Goal: Feedback & Contribution: Submit feedback/report problem

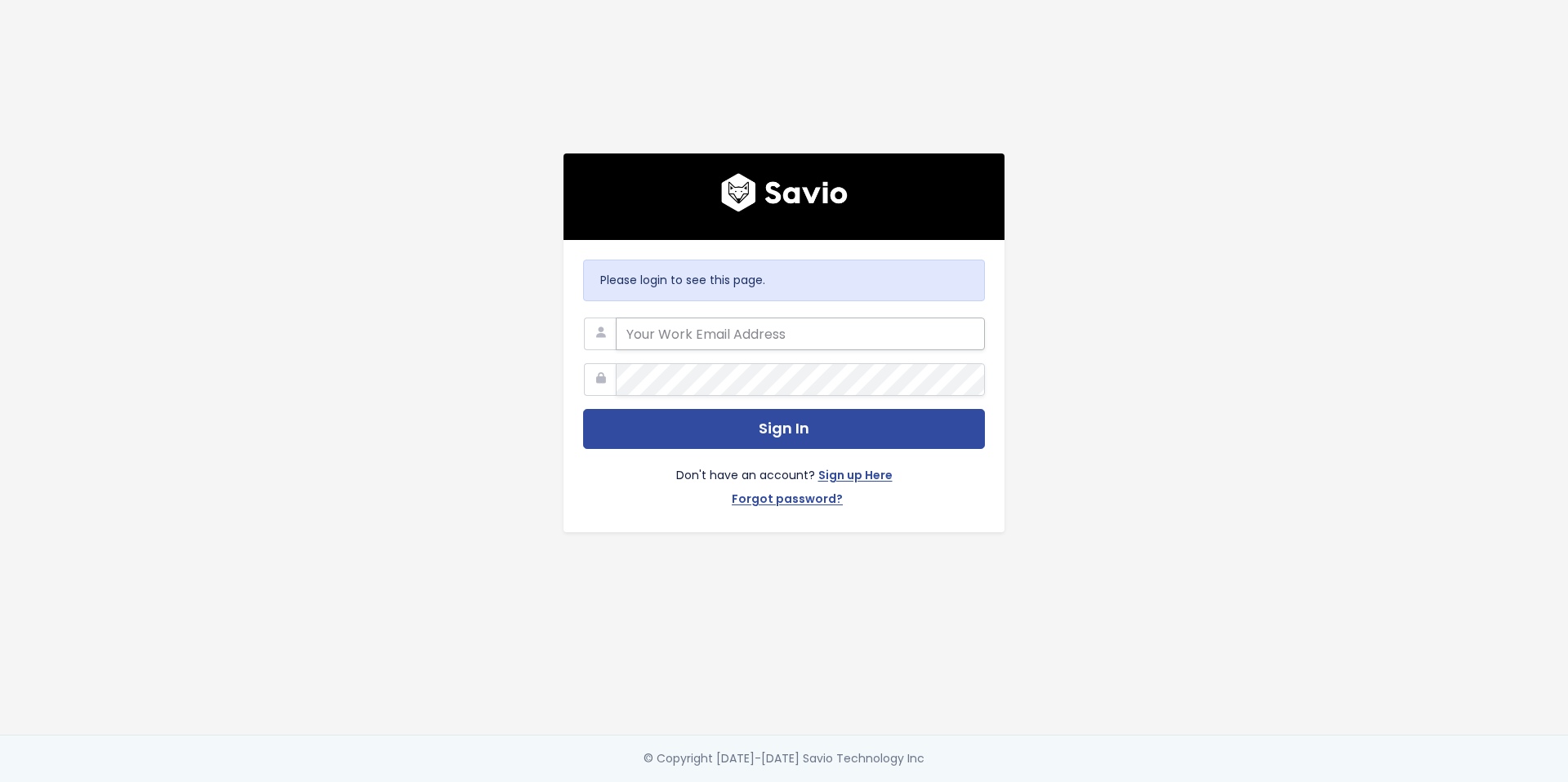
type input "Fry"
drag, startPoint x: 707, startPoint y: 336, endPoint x: 588, endPoint y: 332, distance: 119.1
click at [588, 318] on div "Fry" at bounding box center [784, 318] width 402 height 0
type input "taryn.fry@liferaftinc.com"
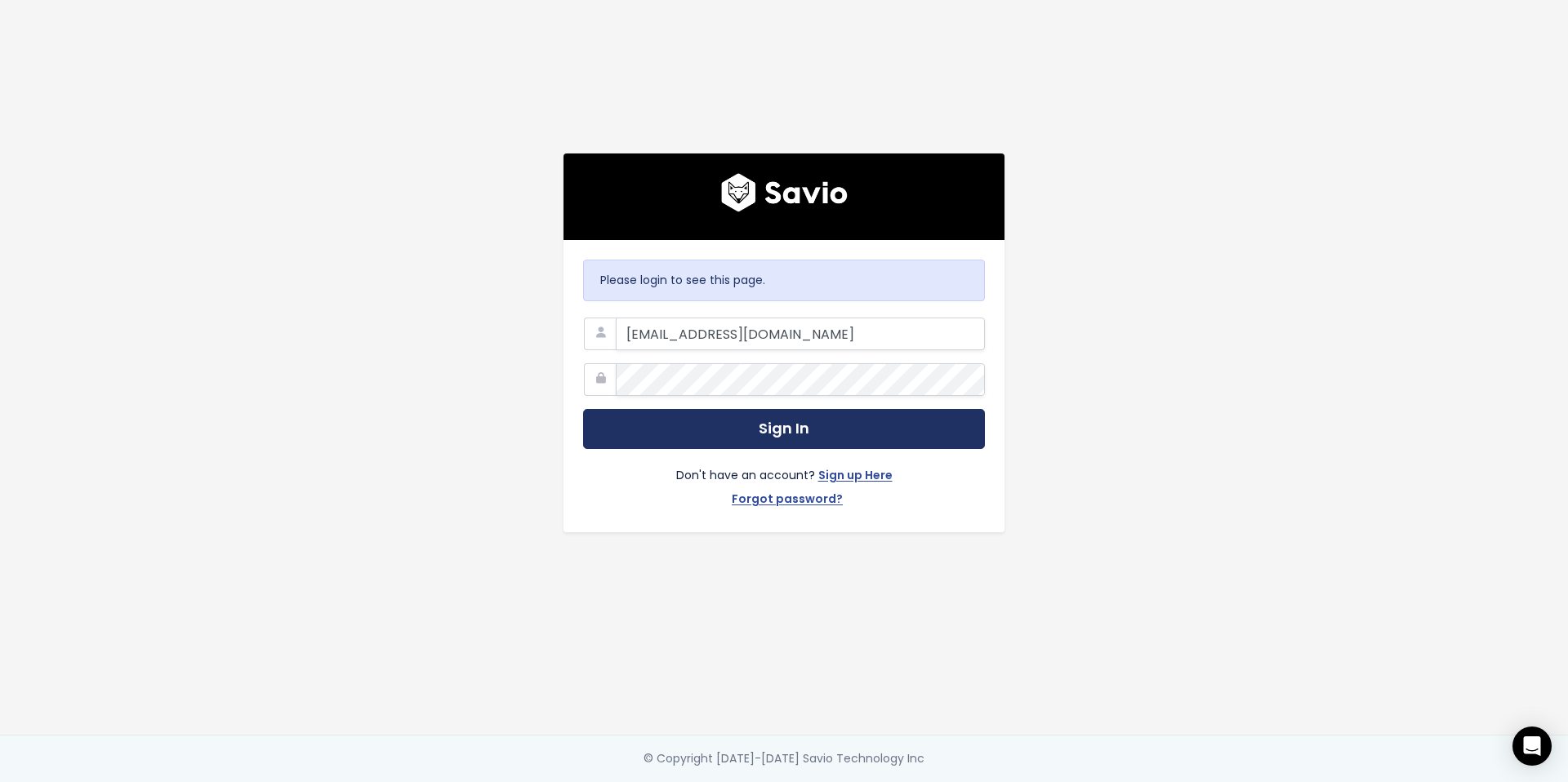
drag, startPoint x: 793, startPoint y: 432, endPoint x: 972, endPoint y: 439, distance: 179.1
click at [793, 432] on button "Sign In" at bounding box center [784, 429] width 402 height 40
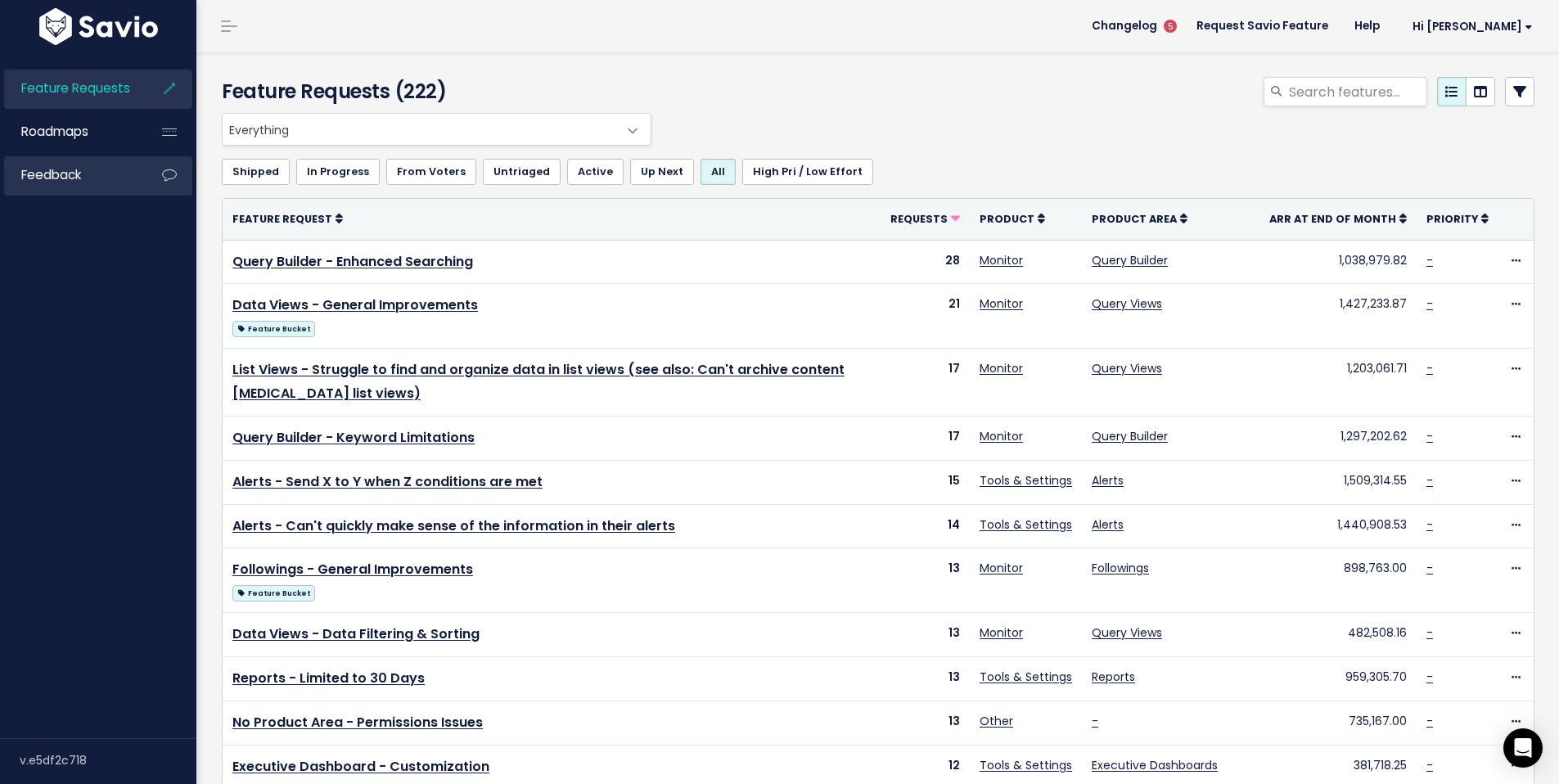
click at [74, 163] on link "Feedback" at bounding box center [70, 175] width 132 height 38
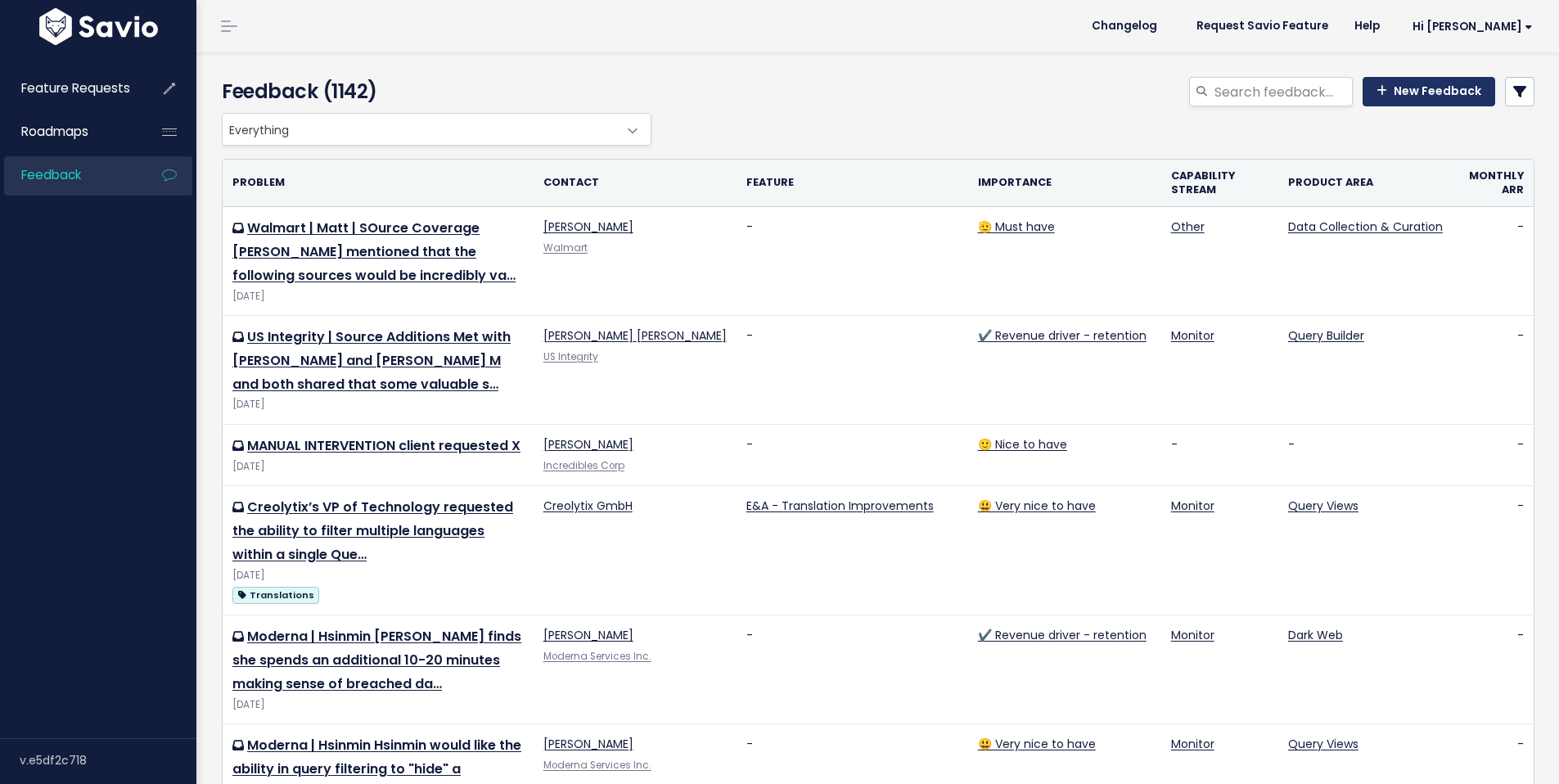
click at [1417, 98] on link "New Feedback" at bounding box center [1429, 91] width 133 height 30
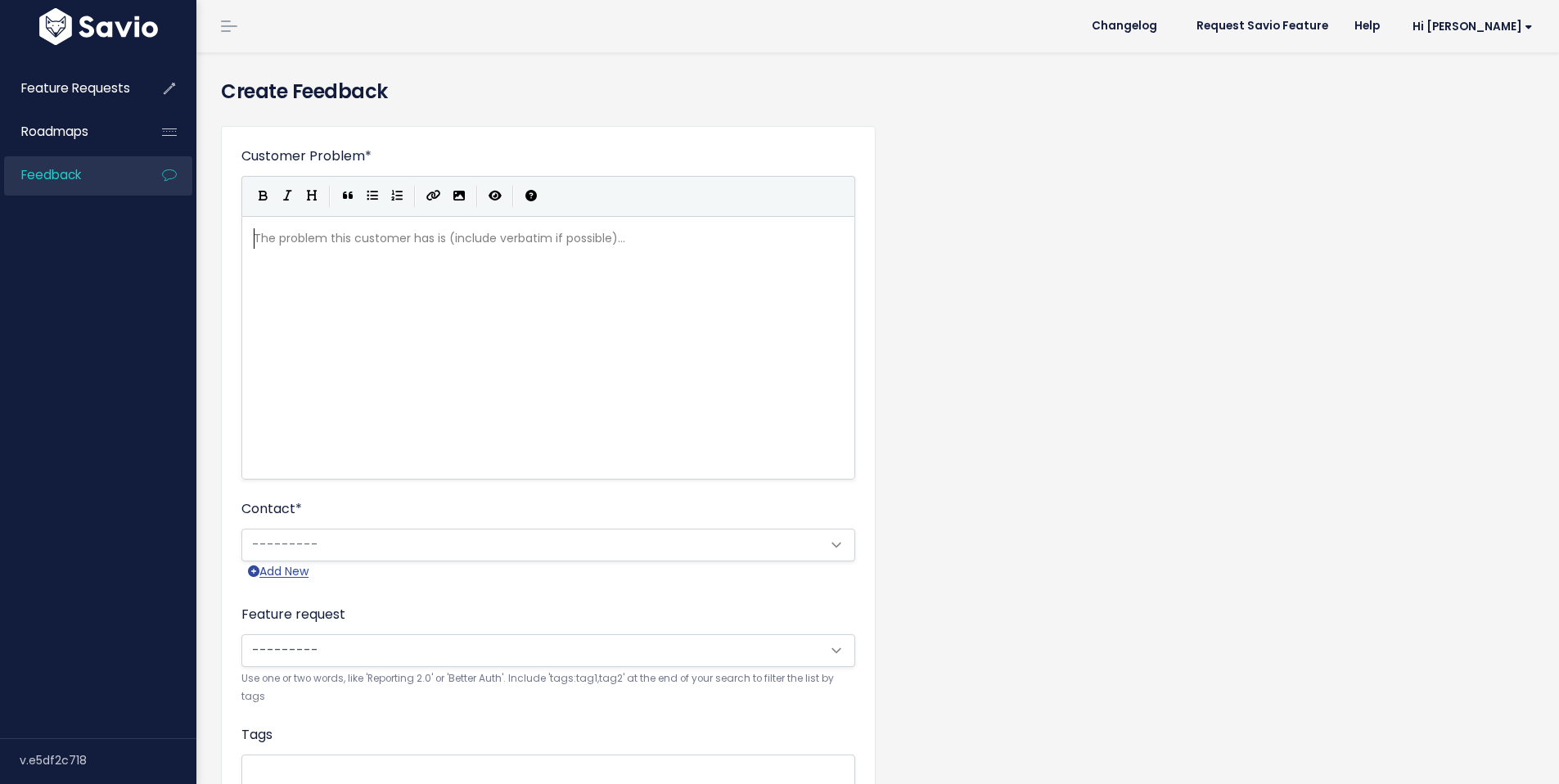
scroll to position [2, 0]
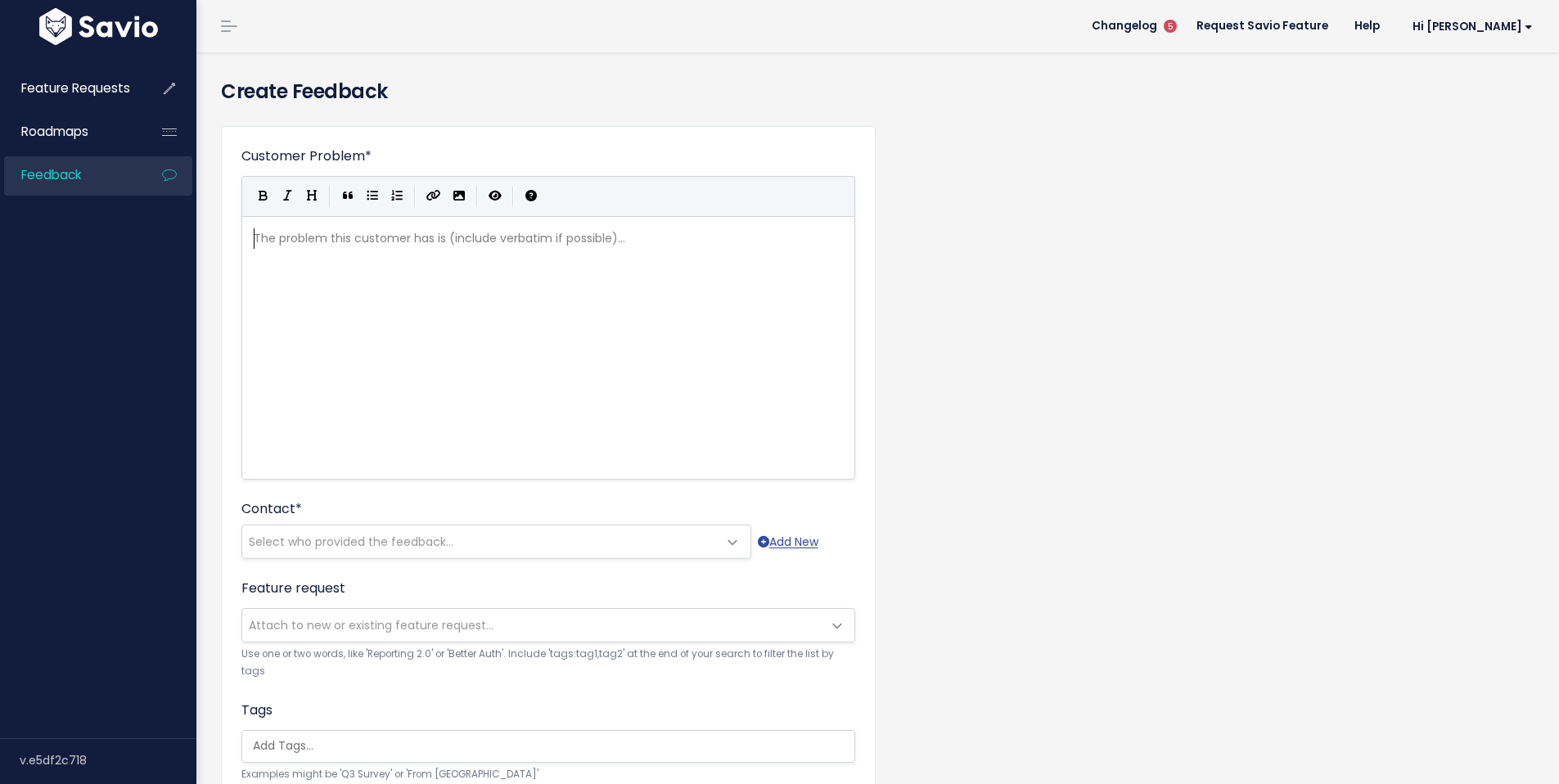
click at [422, 248] on pre "​" at bounding box center [554, 238] width 608 height 21
type textarea "NBC had an issuet"
type textarea "this week where they did not ca,"
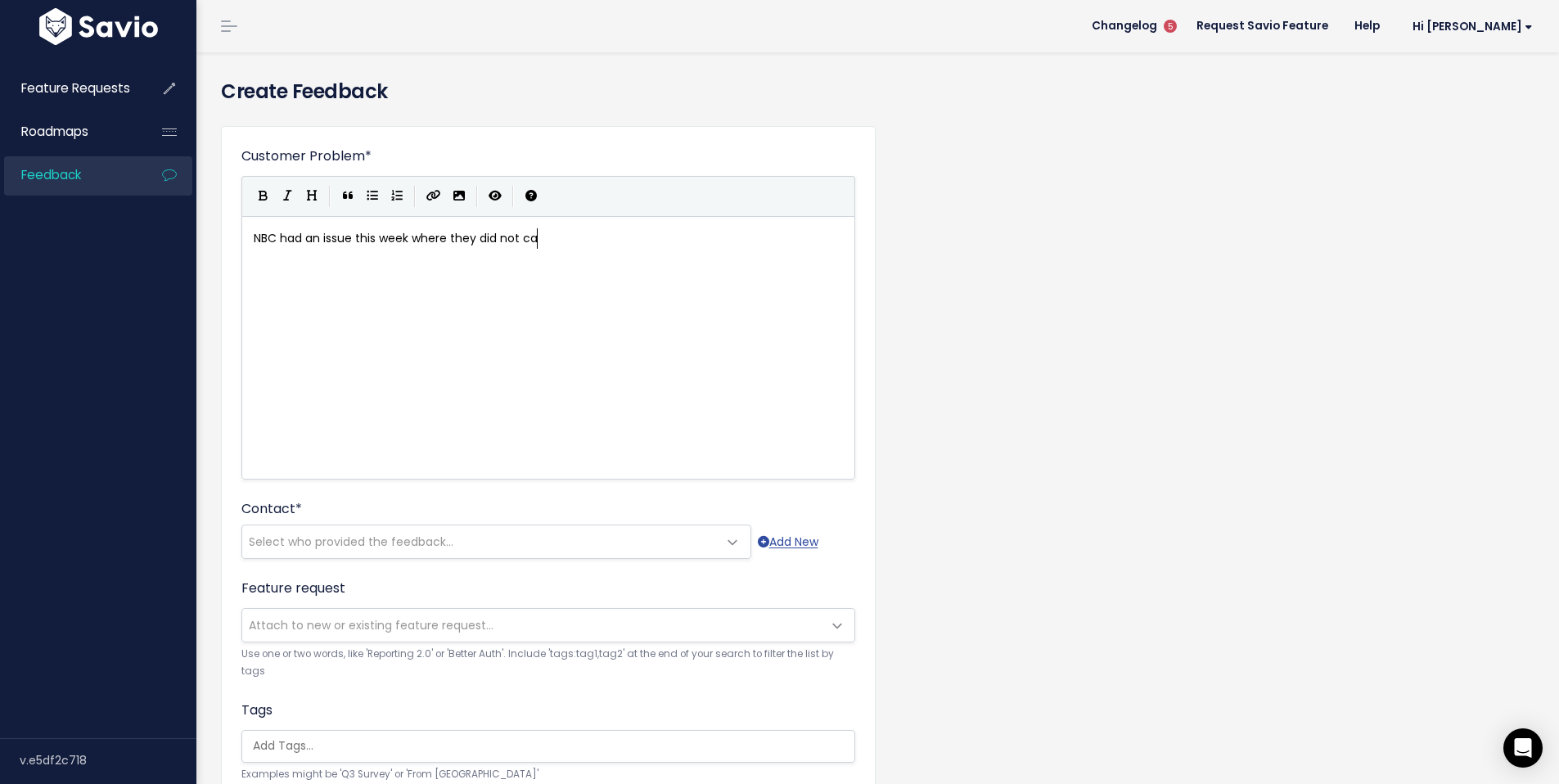
scroll to position [5, 185]
type textarea "pture a post from Truth Social matching ther"
type textarea "ir keywords. It was expliau"
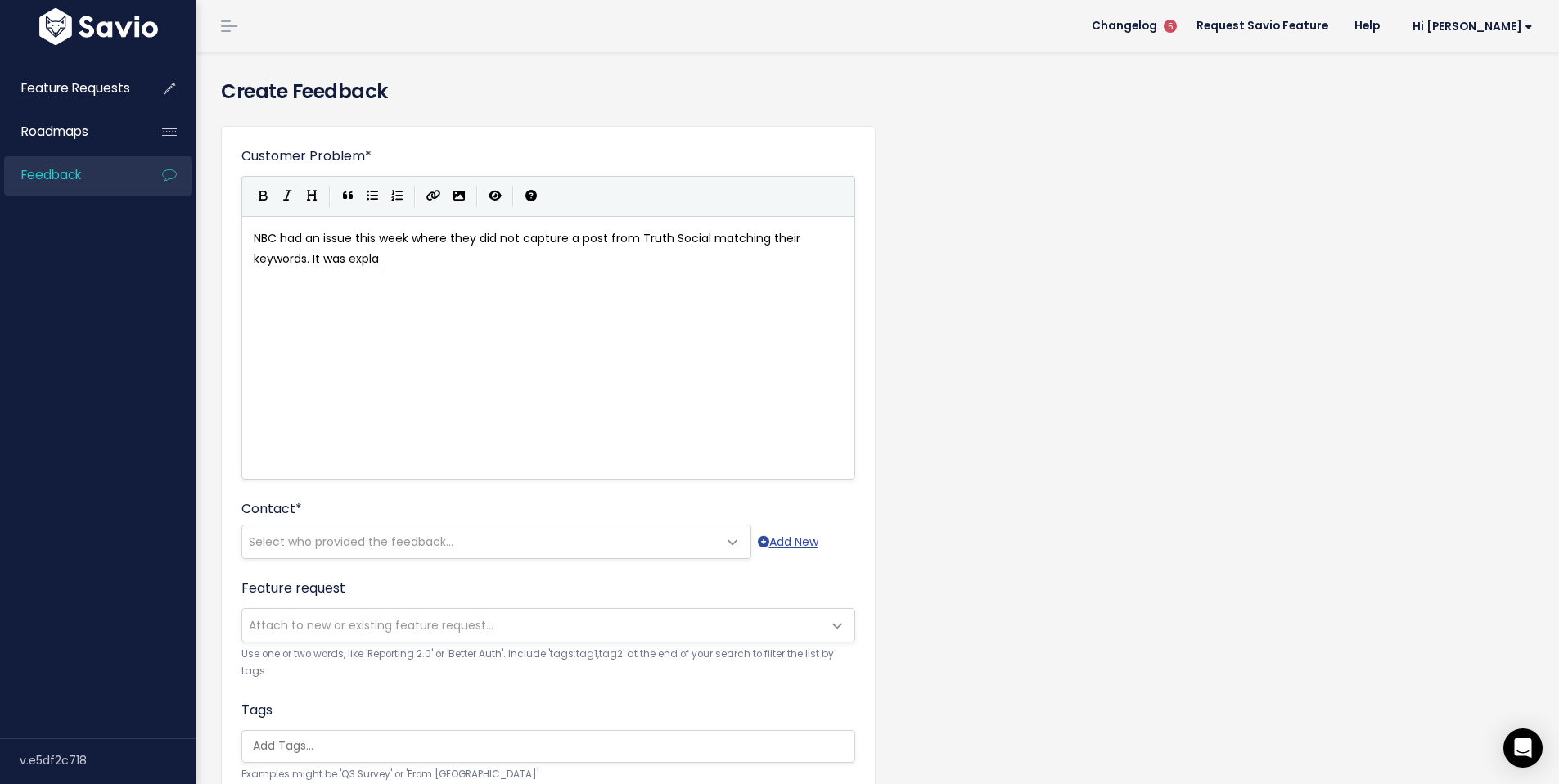
type textarea "an"
type textarea "ined tat"
type textarea "hat there are limiati"
type textarea "tations wth"
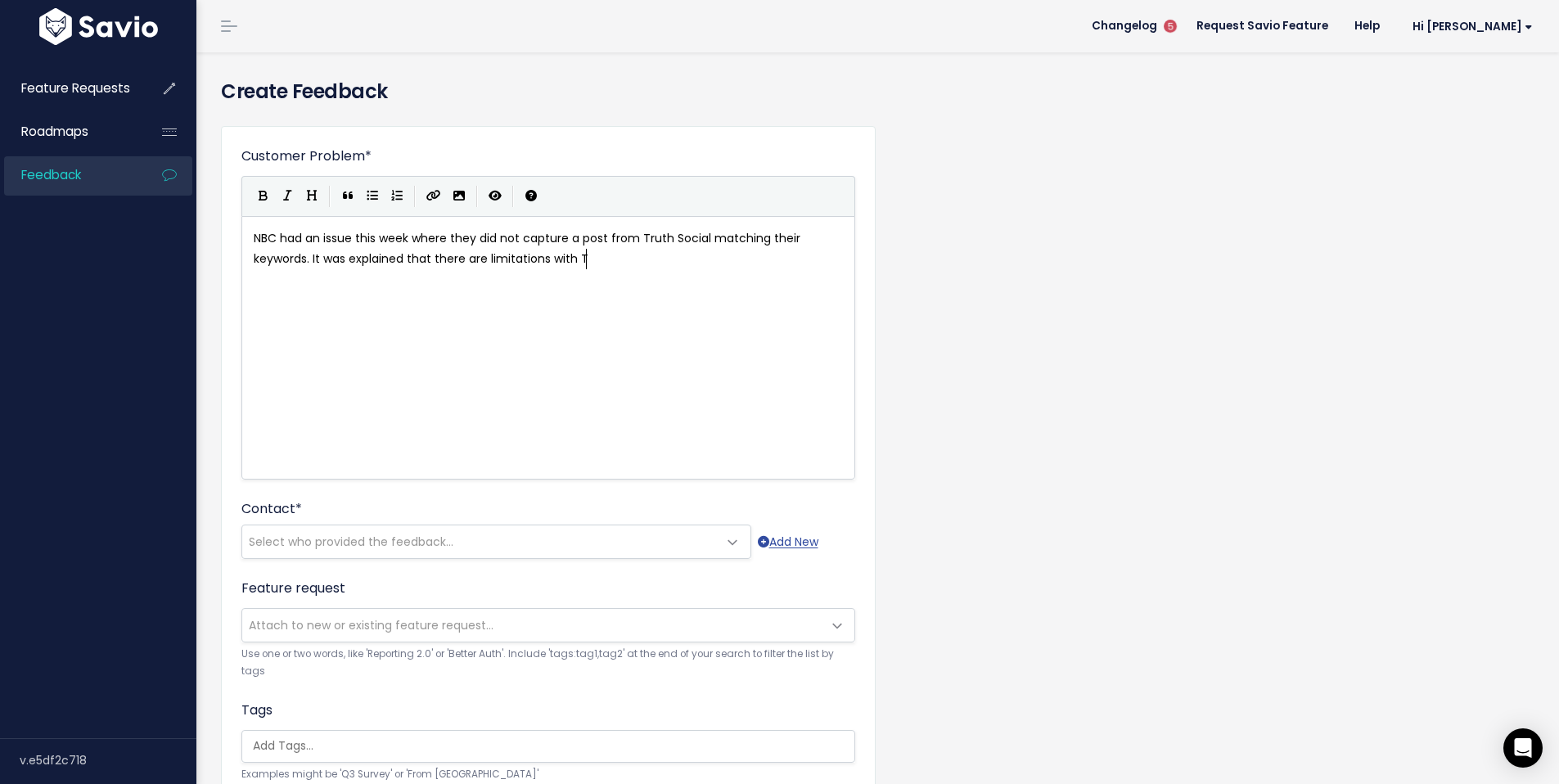
type textarea "ith Tu"
type textarea "the search alog"
type textarea "gi"
type textarea "orithm but better Truth Social"
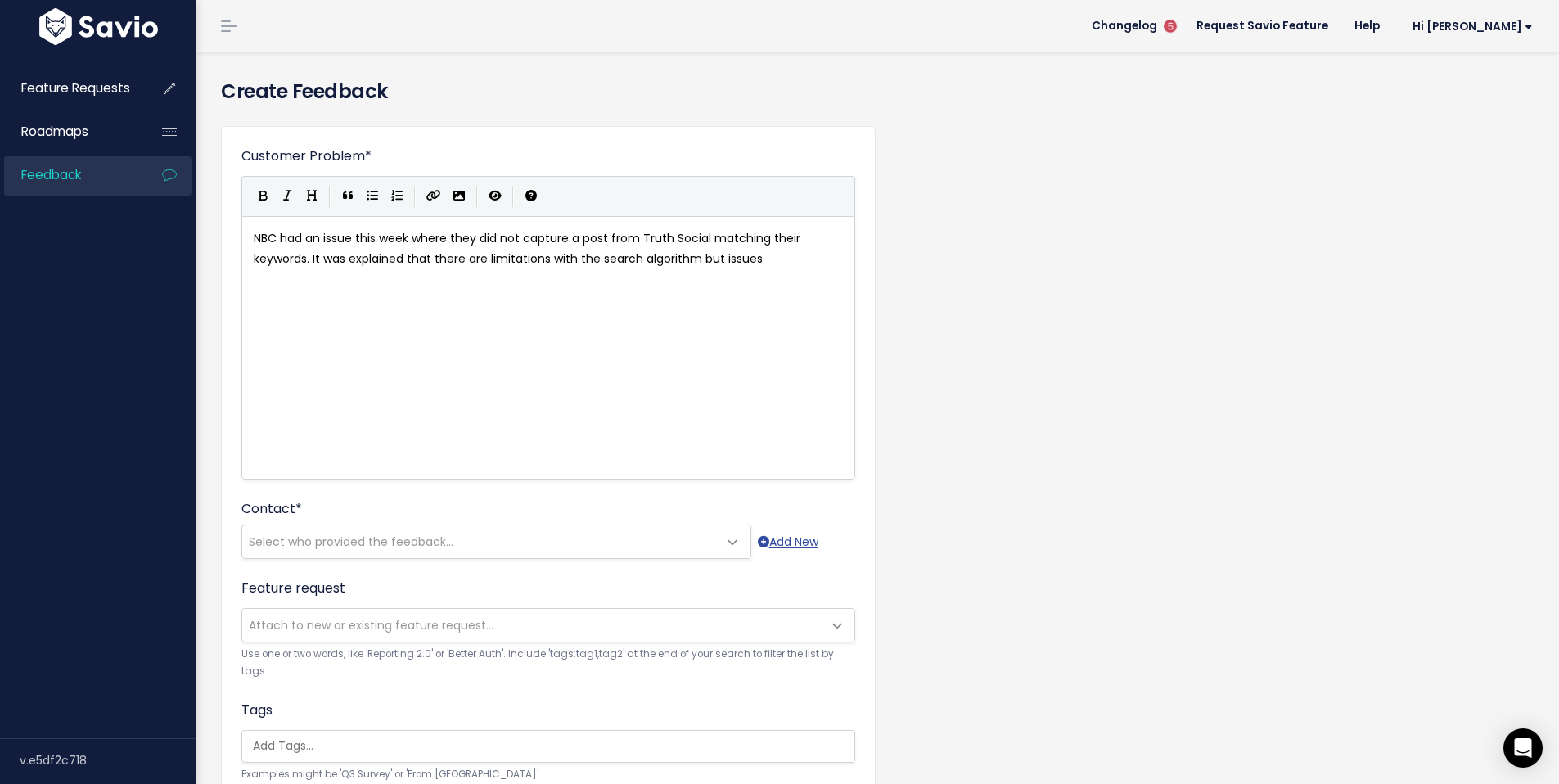
scroll to position [5, 47]
type textarea "issues with this"
type textarea "like"
type textarea "like this"
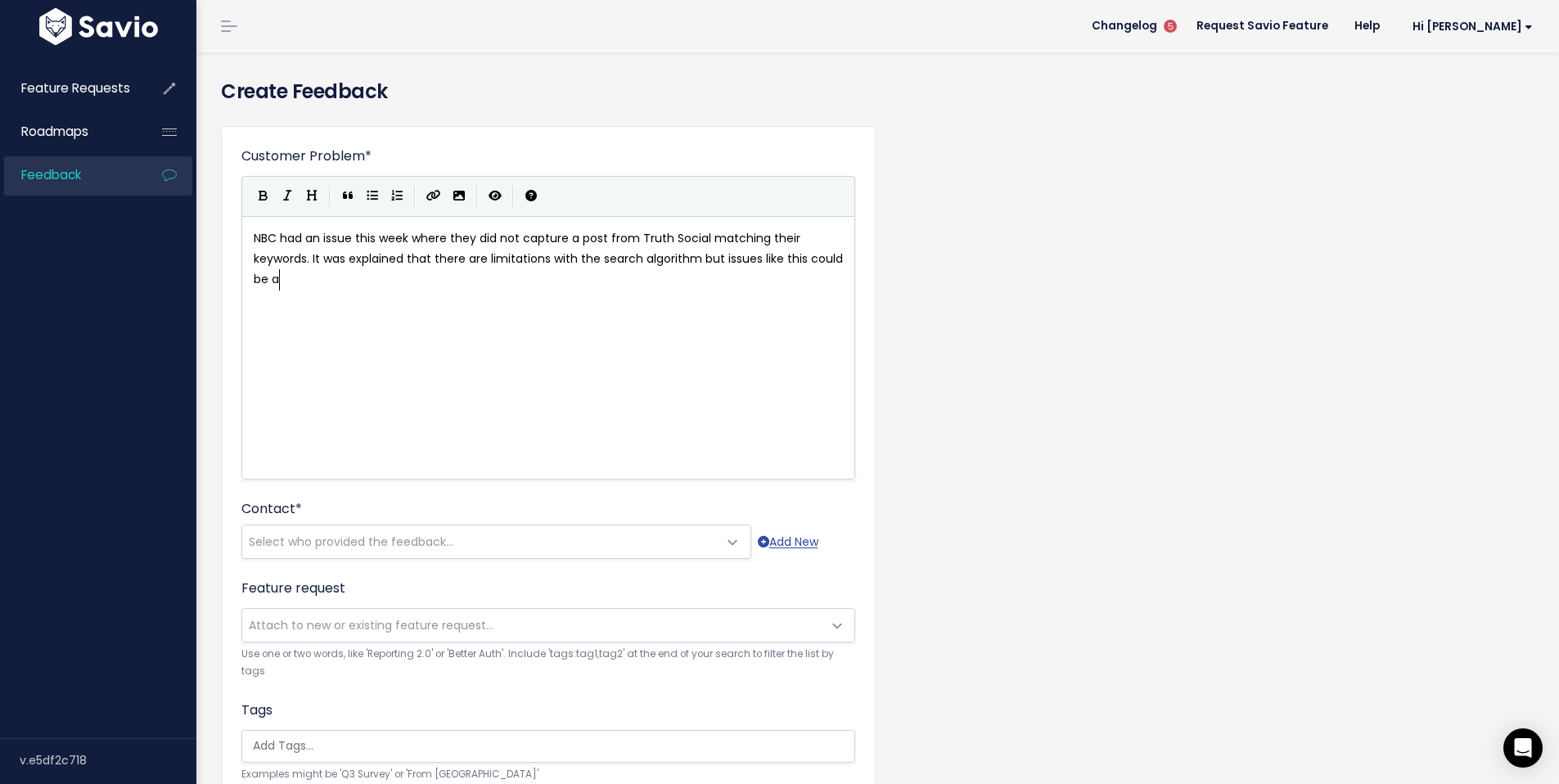
scroll to position [5, 64]
type textarea "could be avoided by haiv"
type textarea "ving Truth Social in followings (it was a post by Donald r"
type textarea "Trumo"
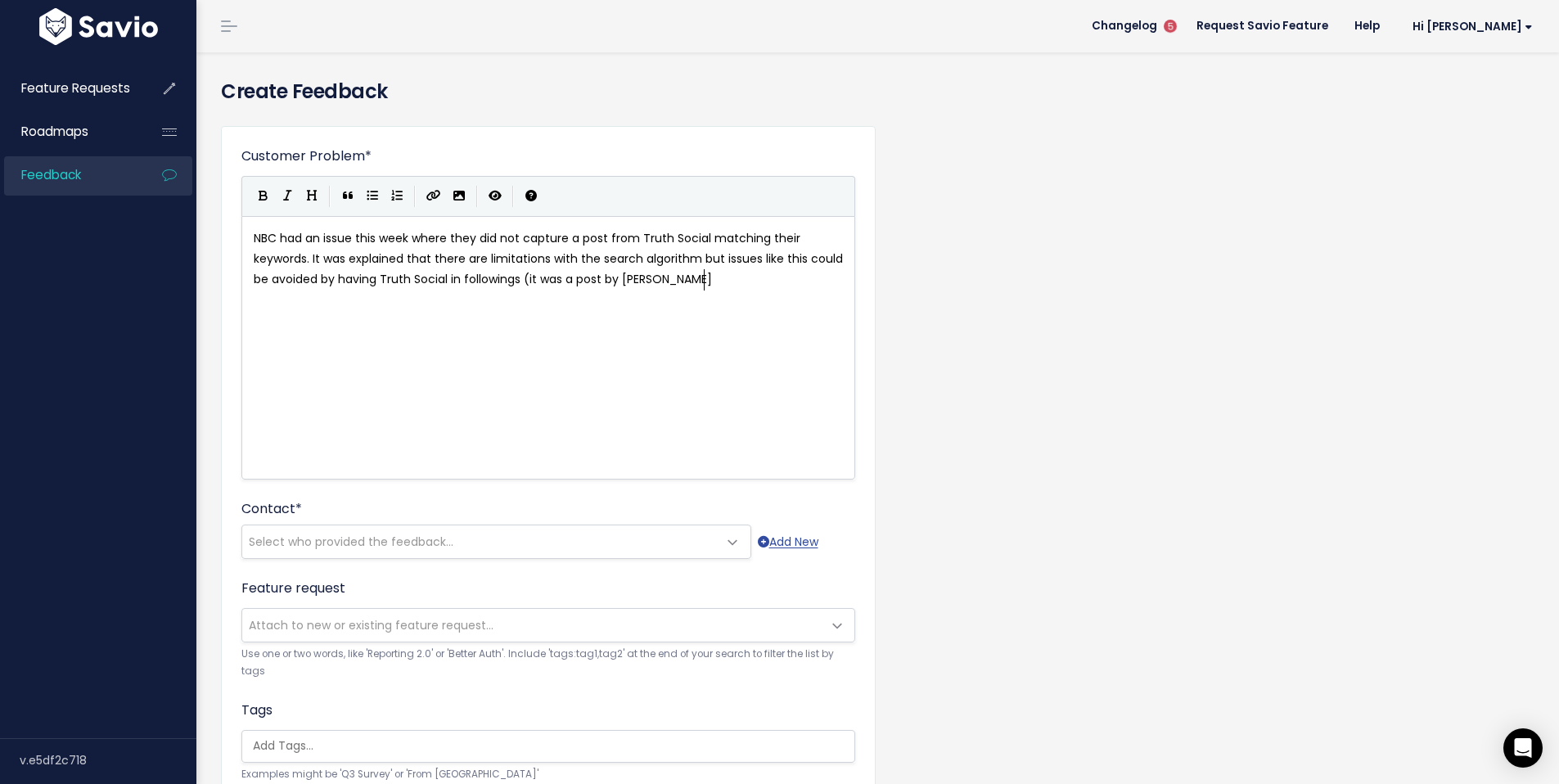
scroll to position [5, 12]
type textarea "p)"
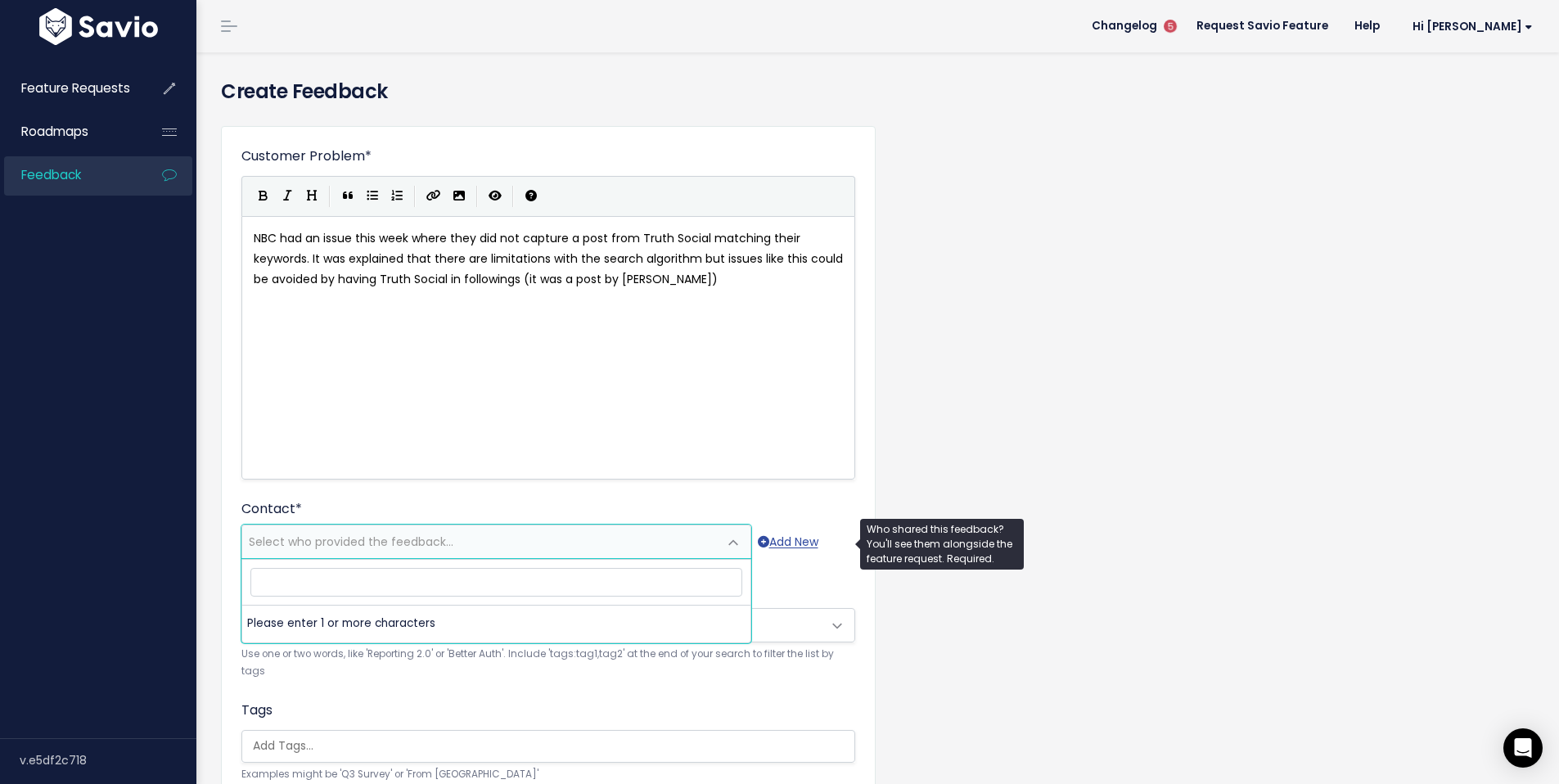
click at [471, 545] on span "Select who provided the feedback..." at bounding box center [480, 542] width 476 height 33
type input "george"
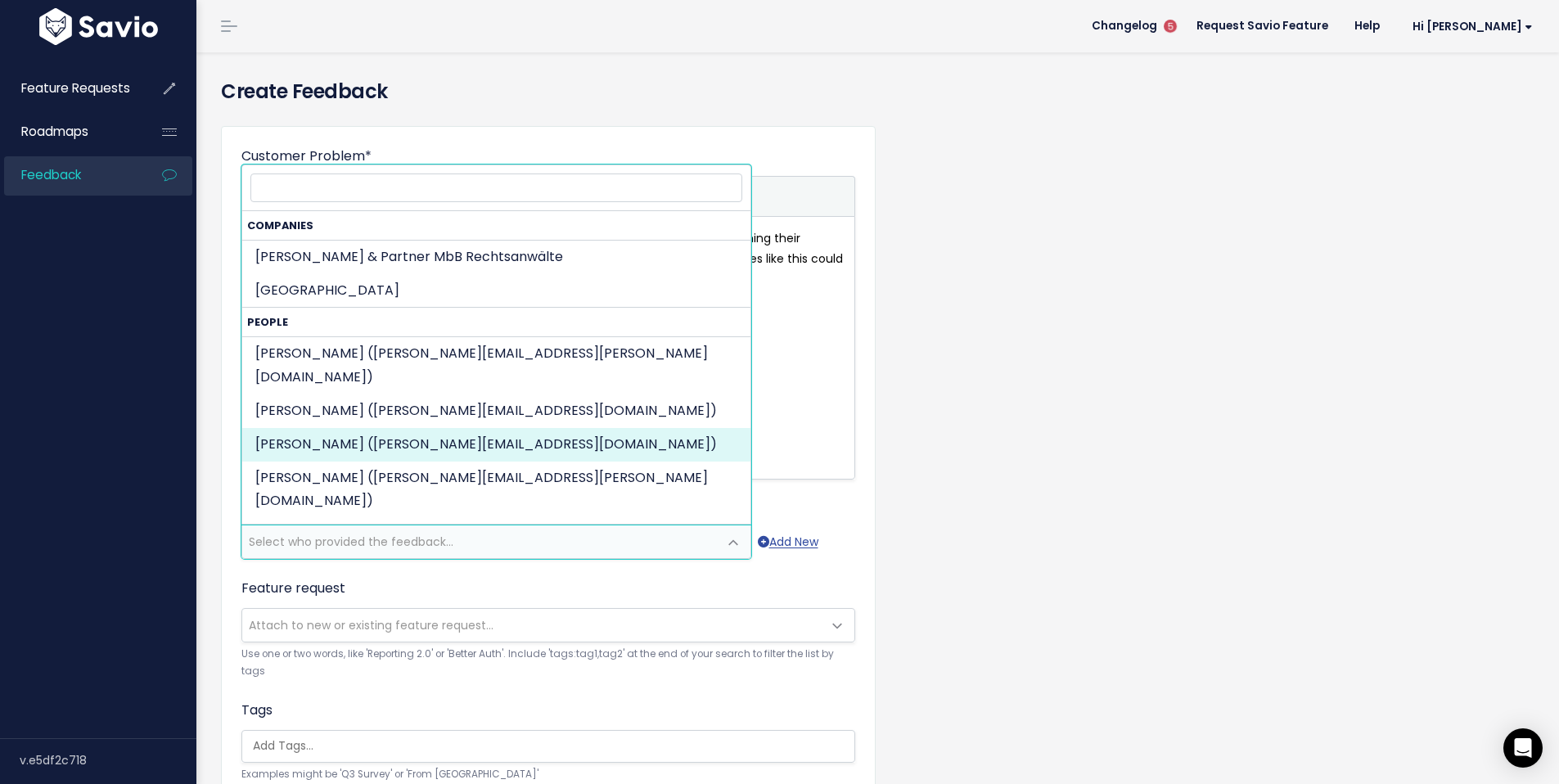
click at [1014, 487] on div "Customer Problem * NBC had an issue this week where they did not capture a post…" at bounding box center [878, 606] width 1339 height 986
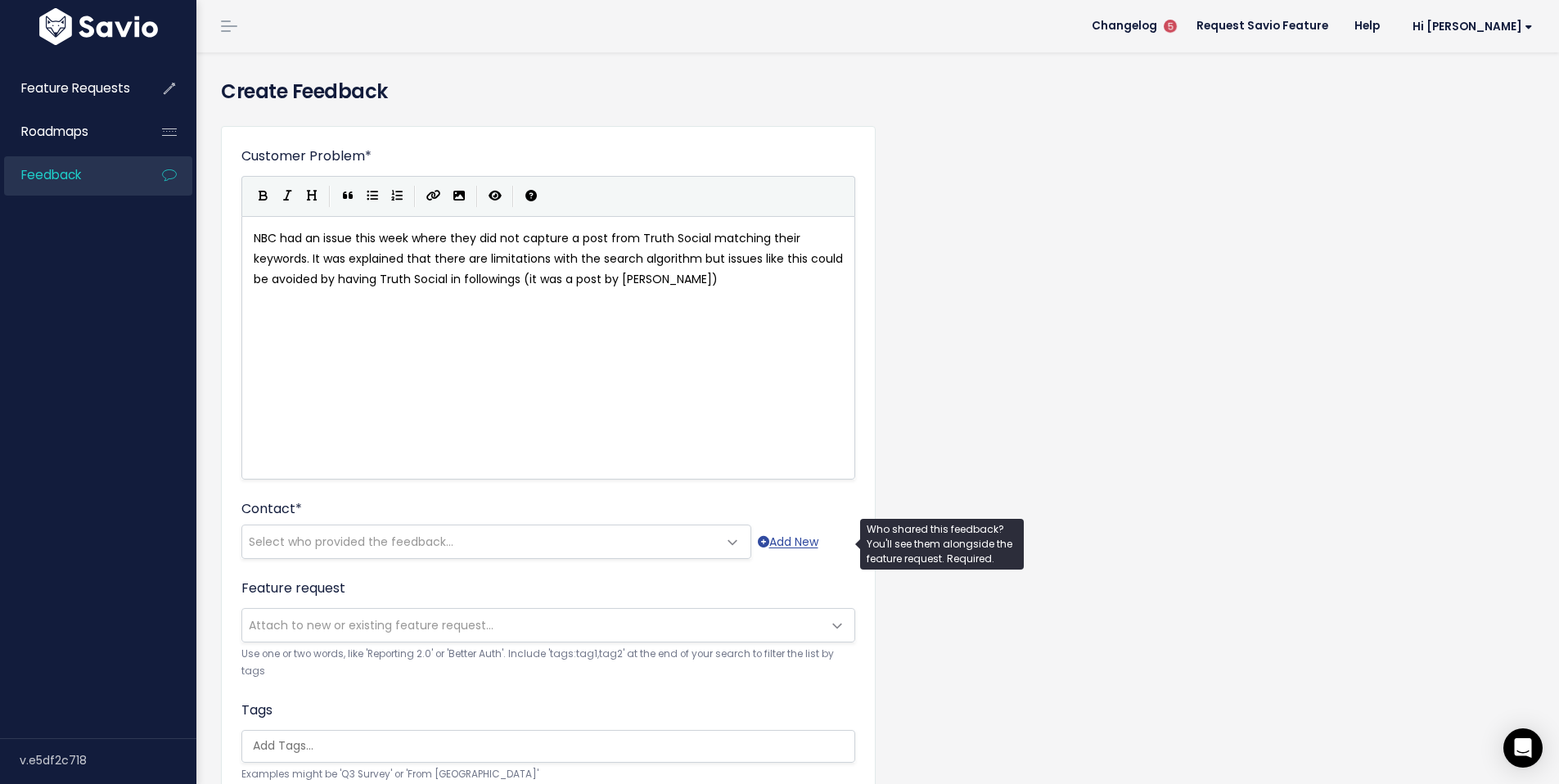
click at [346, 546] on span "Select who provided the feedback..." at bounding box center [350, 542] width 205 height 16
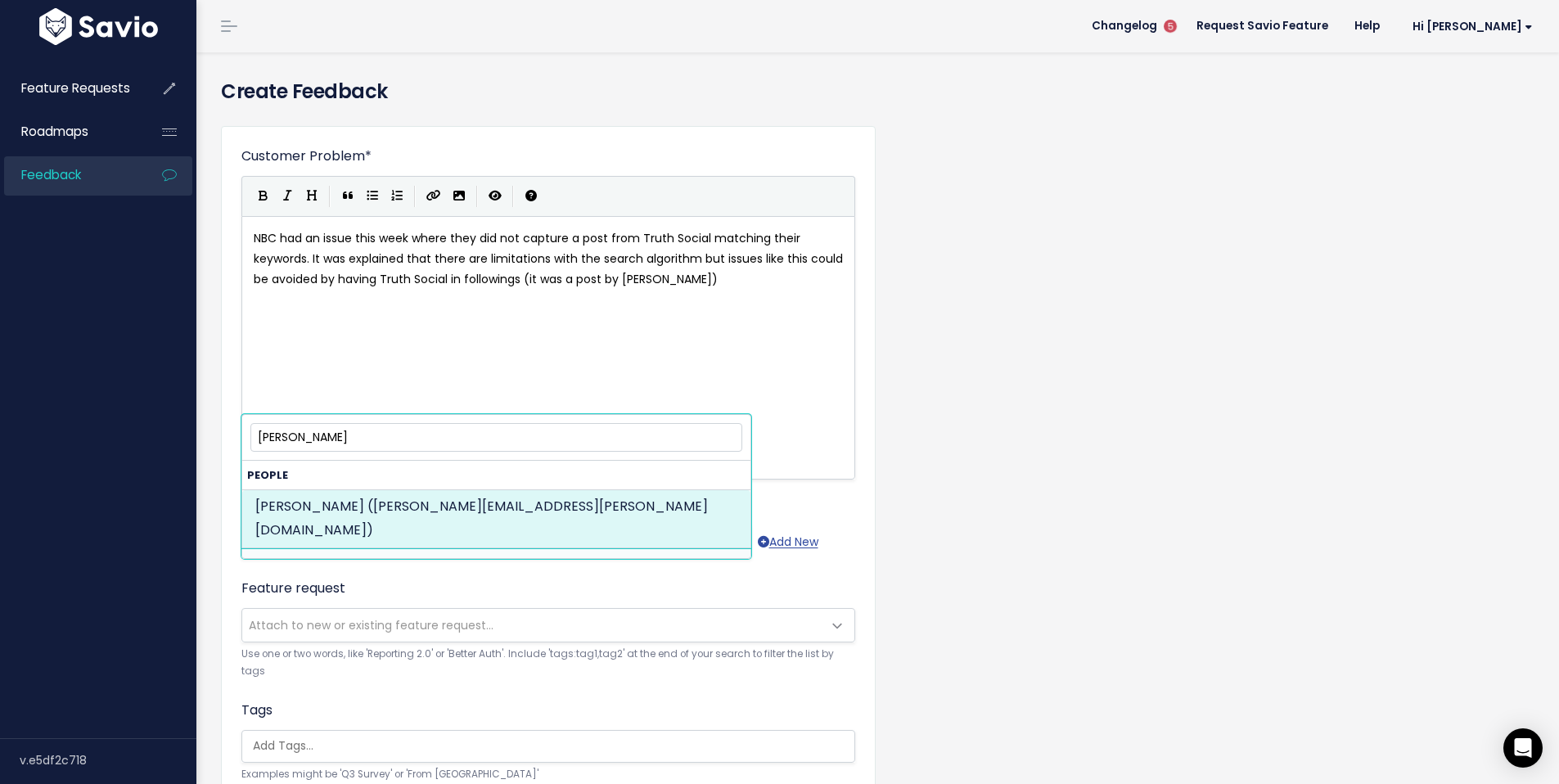
type input "george sol"
select select "82960986"
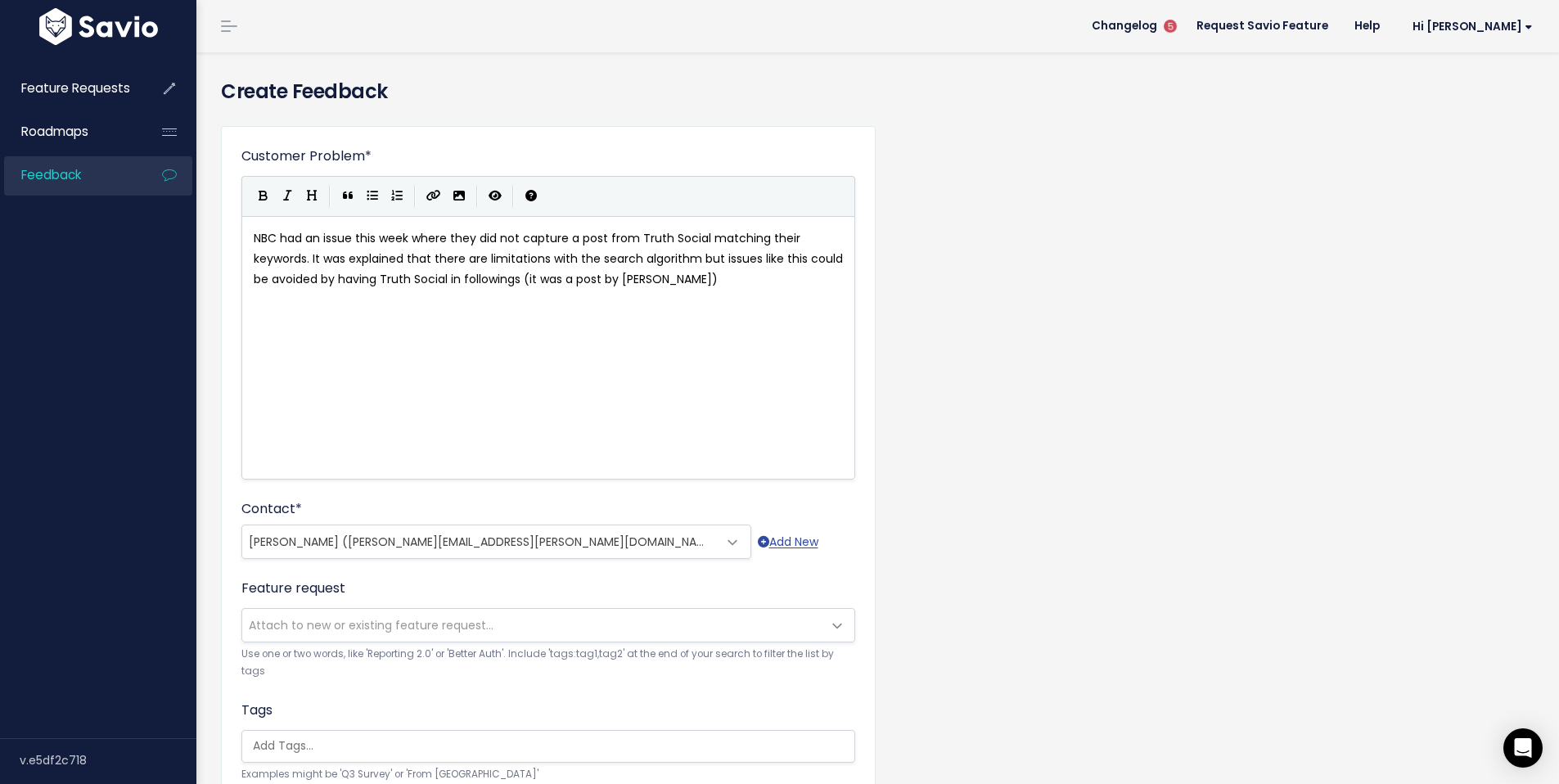
click at [1235, 367] on div "Customer Problem * NBC had an issue this week where they did not capture a post…" at bounding box center [878, 606] width 1339 height 986
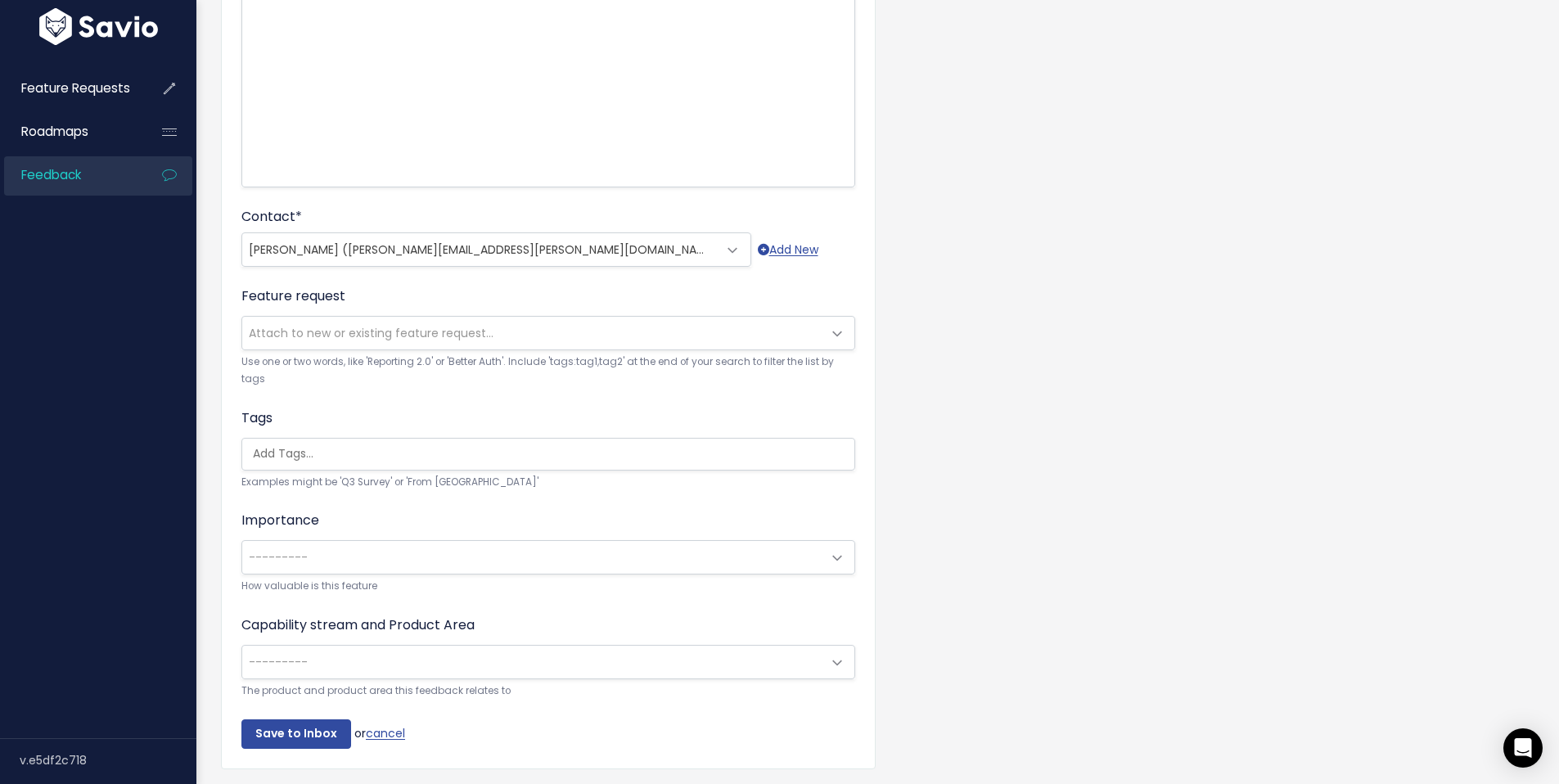
scroll to position [353, 0]
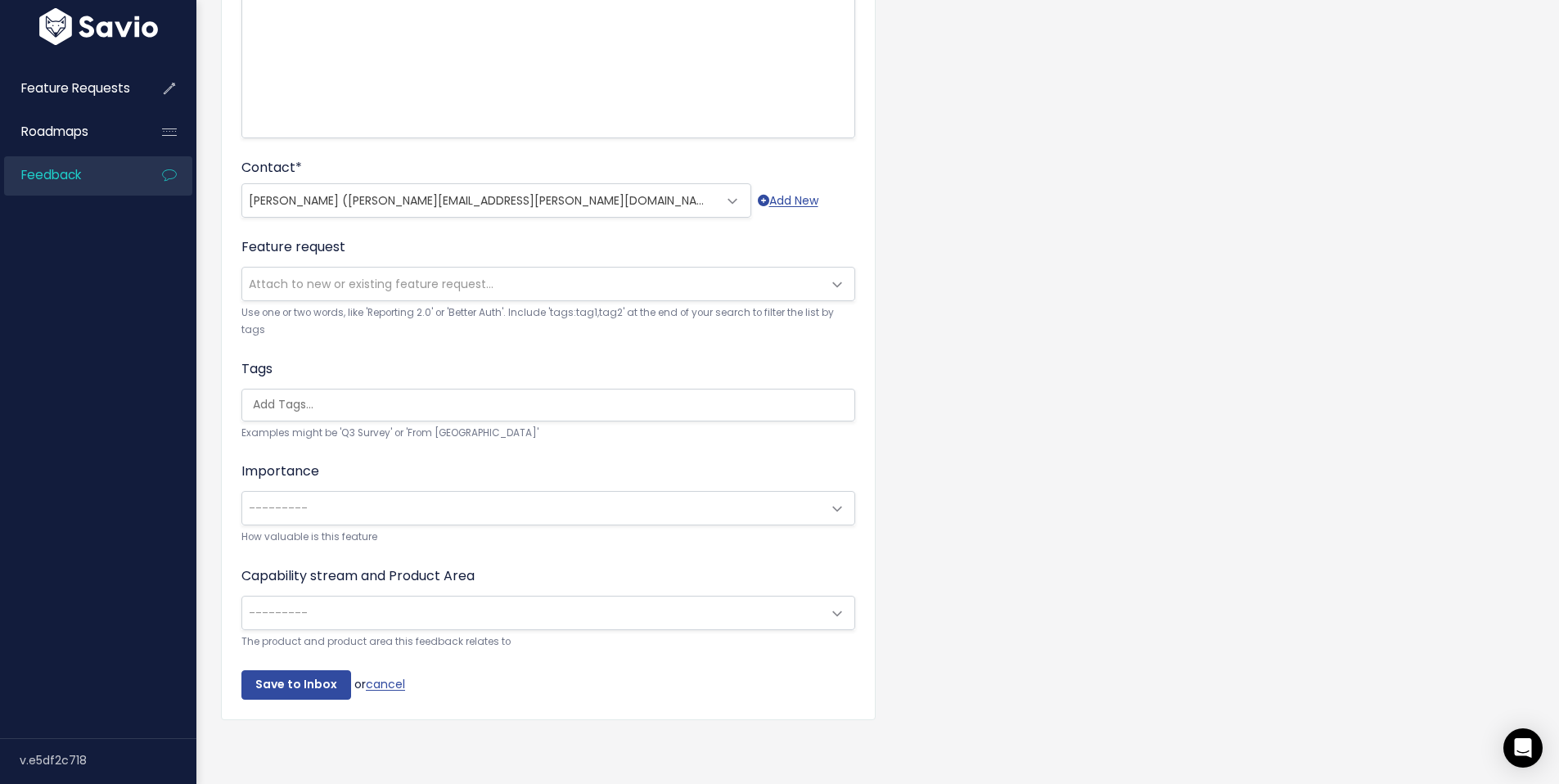
click at [826, 499] on span at bounding box center [837, 509] width 33 height 33
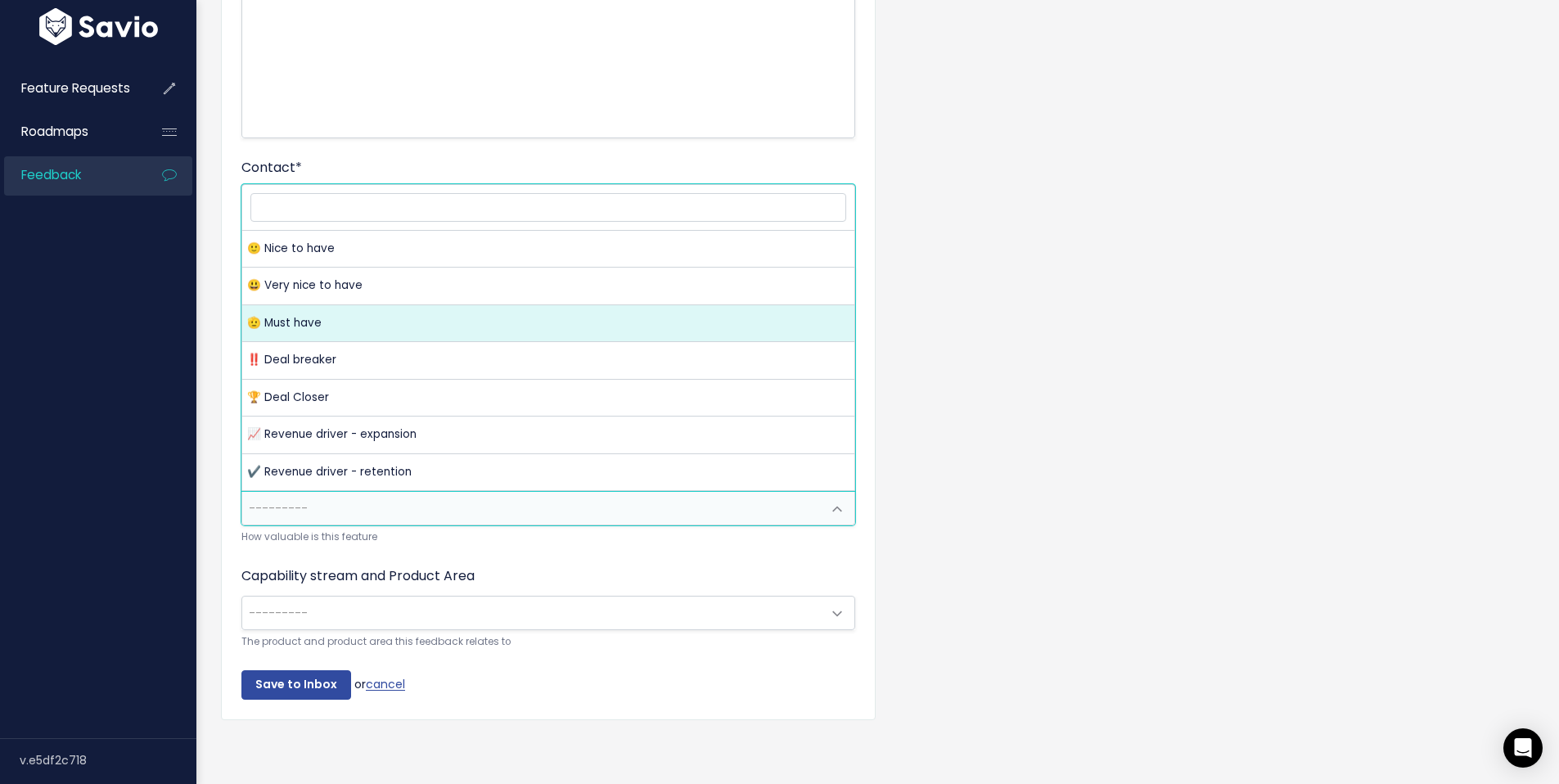
select select "MUST_HAVE"
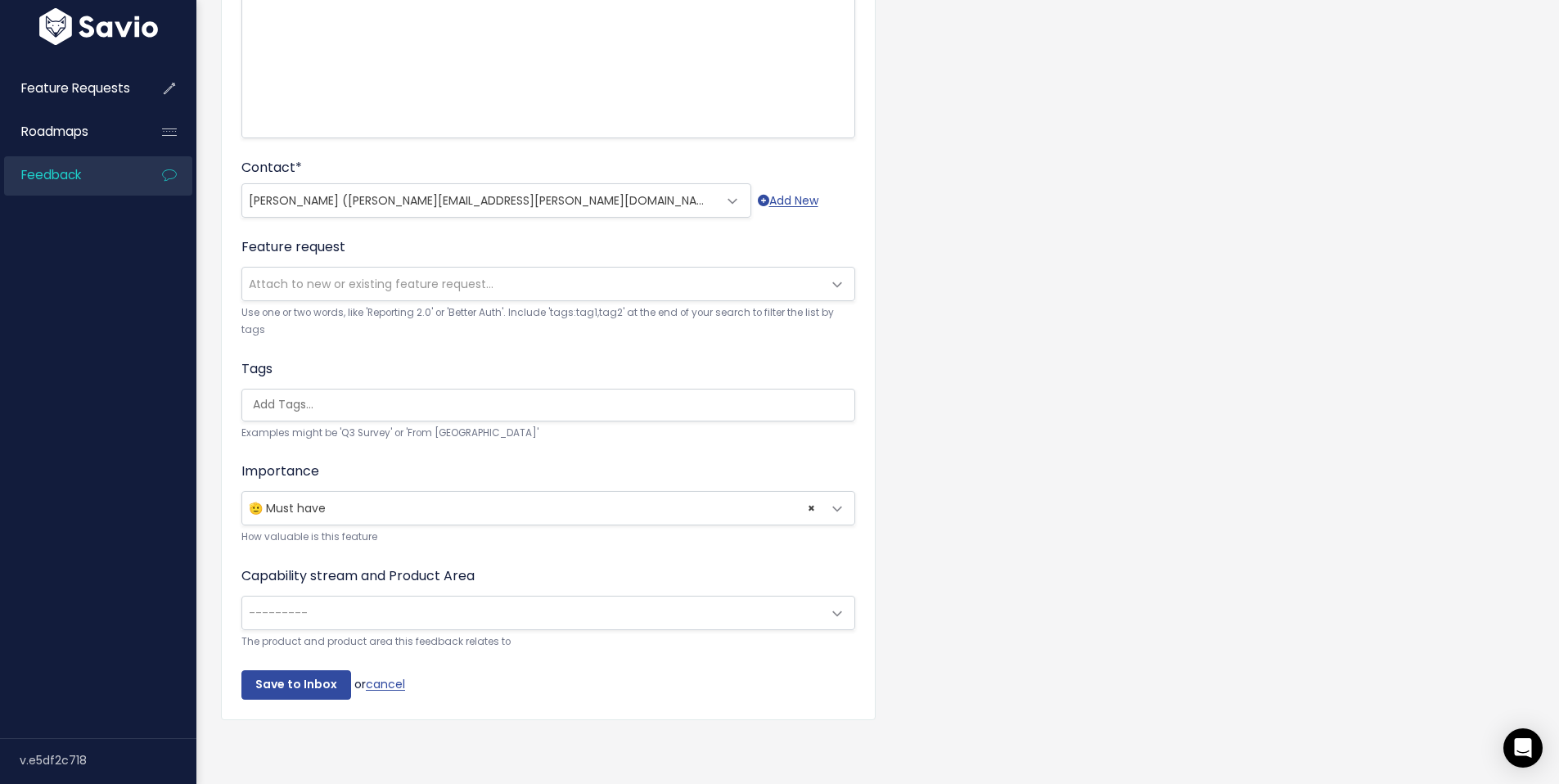
click at [1134, 439] on div "Customer Problem * NBC had an issue this week where they did not capture a post…" at bounding box center [878, 265] width 1339 height 986
click at [819, 606] on span "---------" at bounding box center [548, 613] width 614 height 34
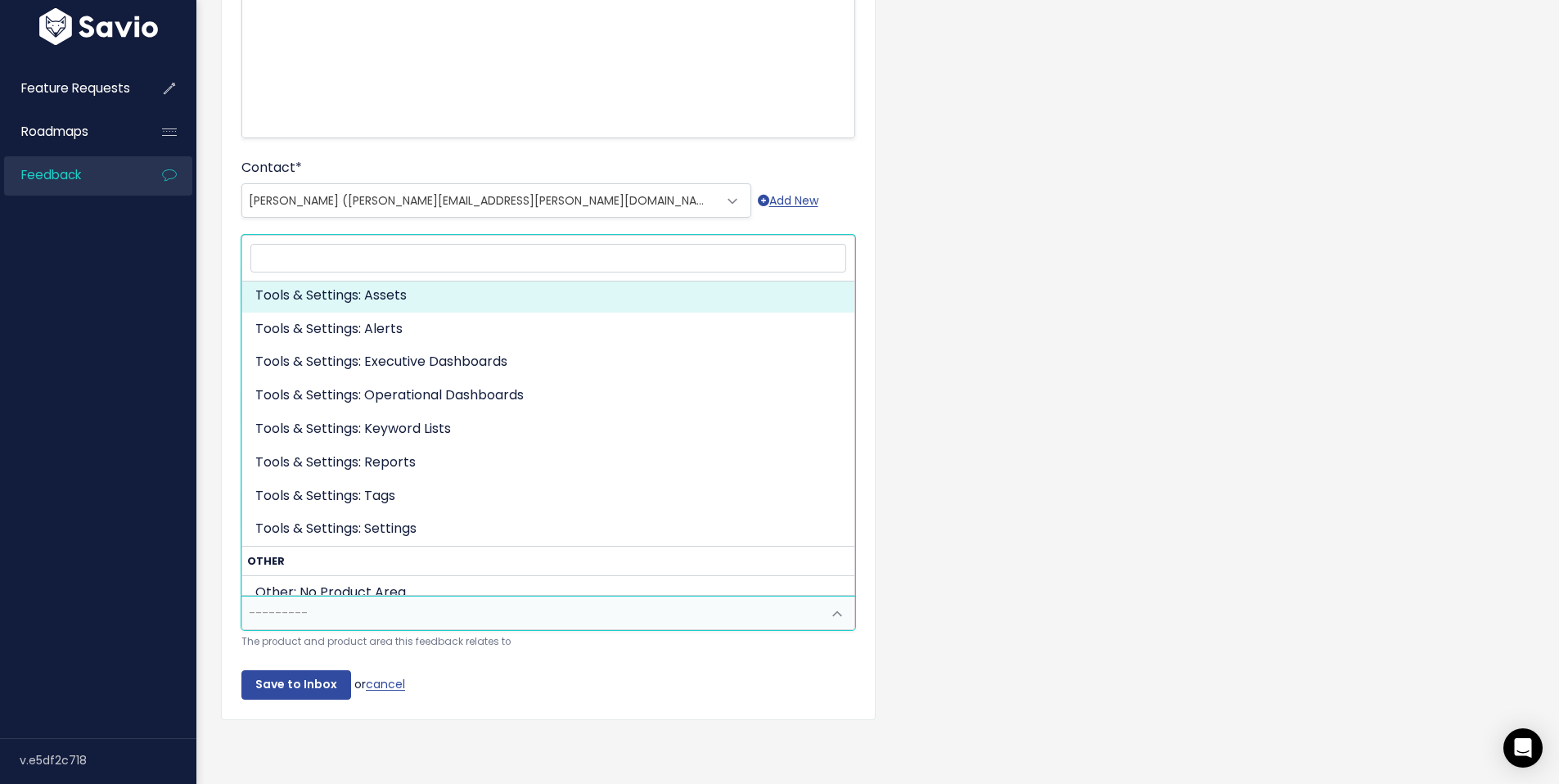
scroll to position [729, 0]
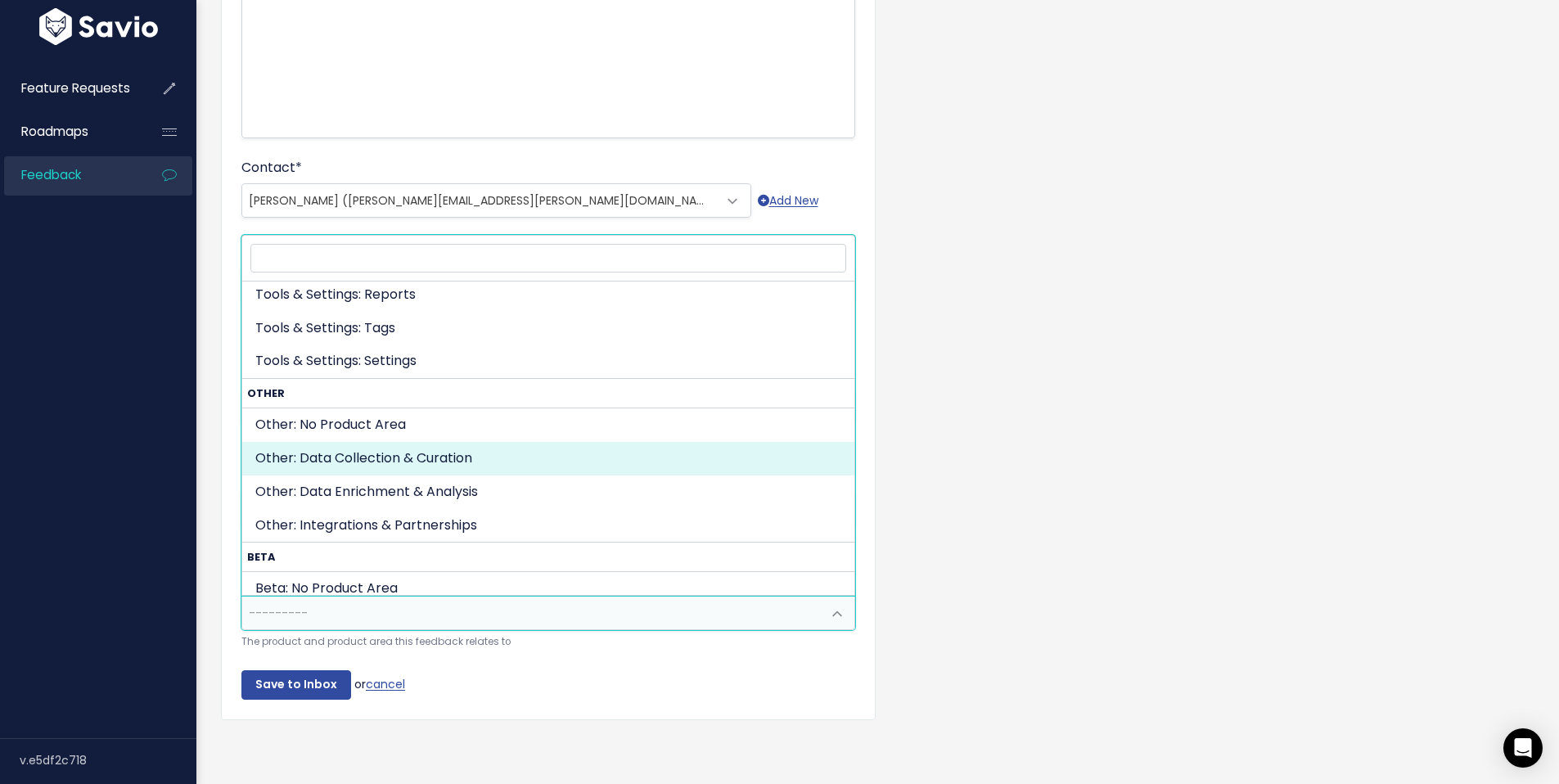
select select "OTHER:DATA_COLLECTION_CURATION"
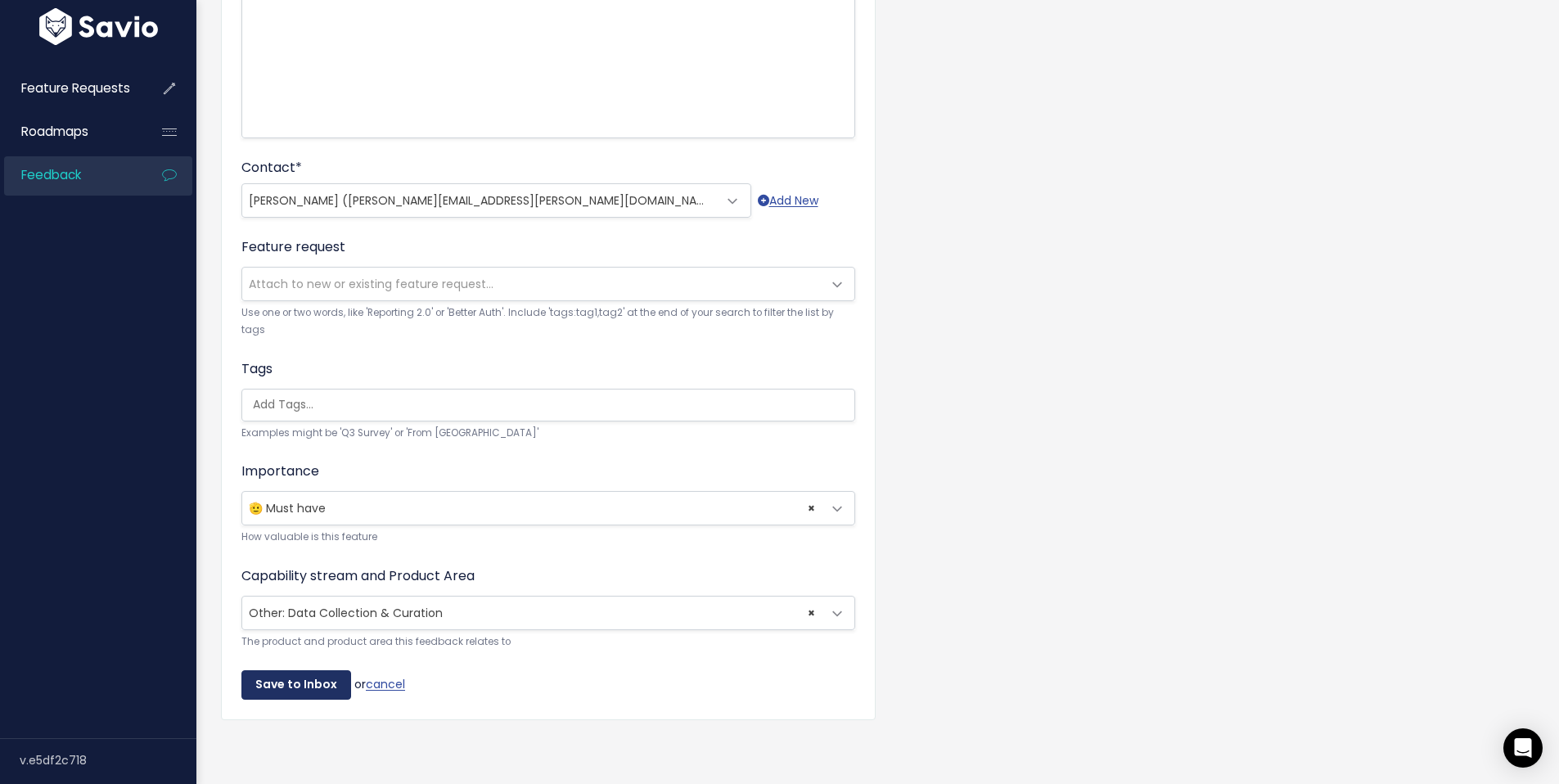
click at [310, 674] on input "Save to Inbox" at bounding box center [295, 685] width 109 height 30
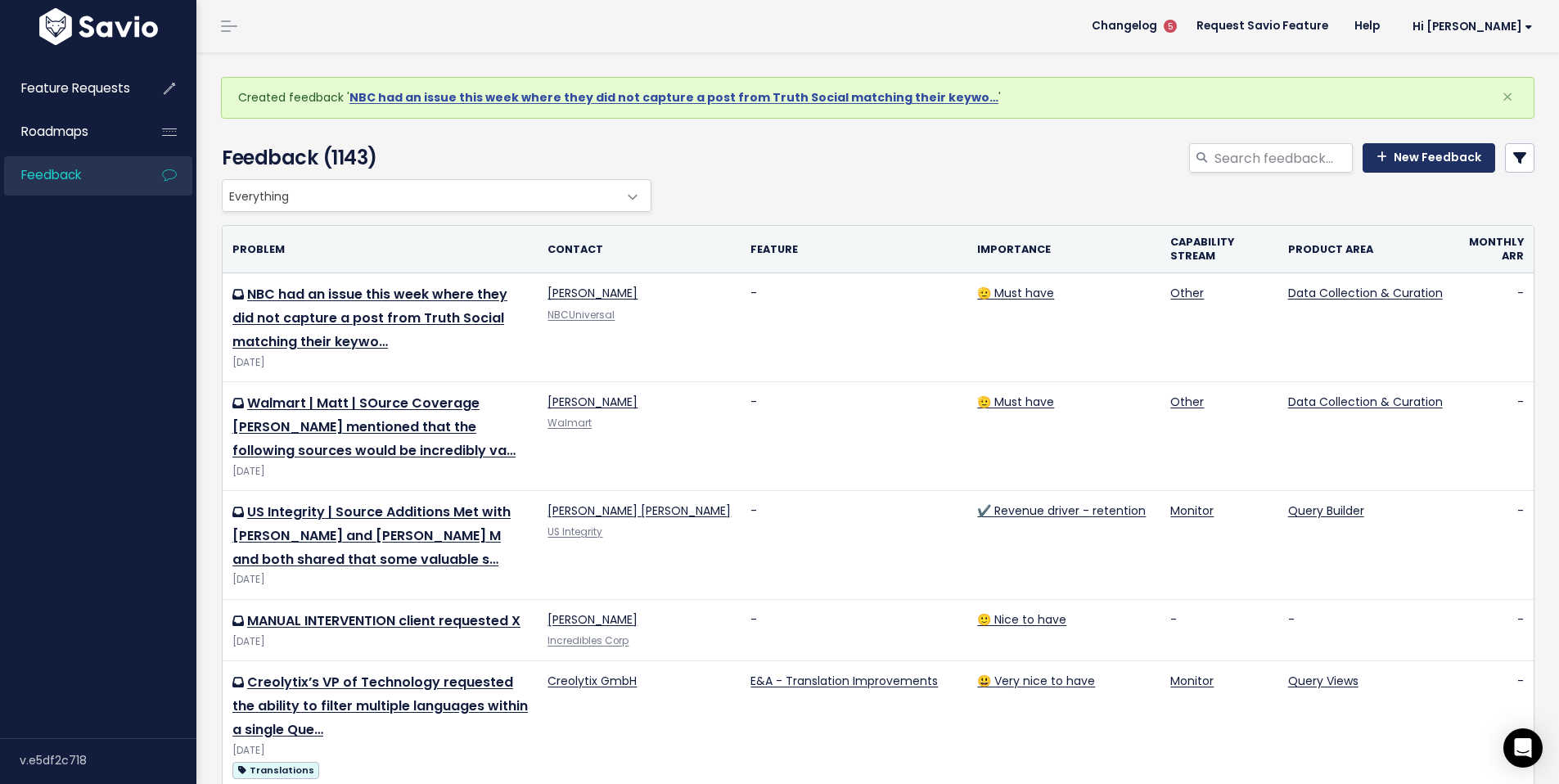
click at [1428, 161] on link "New Feedback" at bounding box center [1429, 158] width 133 height 30
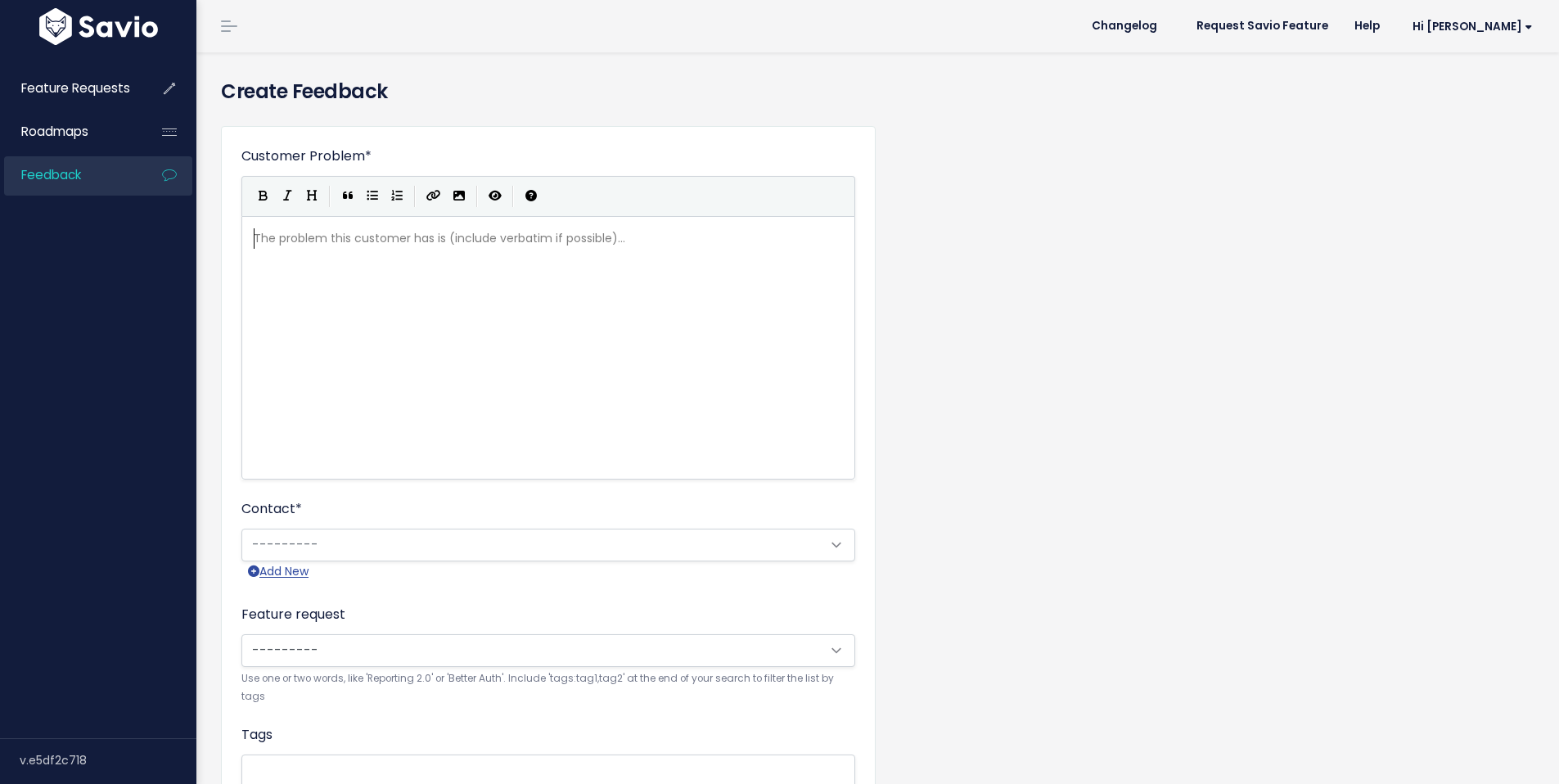
scroll to position [2, 0]
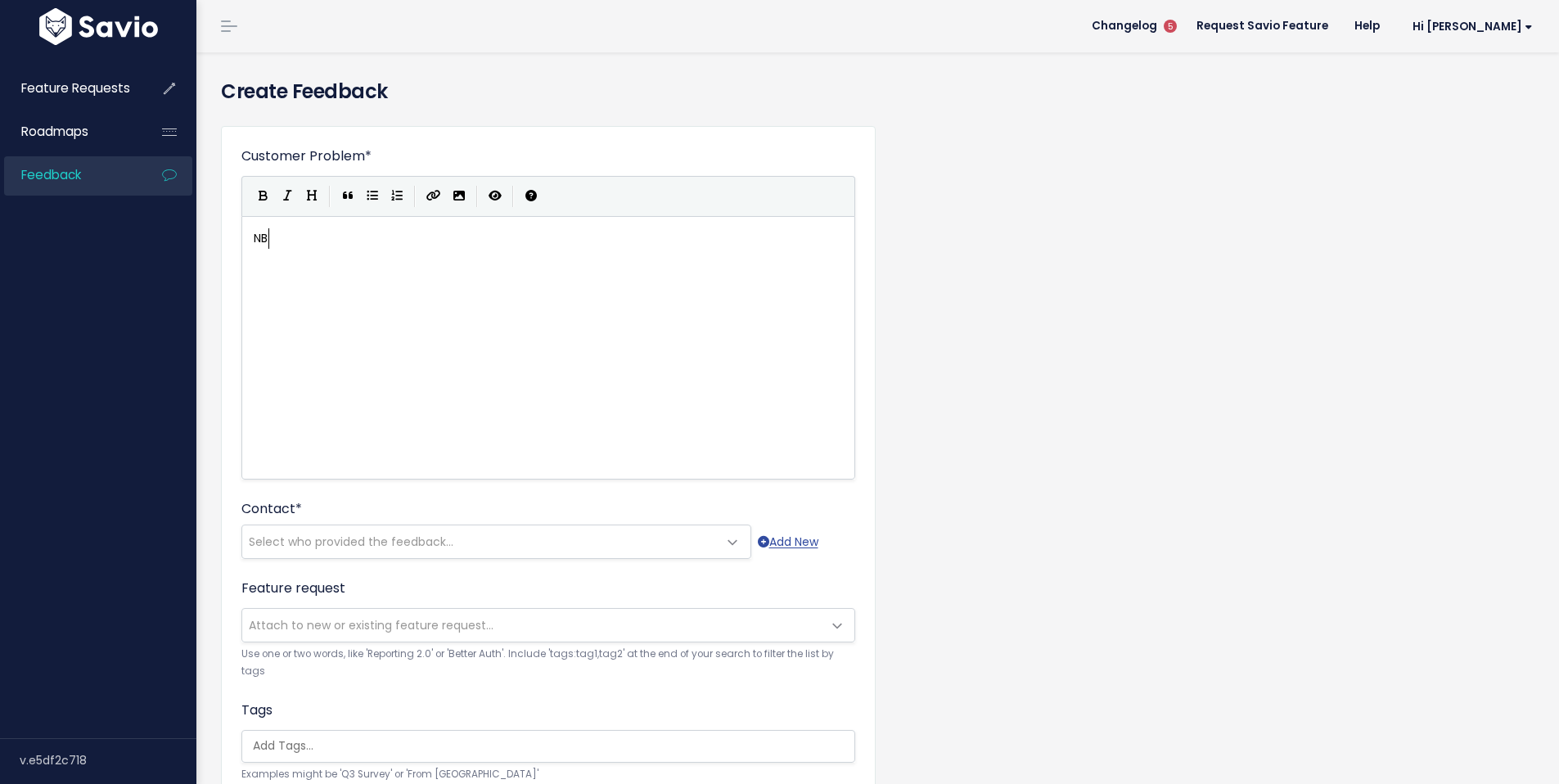
type textarea "NBC"
type textarea "More timely Truth Socil"
type textarea "al covergae"
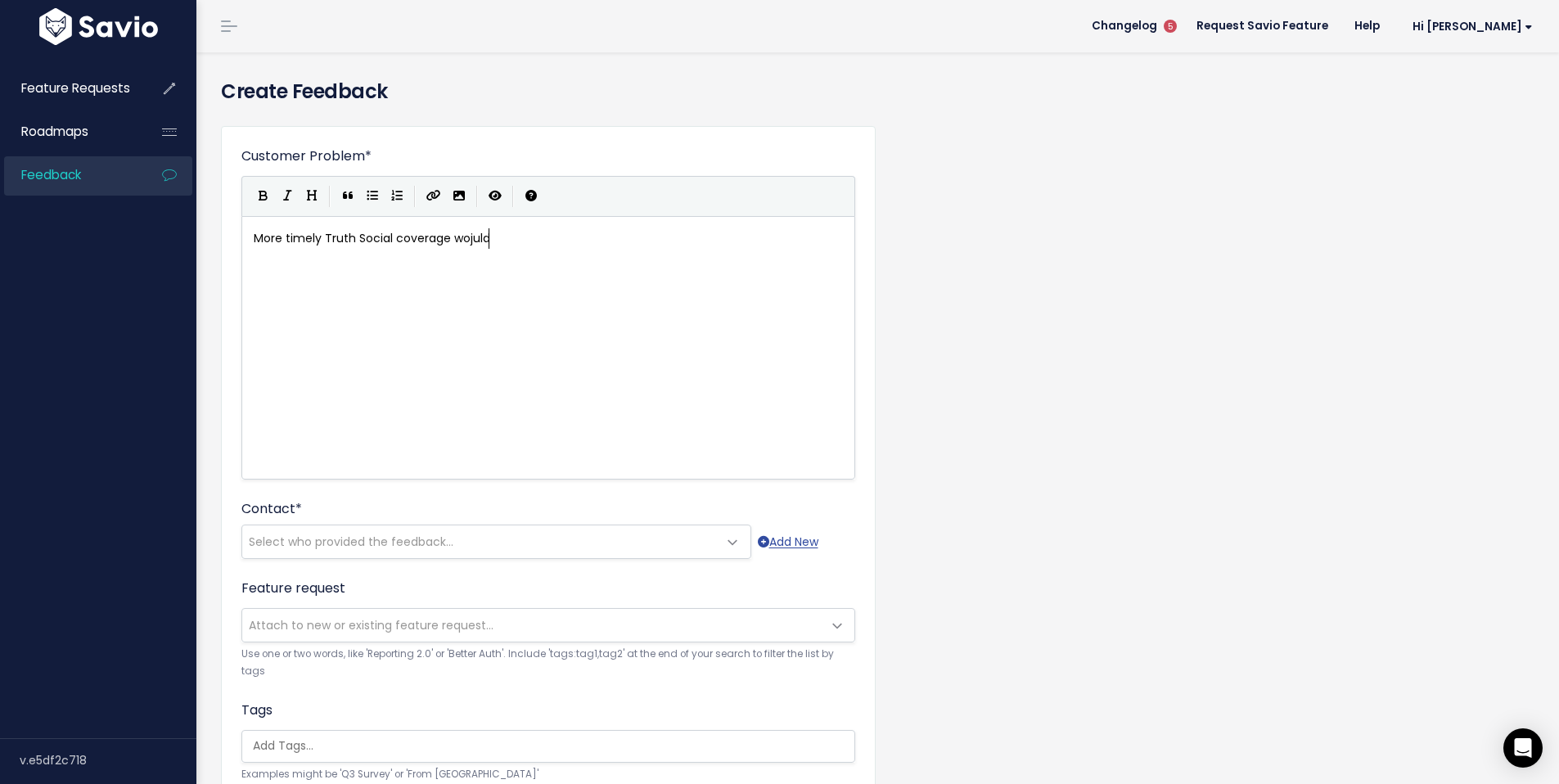
type textarea "age wojuld"
type textarea "uls"
type textarea "d also he"
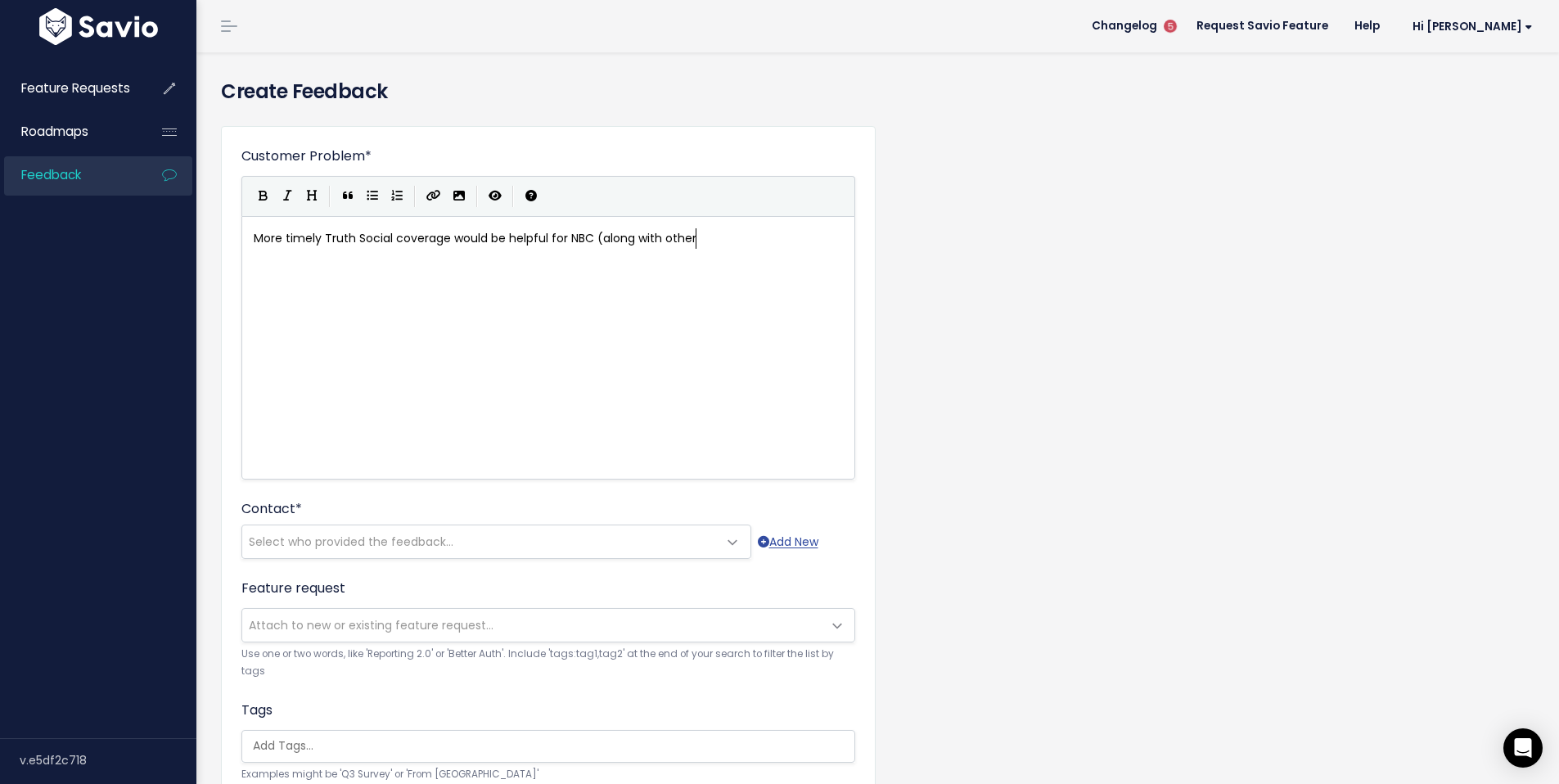
scroll to position [5, 205]
type textarea "be helpful for NBC (along with other T"
type textarea "alt social sources)"
click at [488, 537] on span "Select who provided the feedback..." at bounding box center [480, 542] width 476 height 33
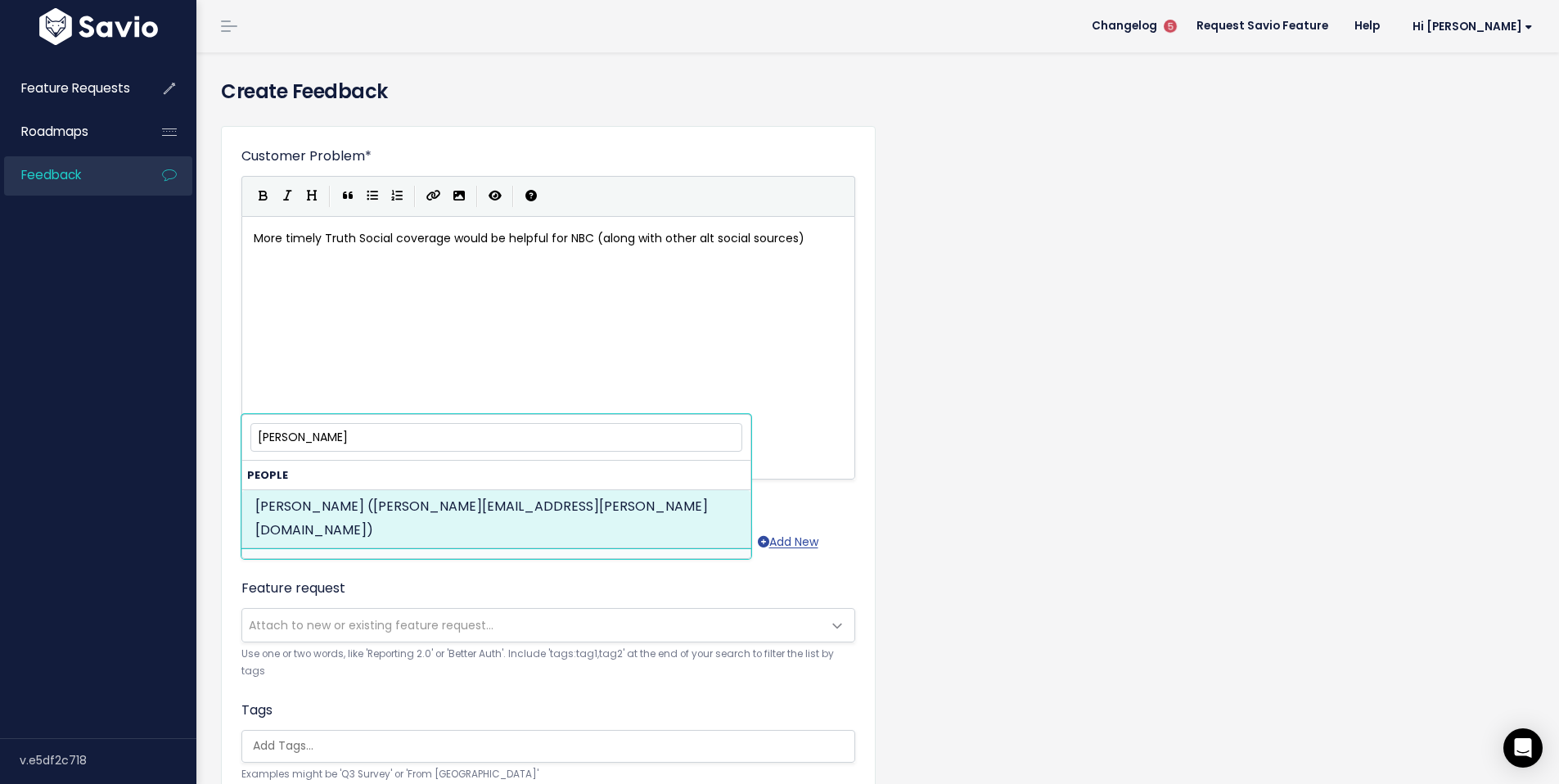
type input "george sol"
select select "82960986"
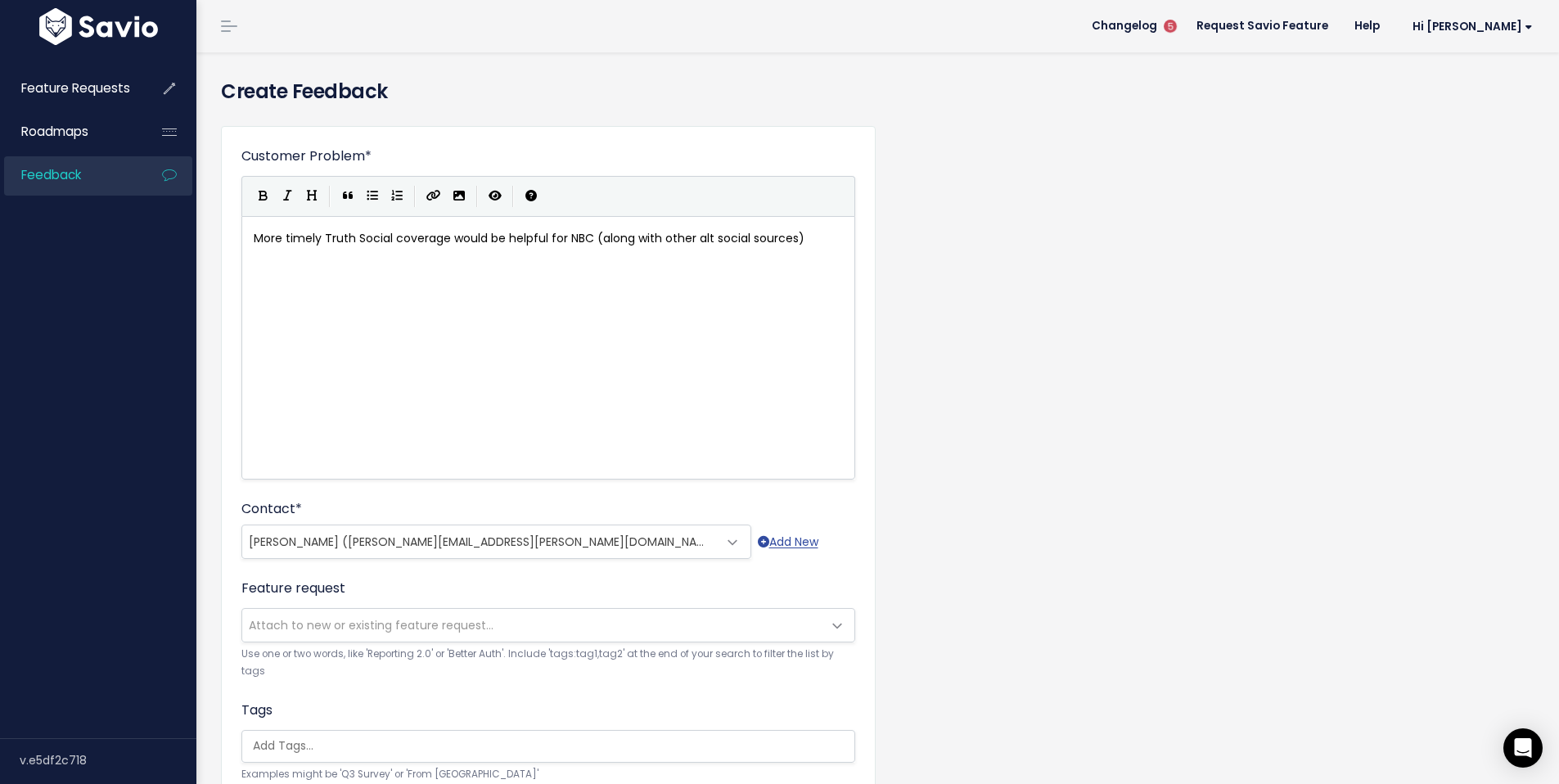
click at [1106, 348] on div "Customer Problem * More timely Truth Social coverage would be helpful for NBC (…" at bounding box center [878, 606] width 1339 height 986
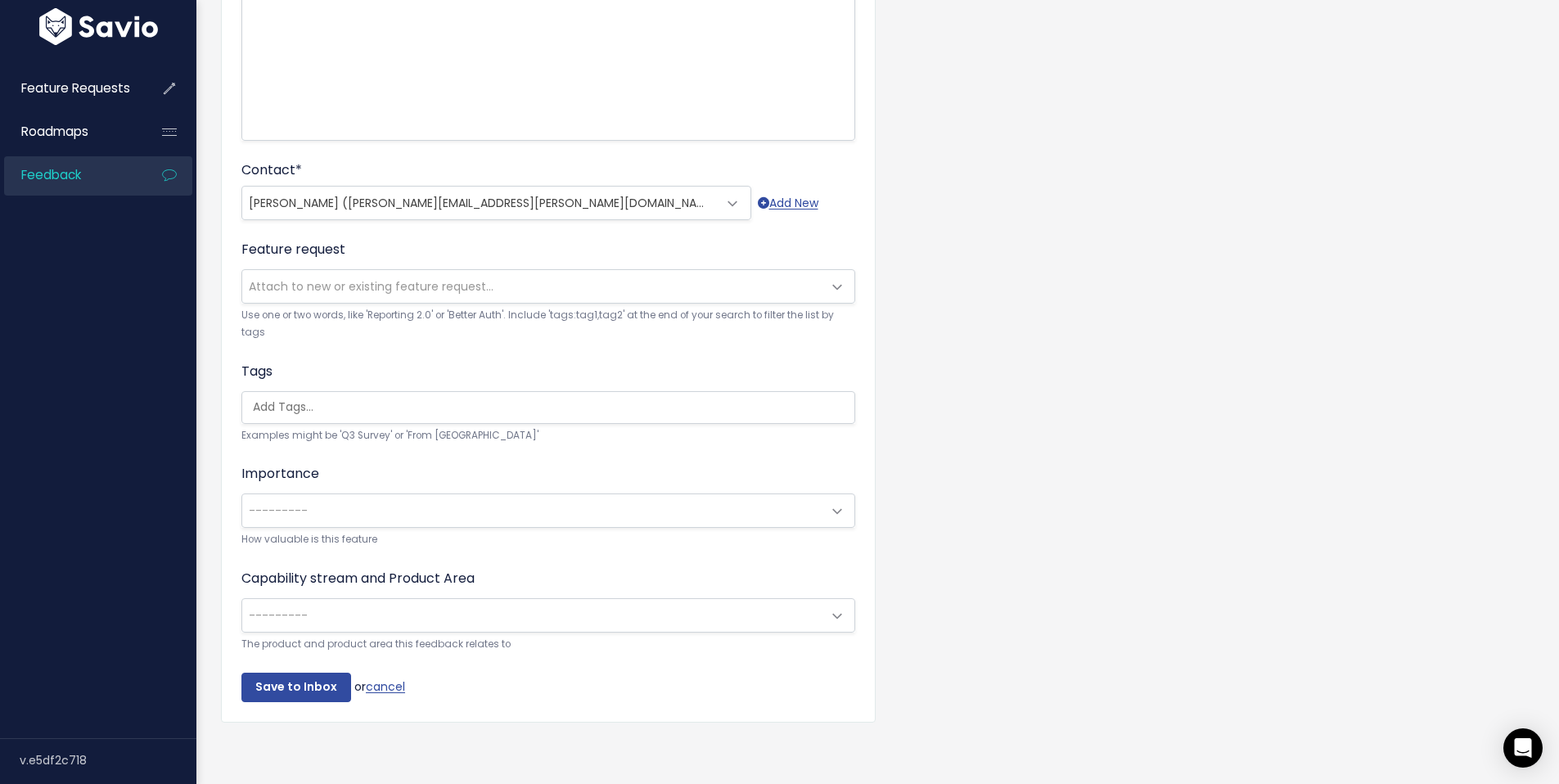
click at [825, 505] on span at bounding box center [837, 511] width 33 height 33
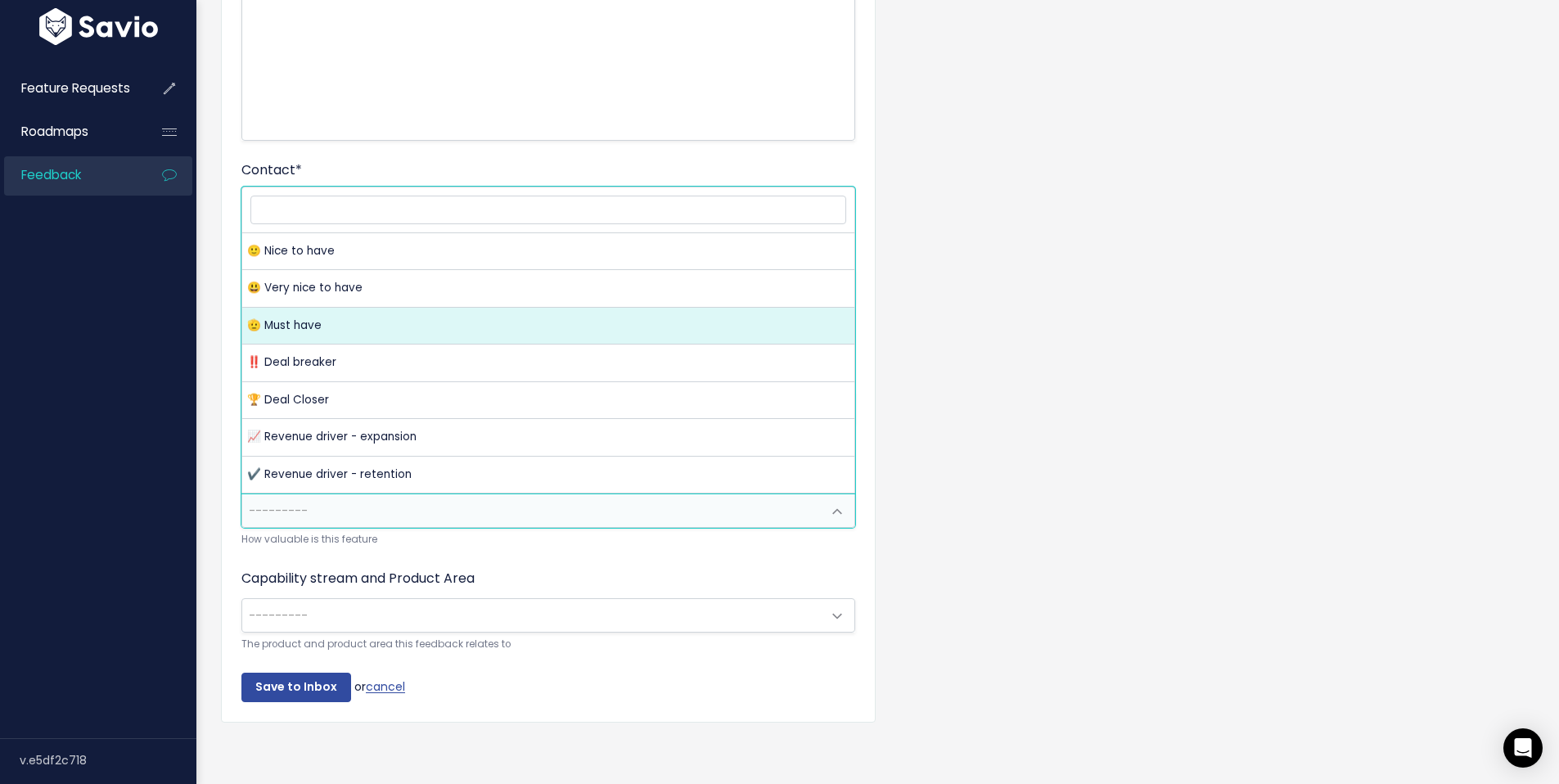
drag, startPoint x: 359, startPoint y: 328, endPoint x: 447, endPoint y: 332, distance: 88.1
select select "MUST_HAVE"
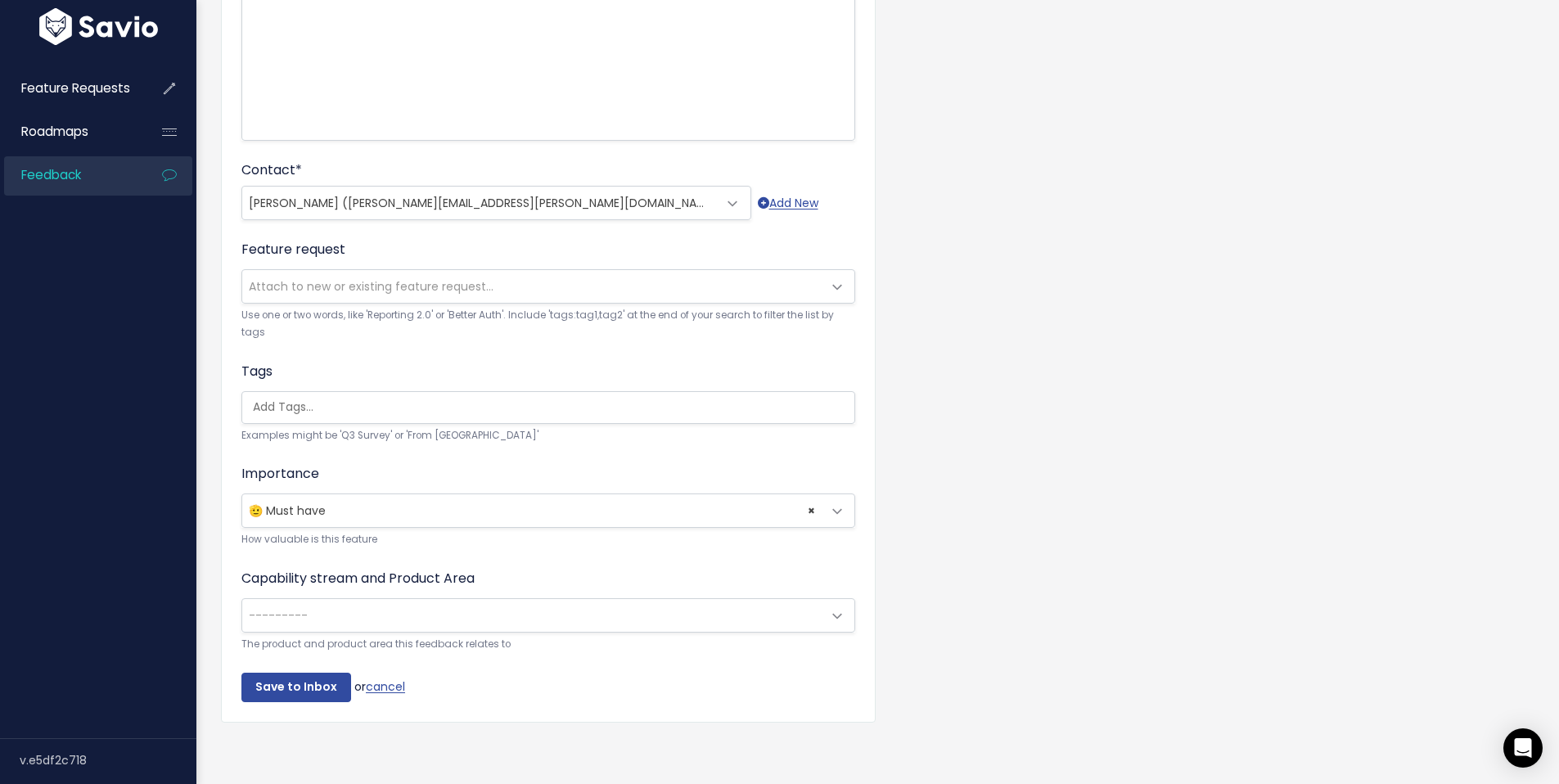
click at [1093, 468] on div "Customer Problem * More timely Truth Social coverage would be helpful for NBC (…" at bounding box center [878, 267] width 1339 height 986
click at [836, 611] on span at bounding box center [837, 616] width 33 height 33
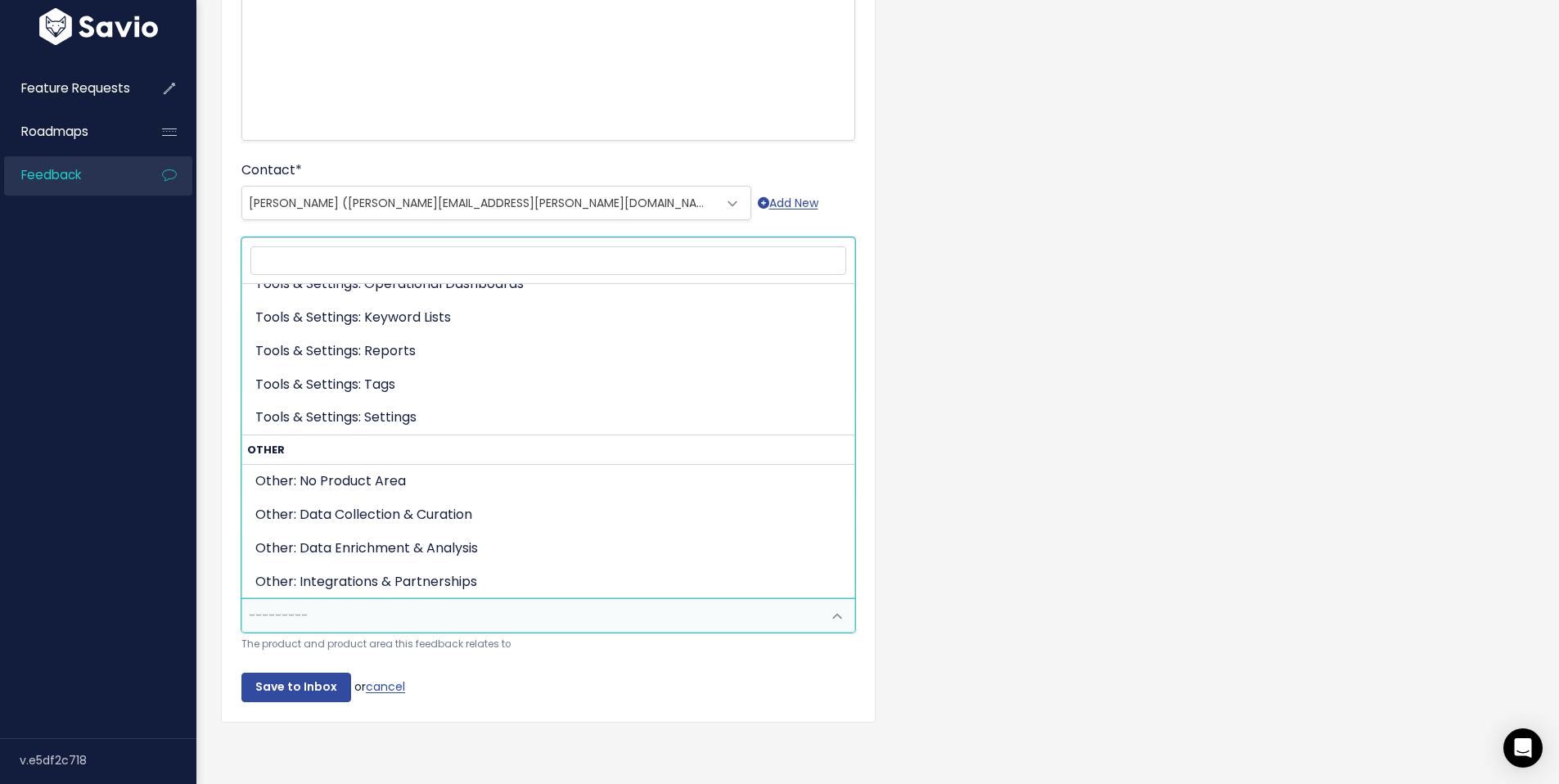
scroll to position [772, 0]
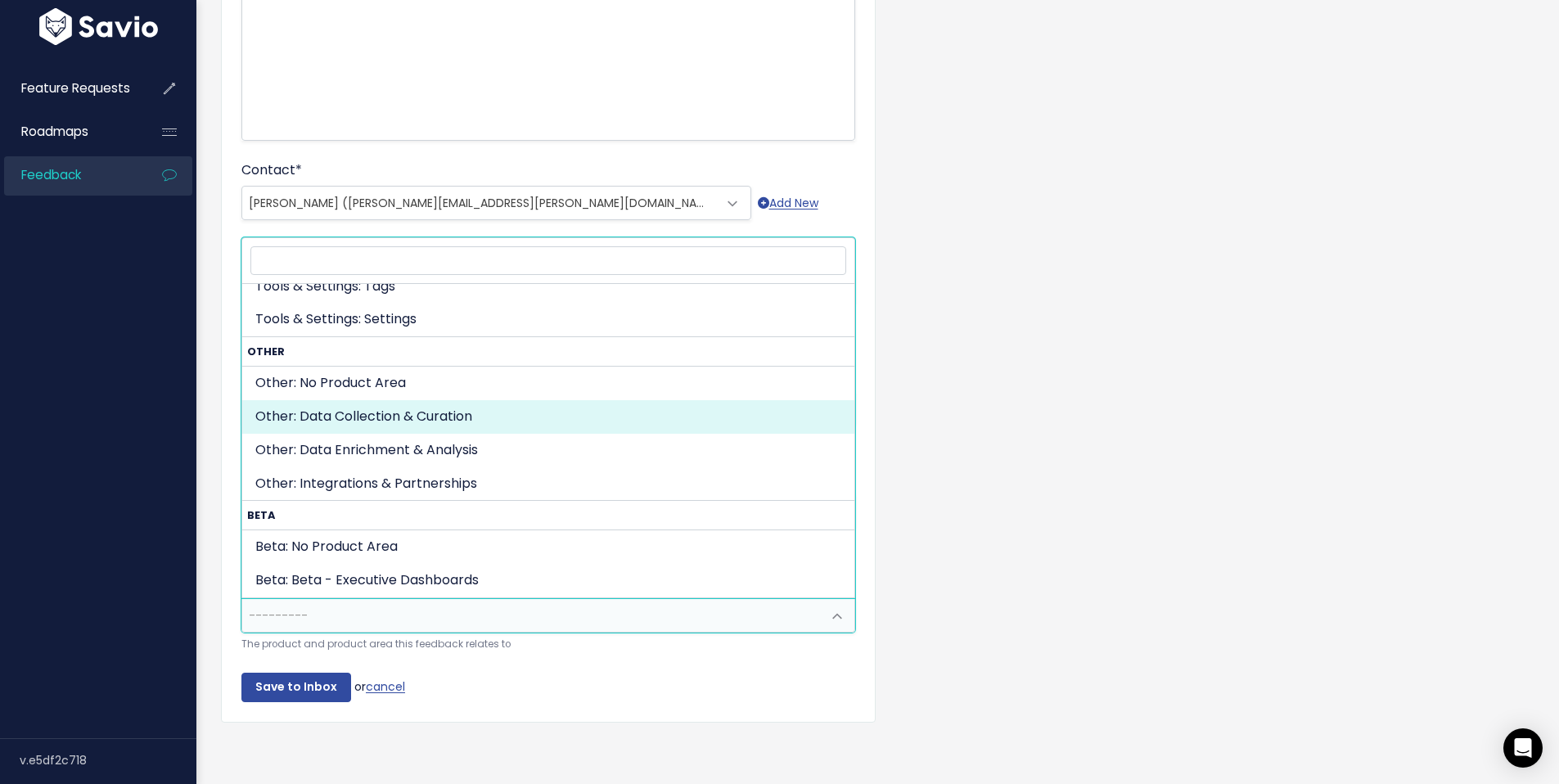
select select "OTHER:DATA_COLLECTION_CURATION"
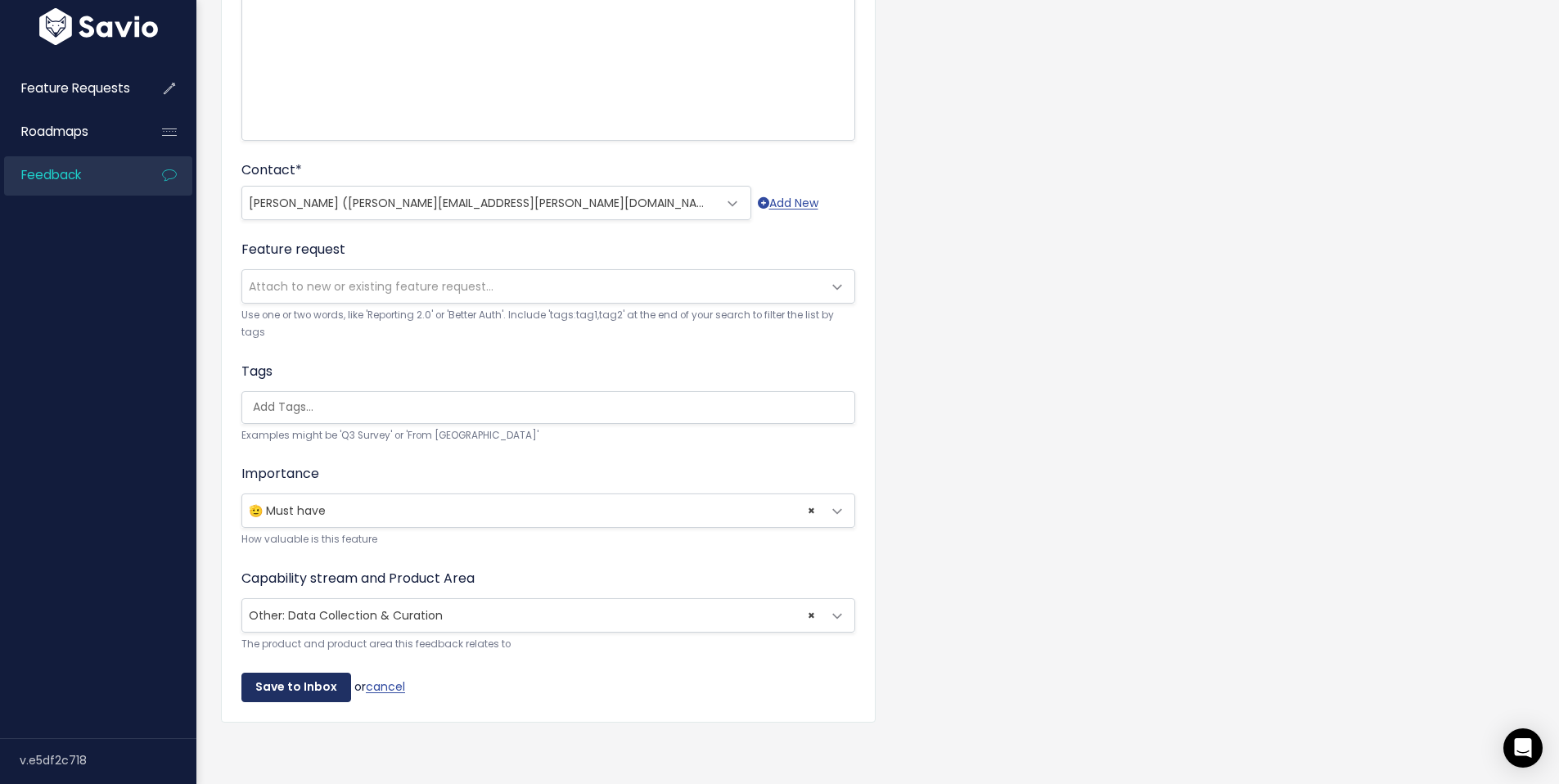
click at [310, 684] on input "Save to Inbox" at bounding box center [295, 687] width 109 height 30
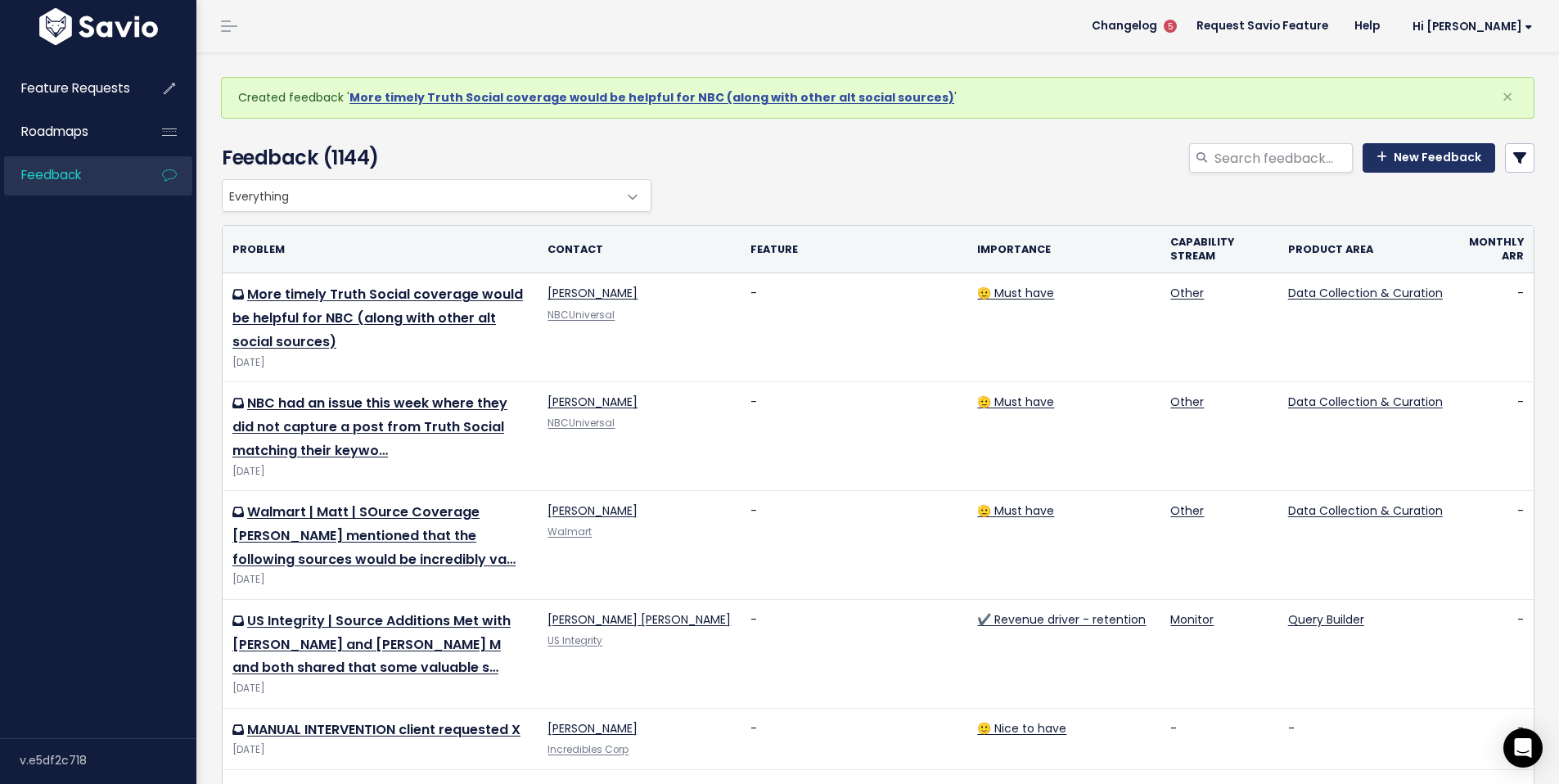
click at [1444, 154] on link "New Feedback" at bounding box center [1429, 158] width 133 height 30
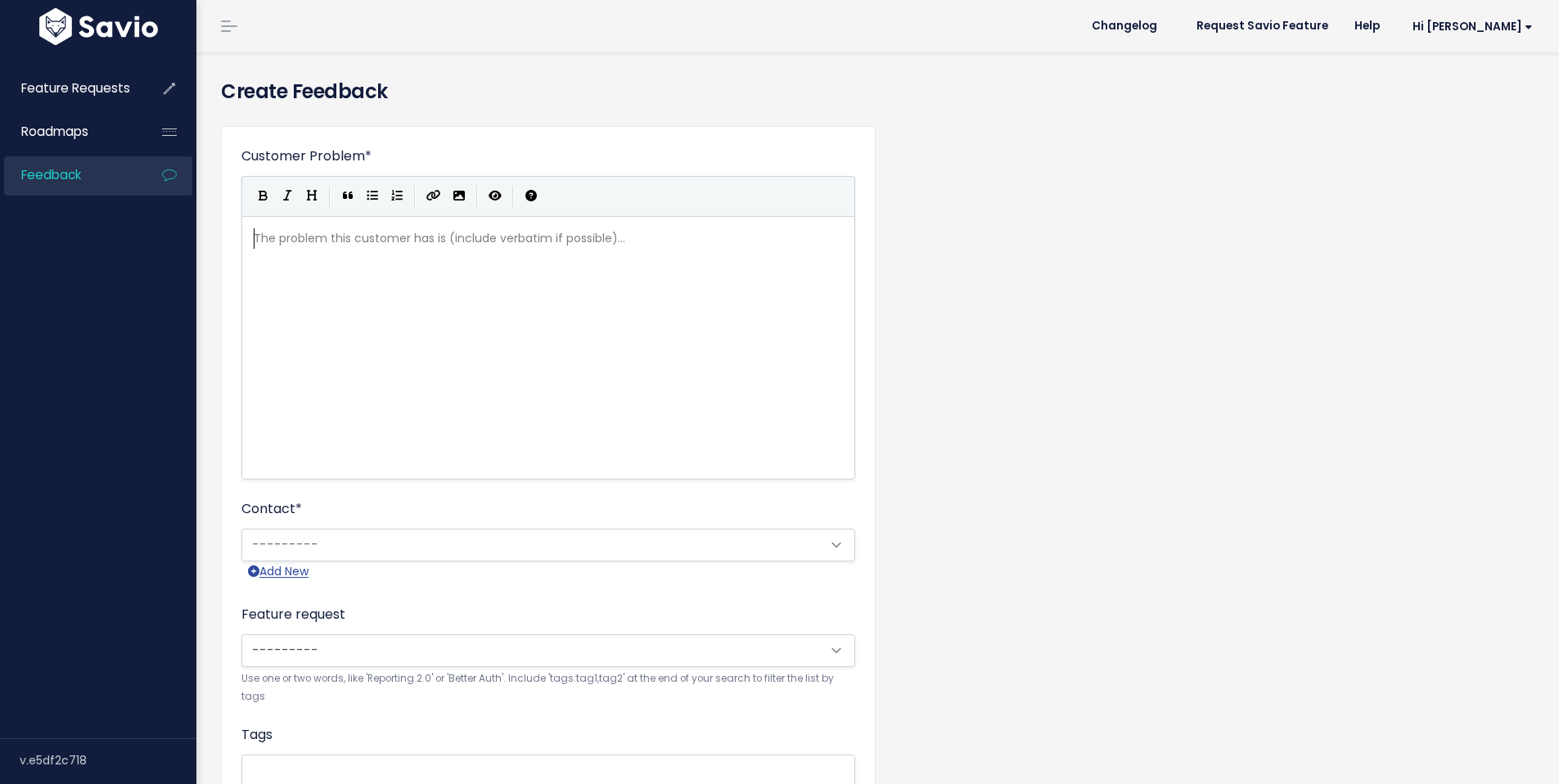
scroll to position [2, 0]
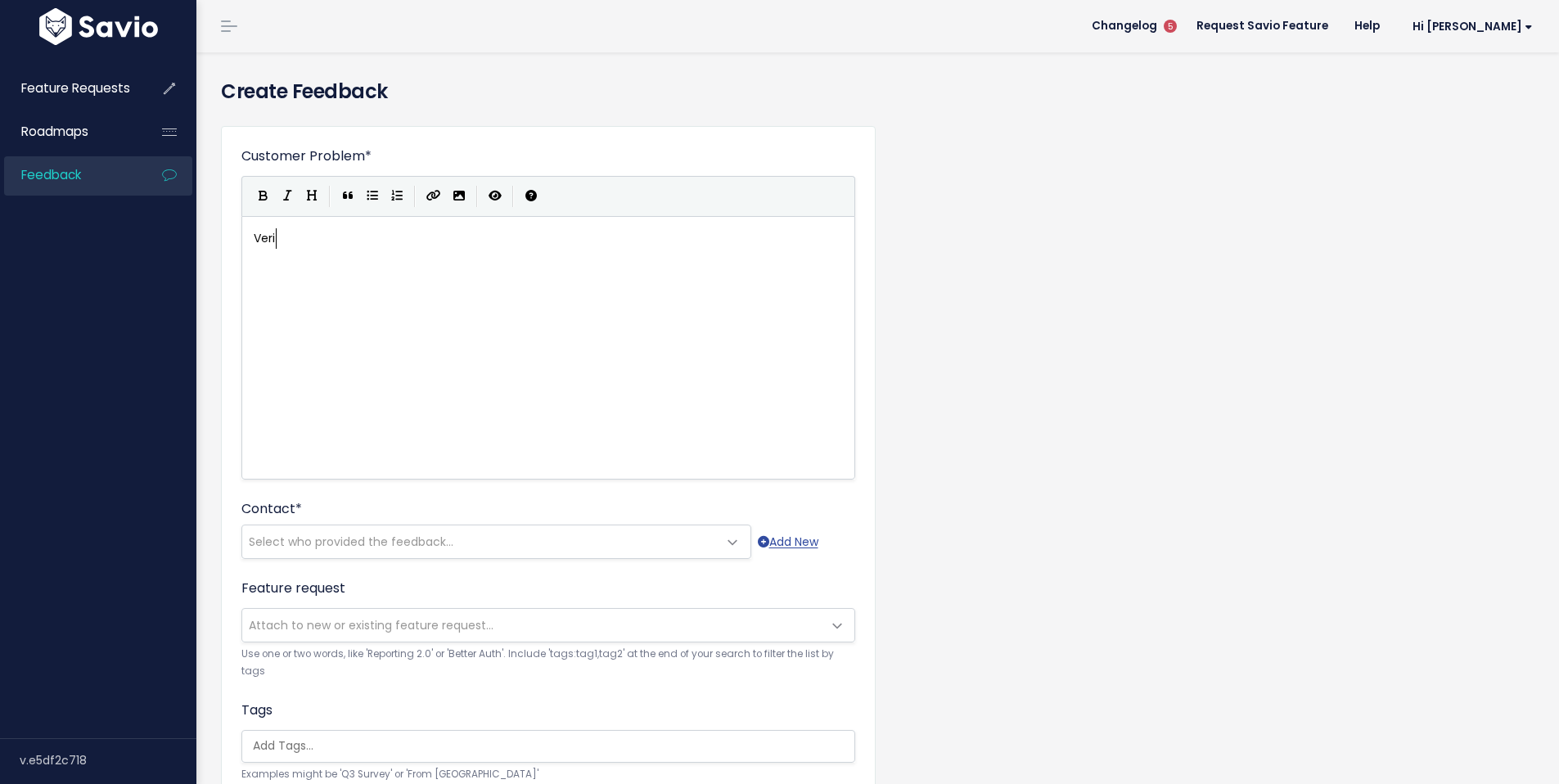
type textarea "Verio"
type textarea "zon is looking at tools to identify deep fakes. Currenty"
type textarea "lt n"
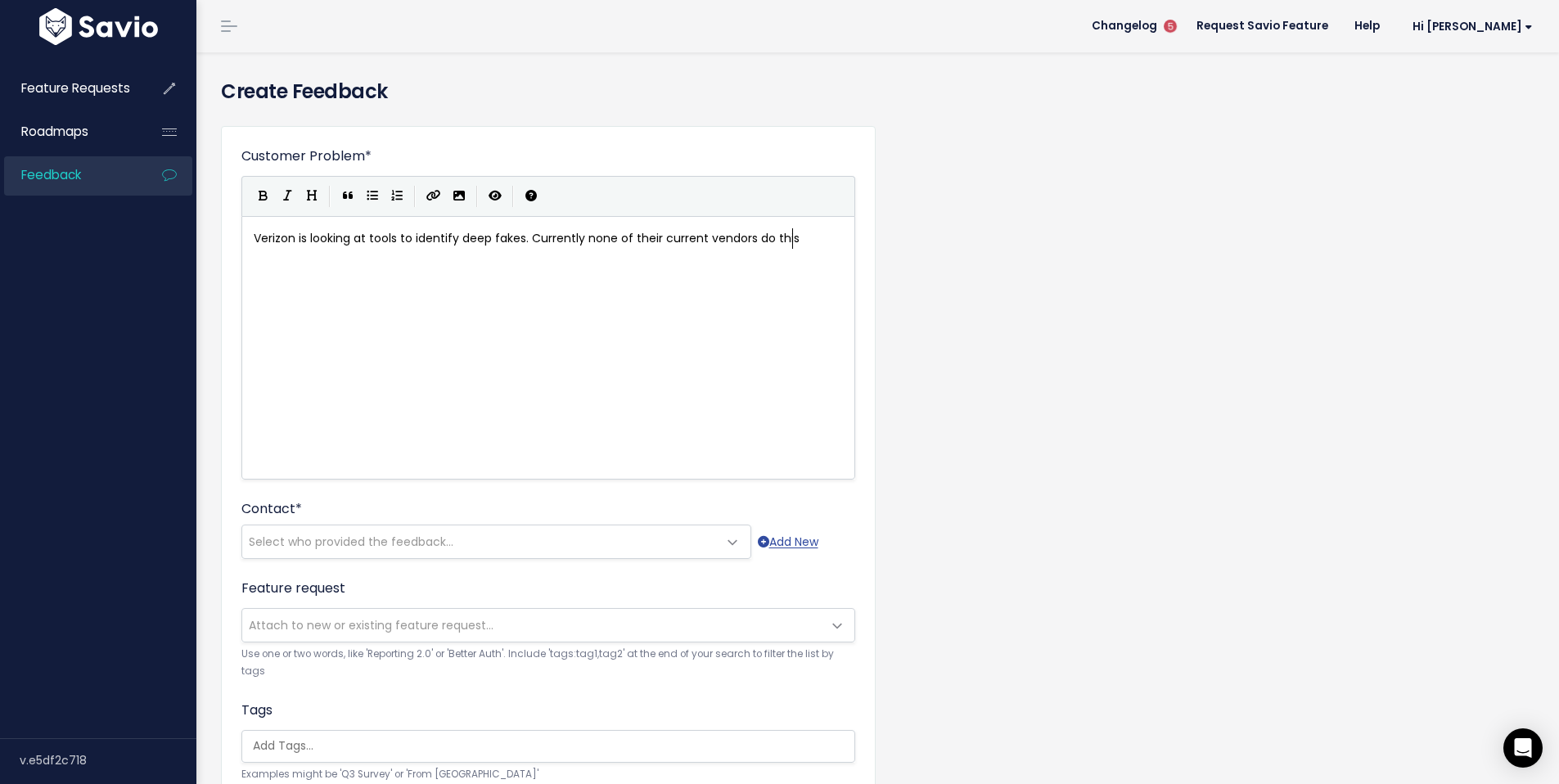
type textarea "y none of their current vendors do this"
type textarea ", they would like to have"
type textarea "the platform to be able to flag potential deep fake"
type textarea "ac"
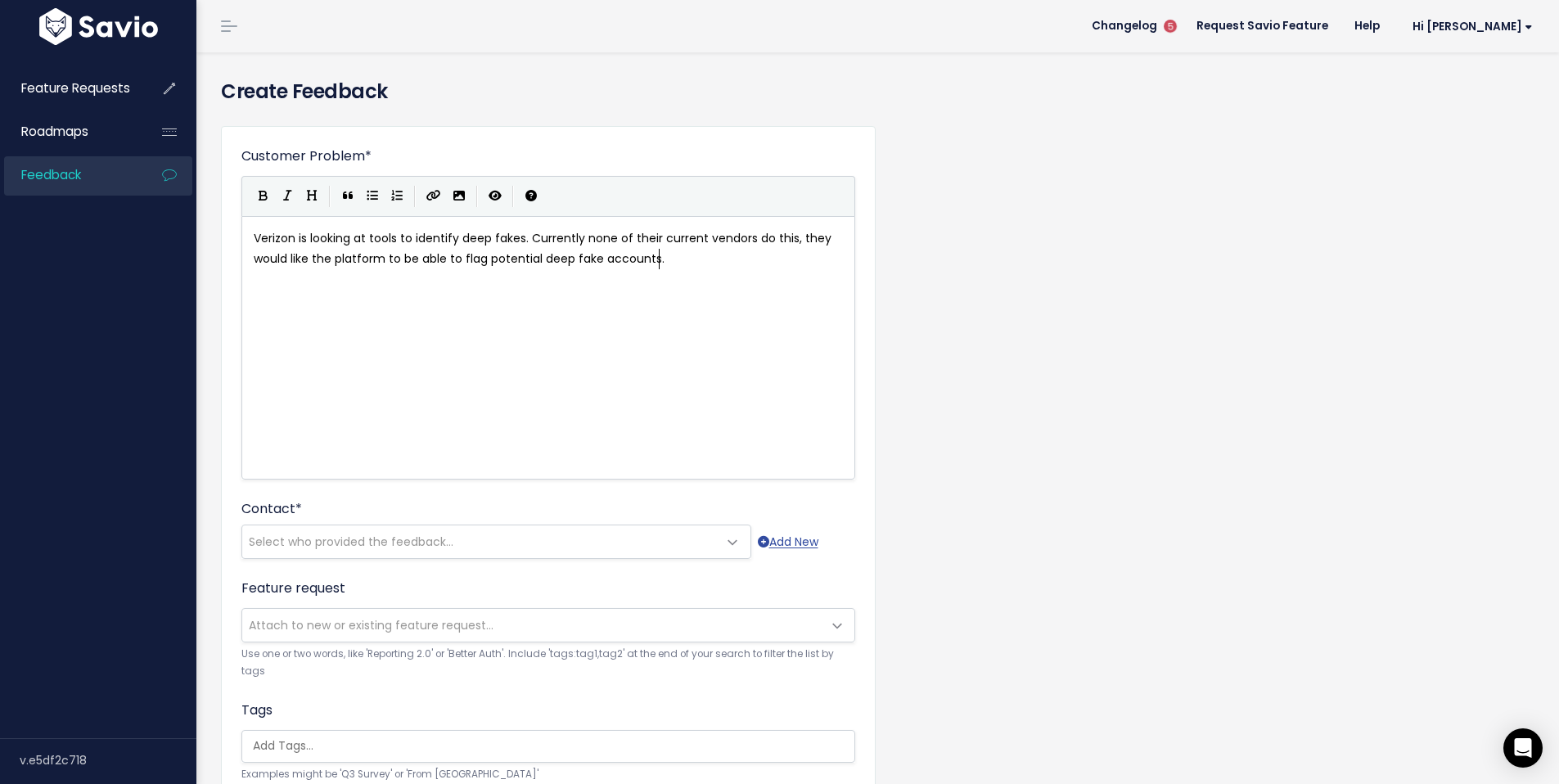
type textarea "accounts."
type textarea "."
click at [741, 250] on pre "Verizon is looking at tools to identify deep fakes. Currently none of their cur…" at bounding box center [554, 248] width 608 height 41
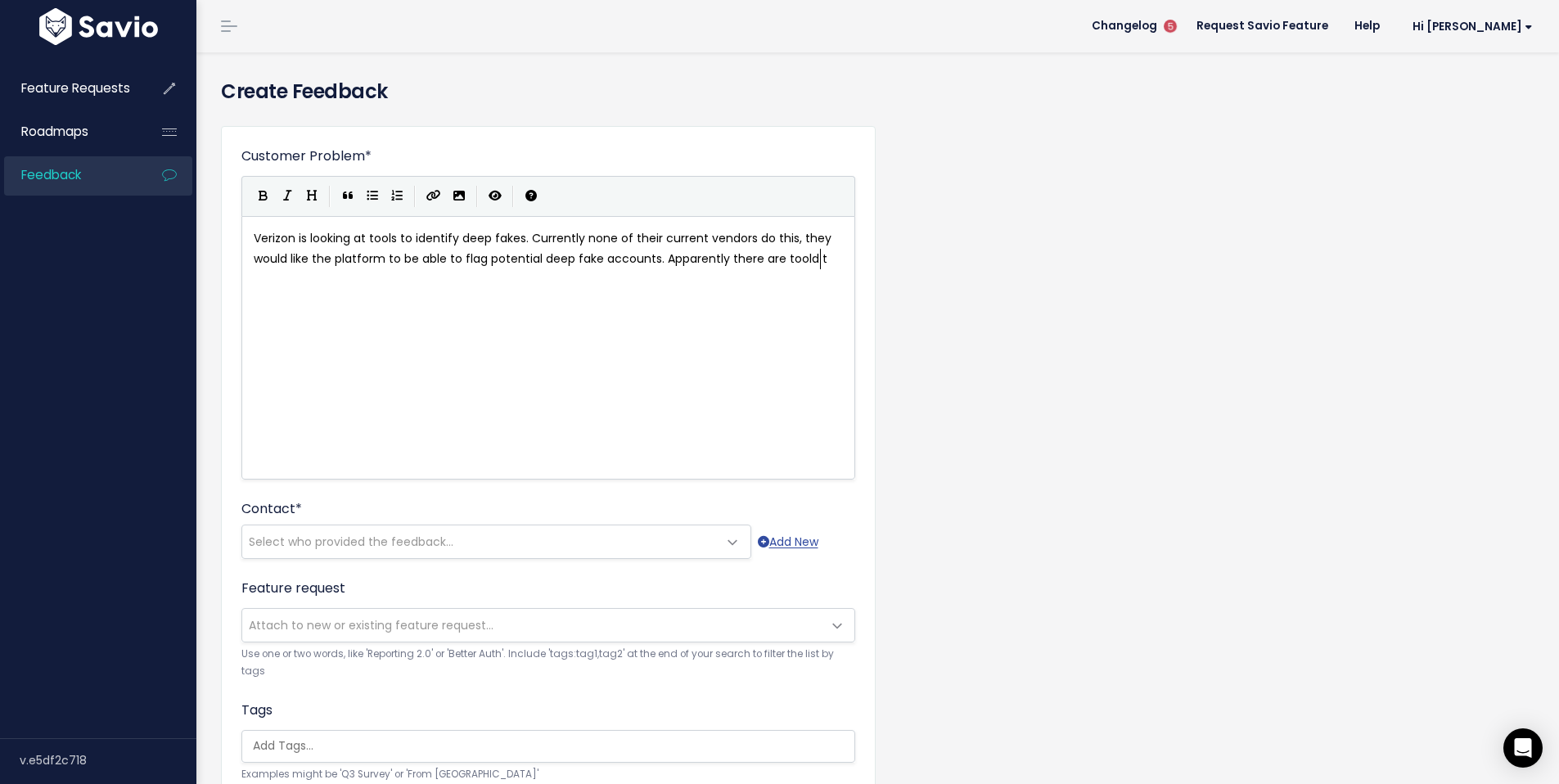
scroll to position [5, 170]
type textarea ". Apparently there are toold th"
type textarea "s that can do this!"
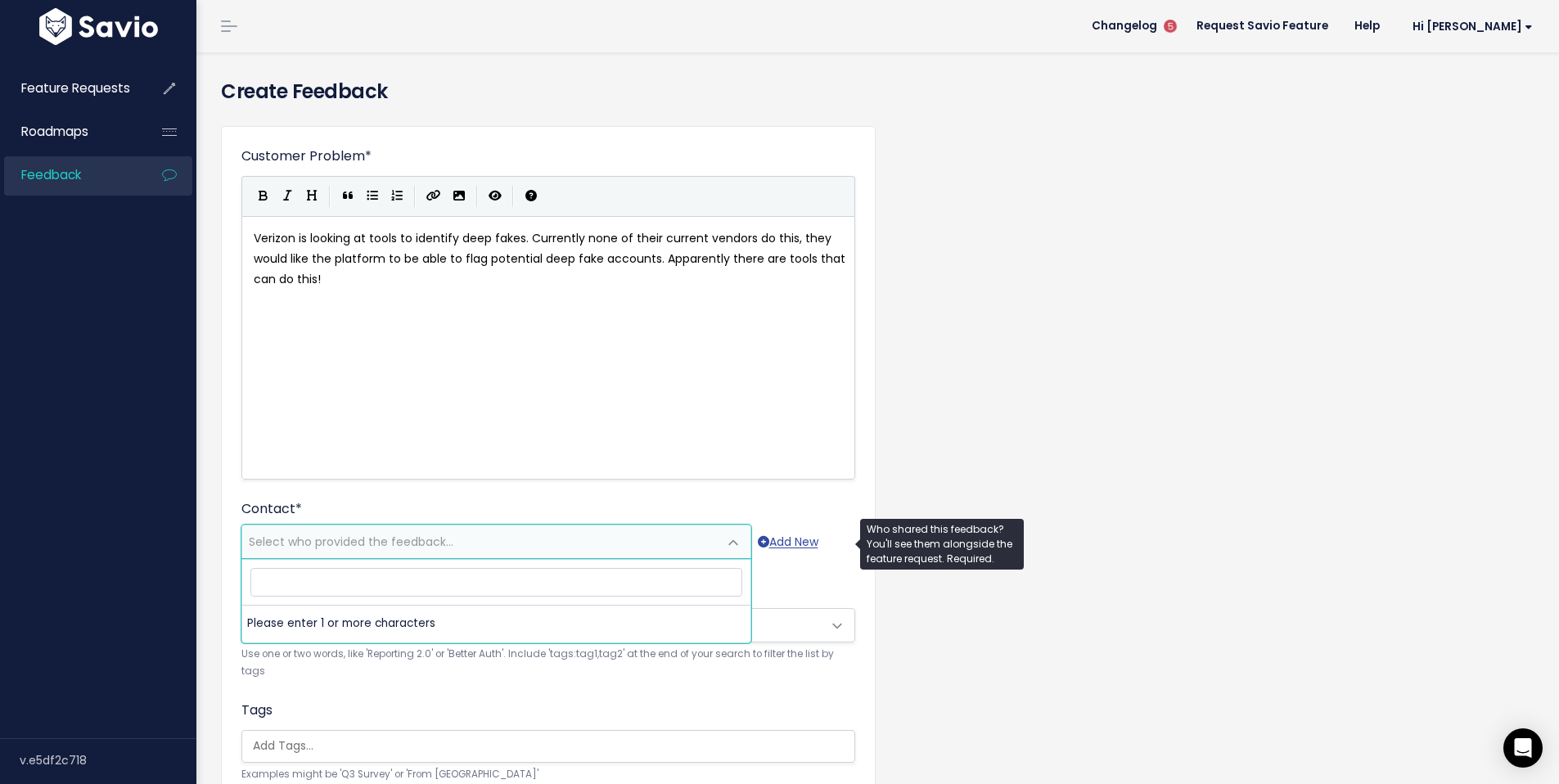
click at [434, 537] on span "Select who provided the feedback..." at bounding box center [350, 542] width 205 height 16
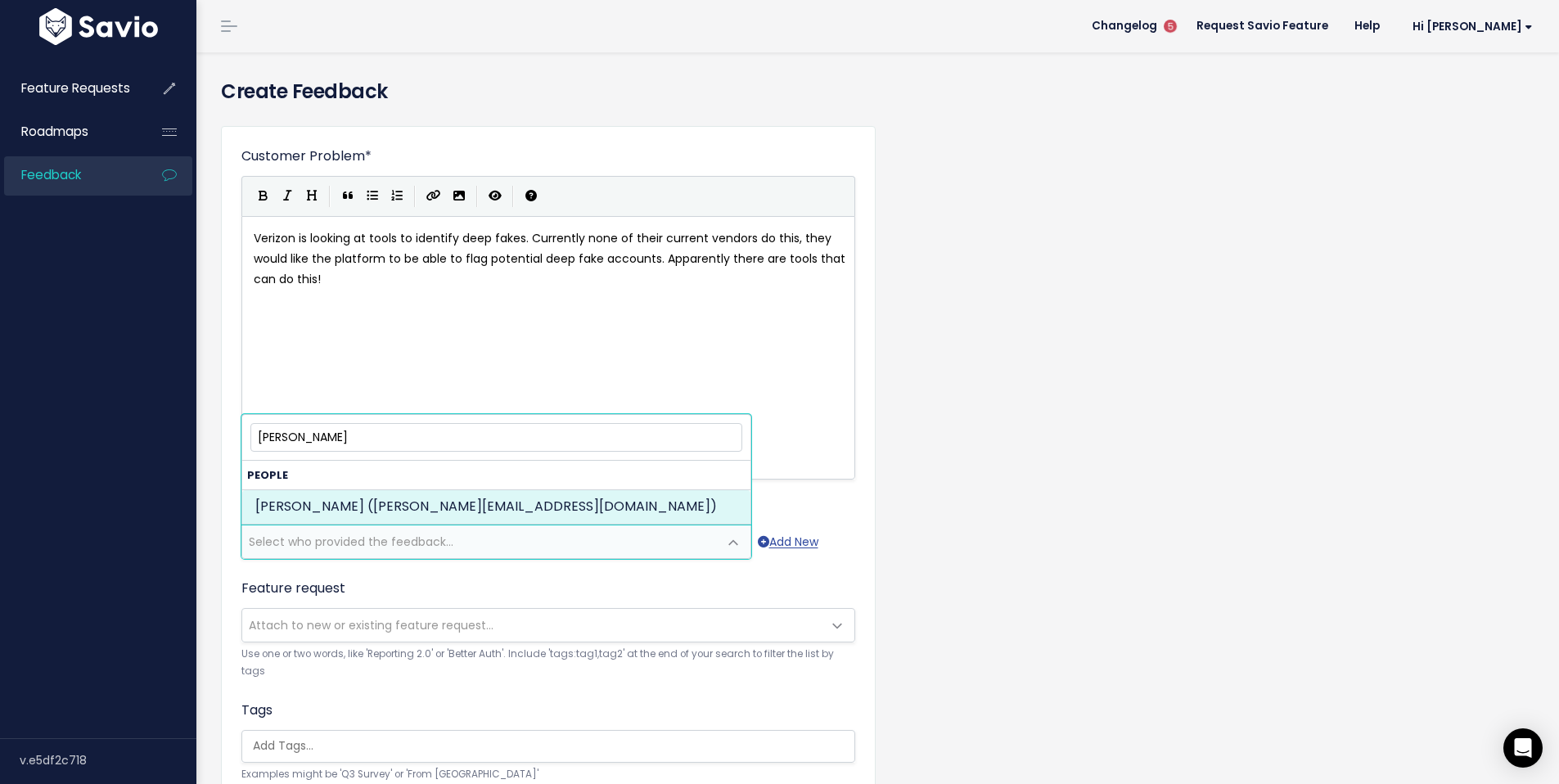
type input "anthony gomez"
drag, startPoint x: 449, startPoint y: 502, endPoint x: 851, endPoint y: 410, distance: 412.4
select select "82965263"
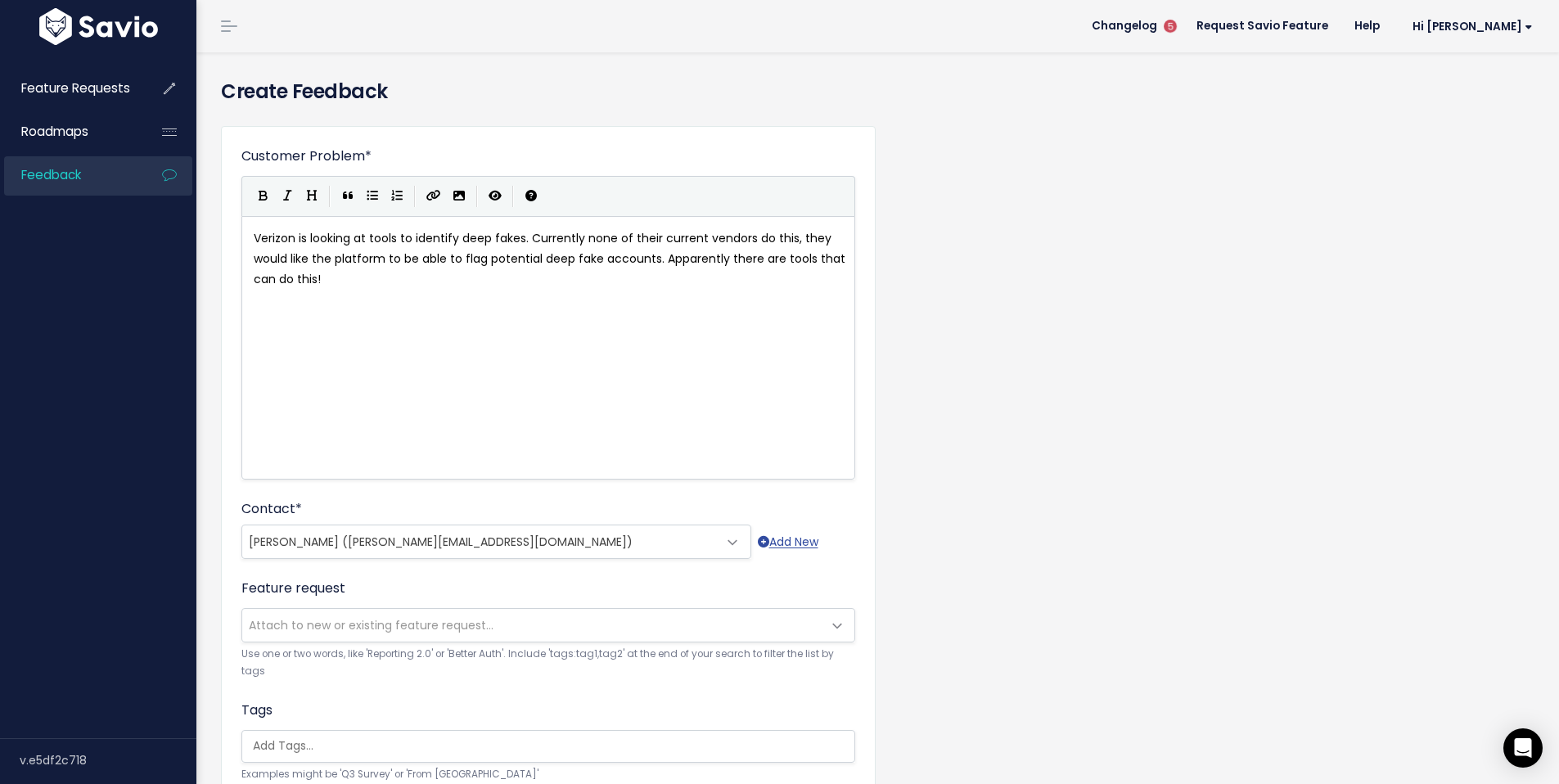
click at [1178, 371] on div "Customer Problem * Verizon is looking at tools to identify deep fakes. Currentl…" at bounding box center [878, 606] width 1339 height 986
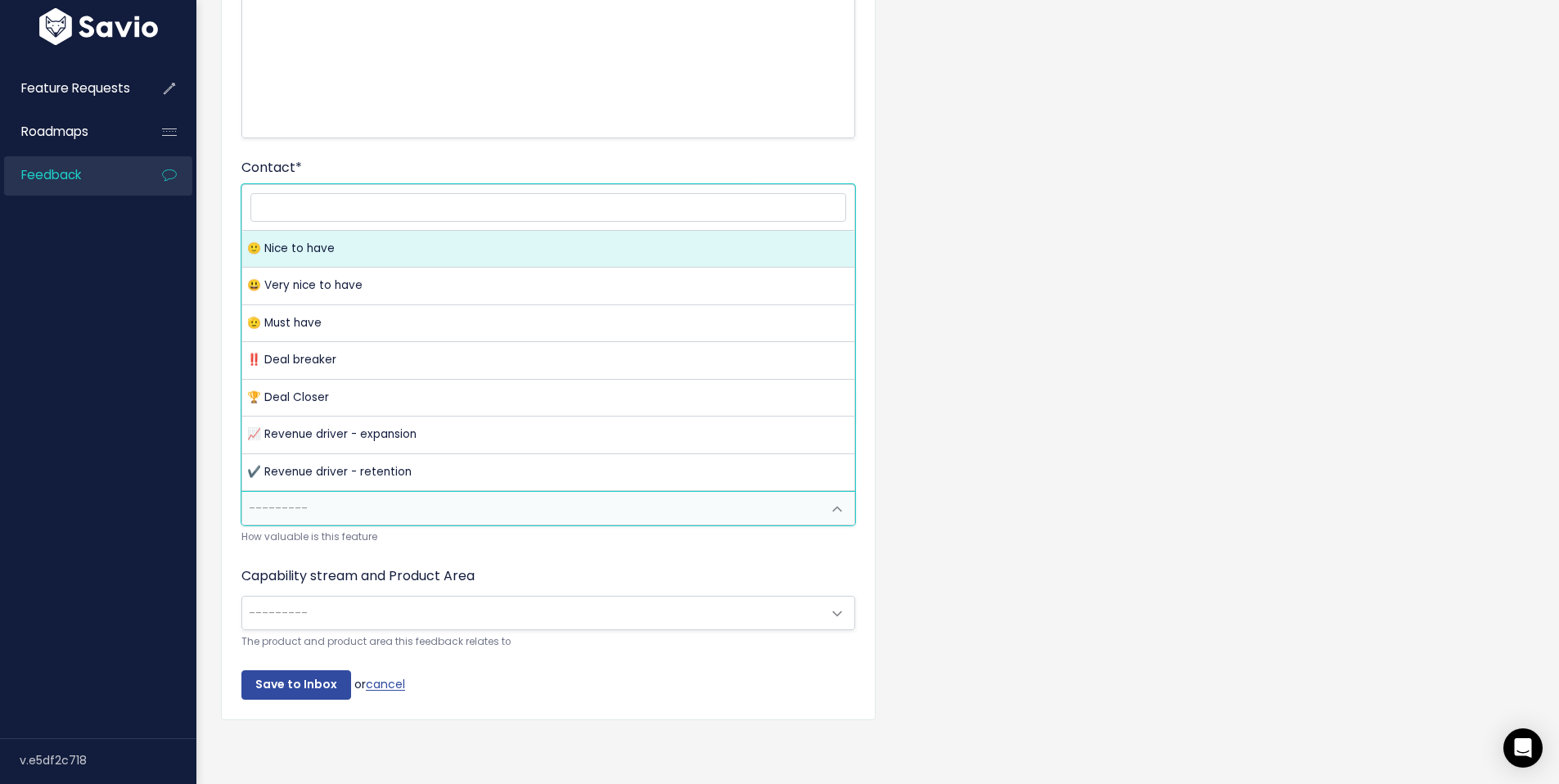
click at [831, 502] on span at bounding box center [837, 509] width 33 height 33
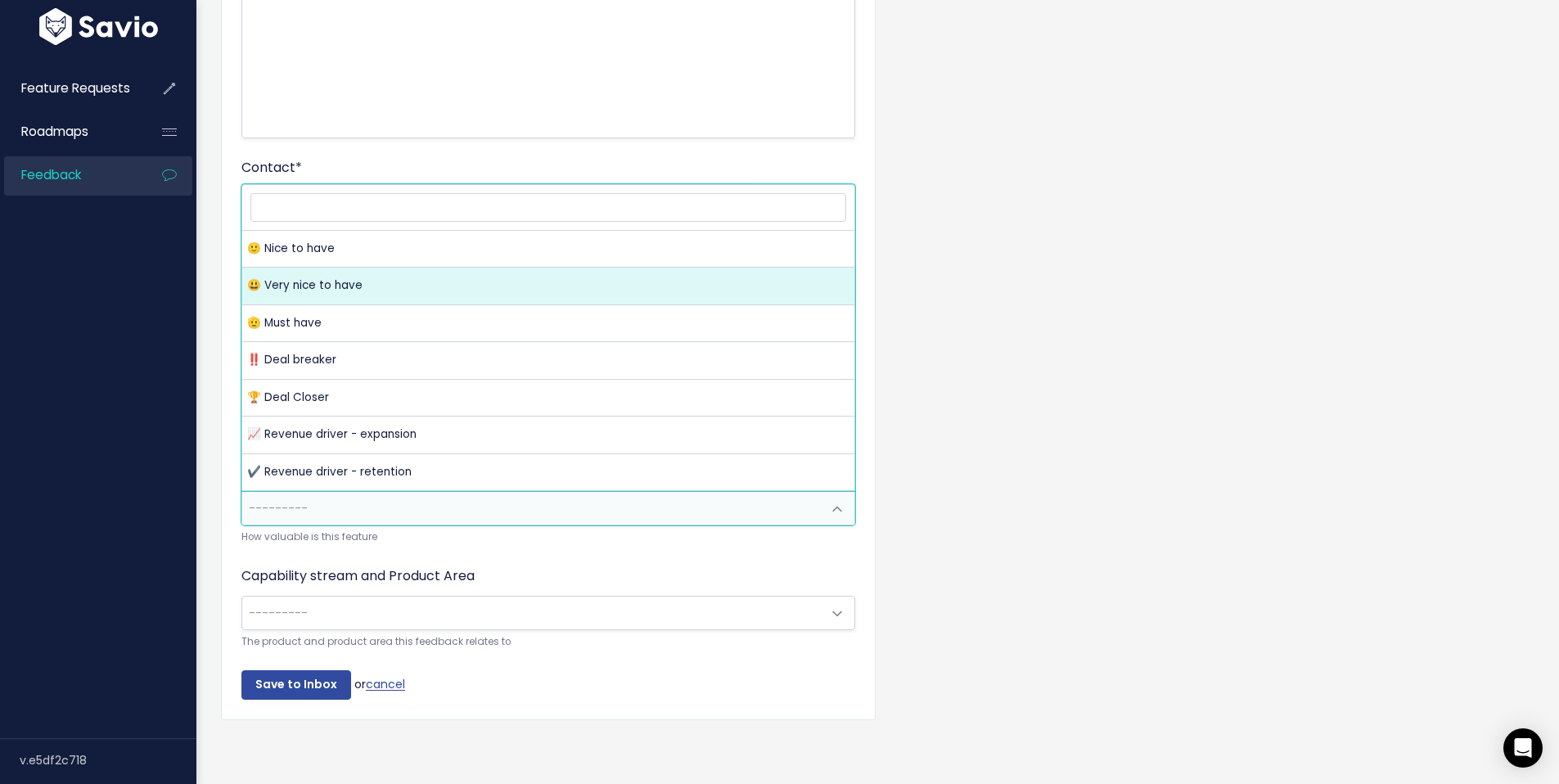
select select "VERY_NICE_TO_HAVE"
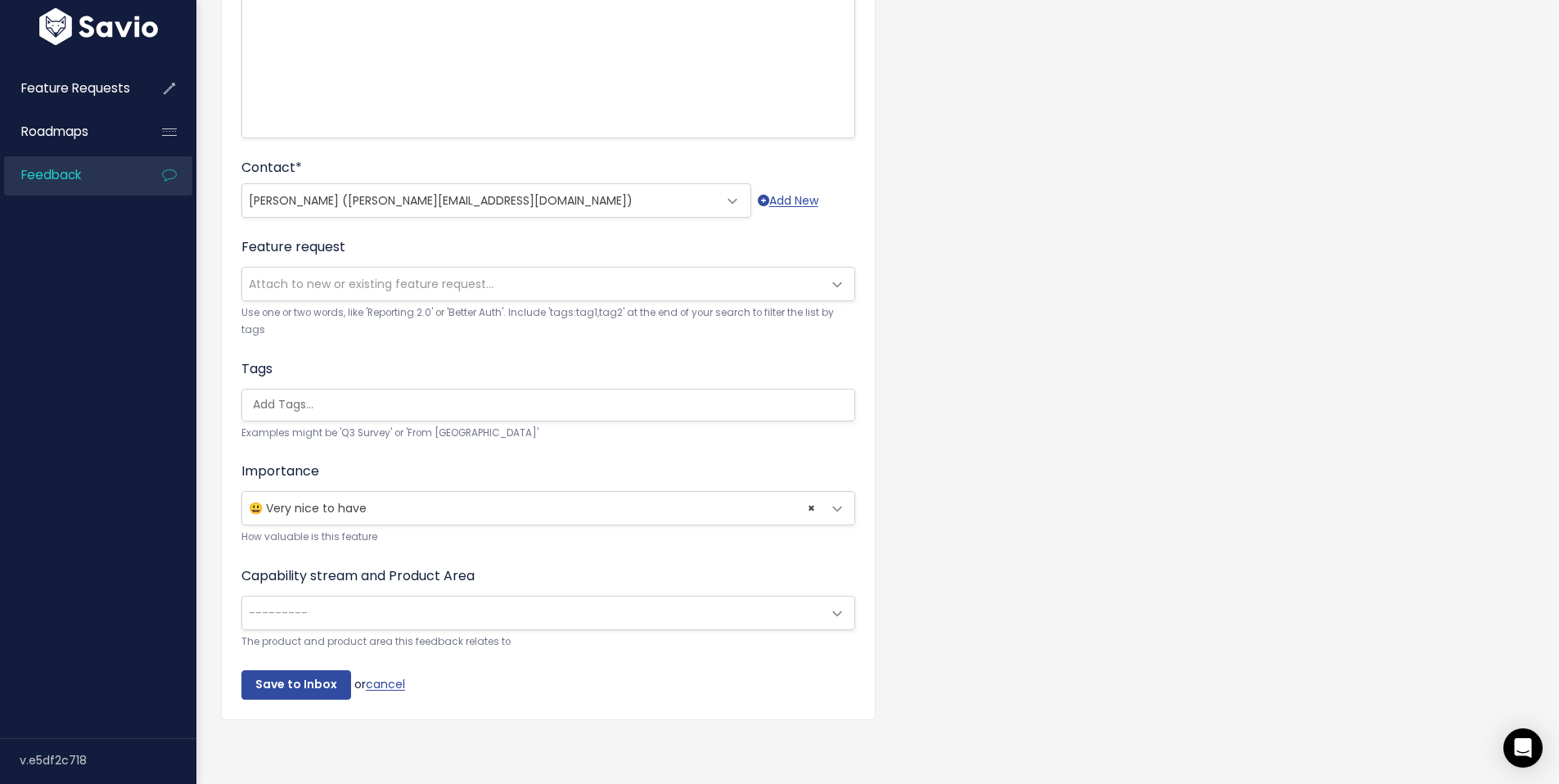
click at [1239, 465] on div "Customer Problem * Verizon is looking at tools to identify deep fakes. Currentl…" at bounding box center [878, 265] width 1339 height 986
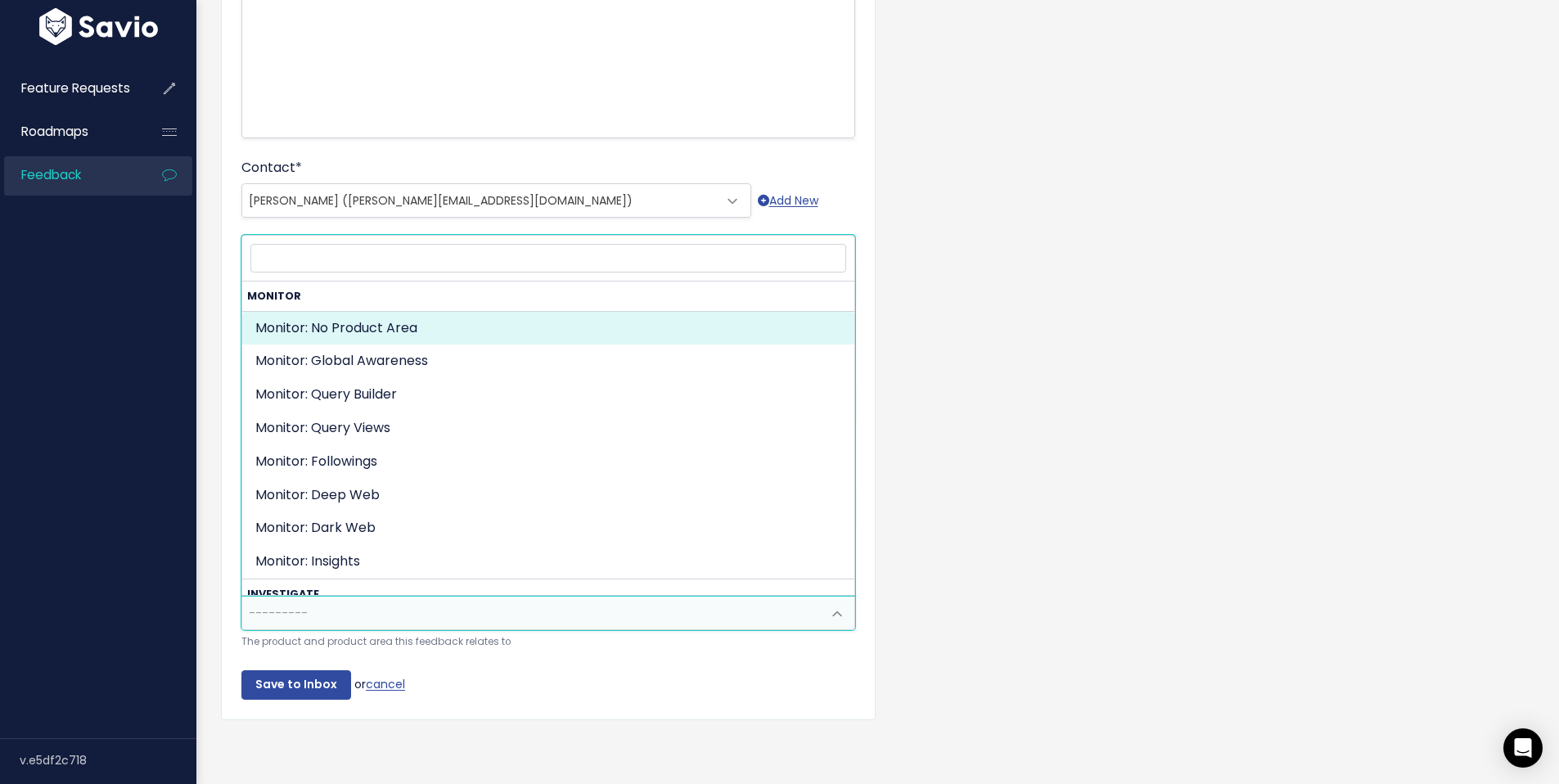
click at [839, 598] on span at bounding box center [837, 614] width 33 height 33
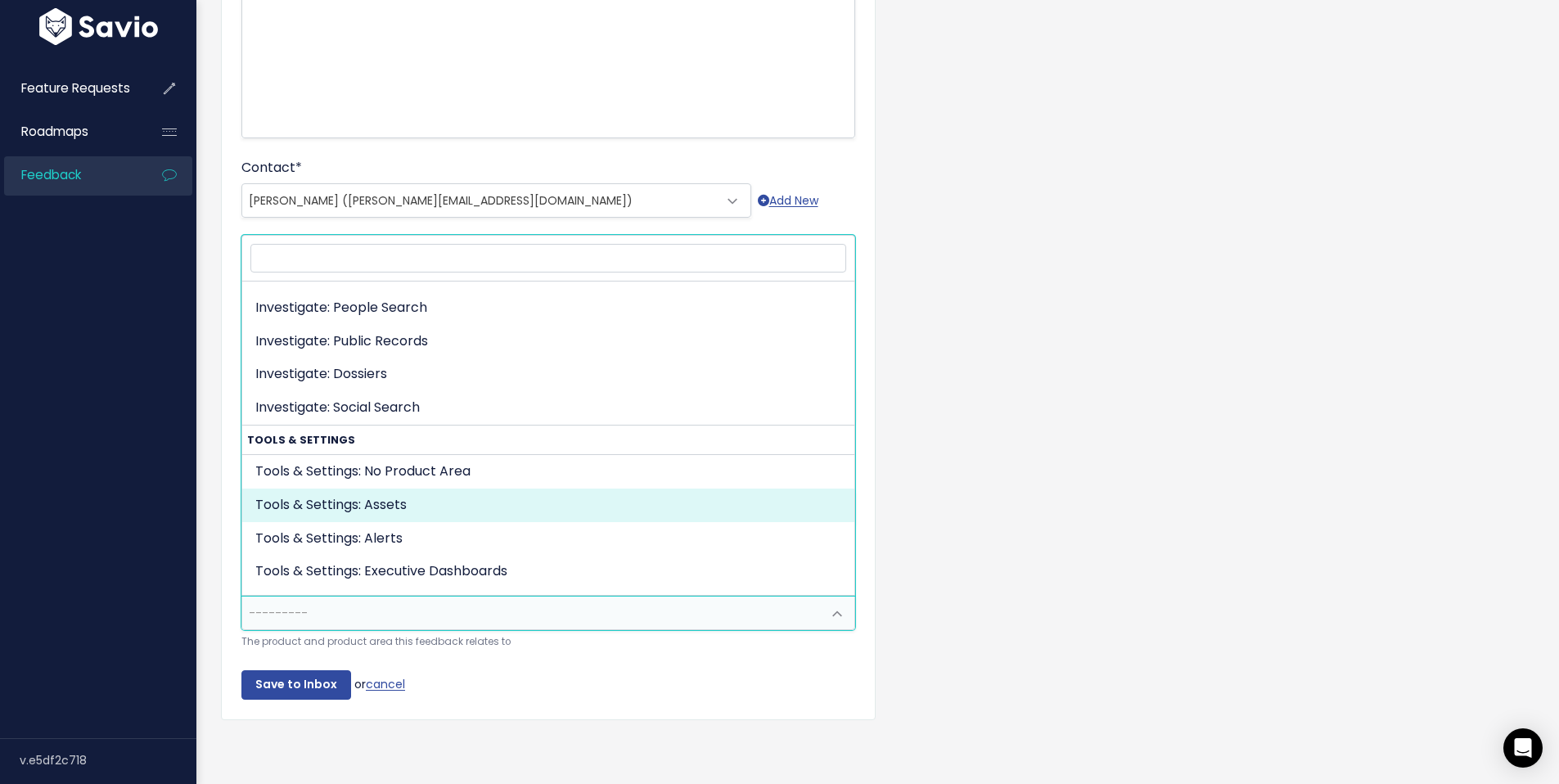
scroll to position [772, 0]
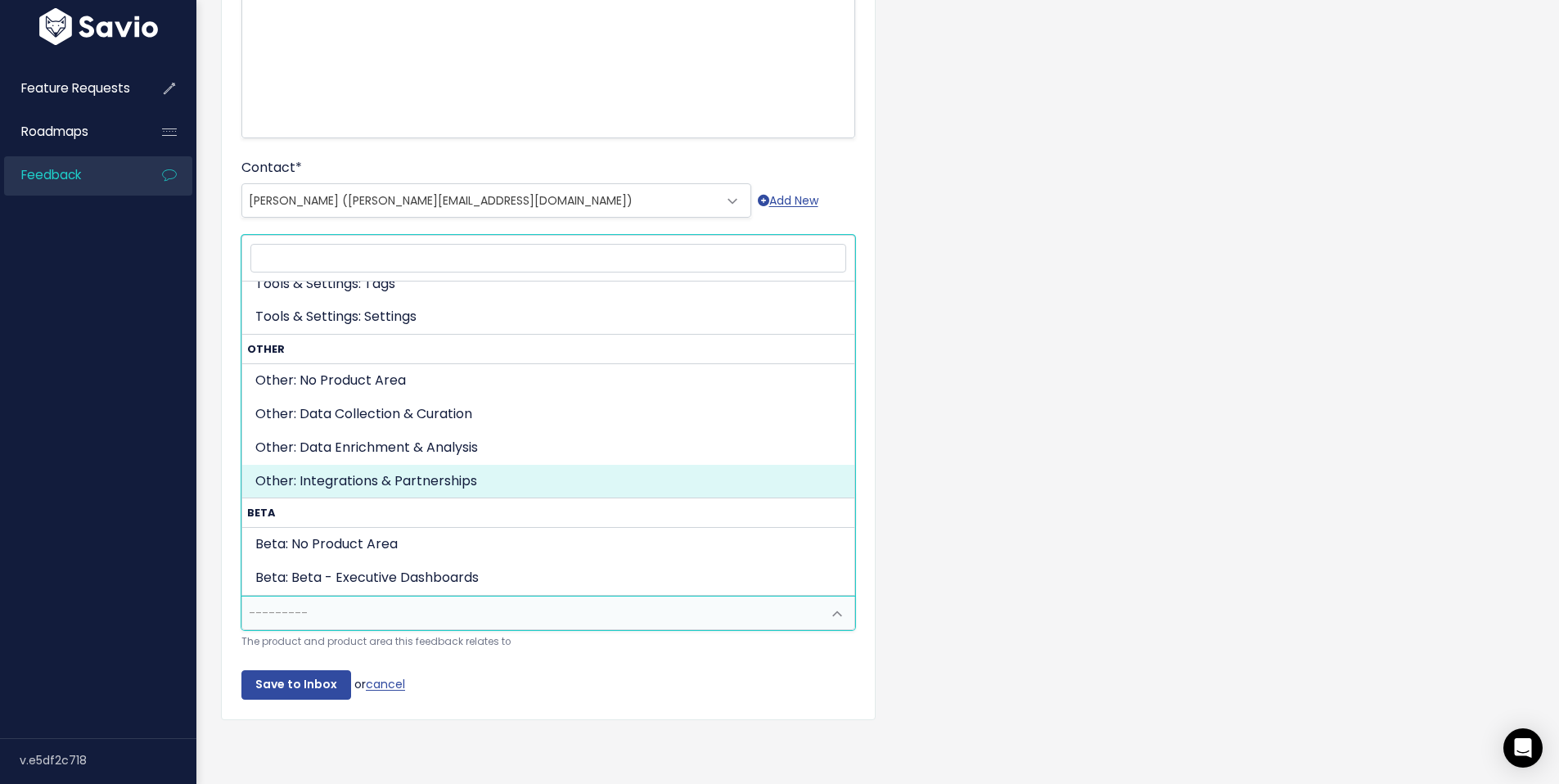
select select "OTHER:INTEGRATIONS_PARTNERSHIPS"
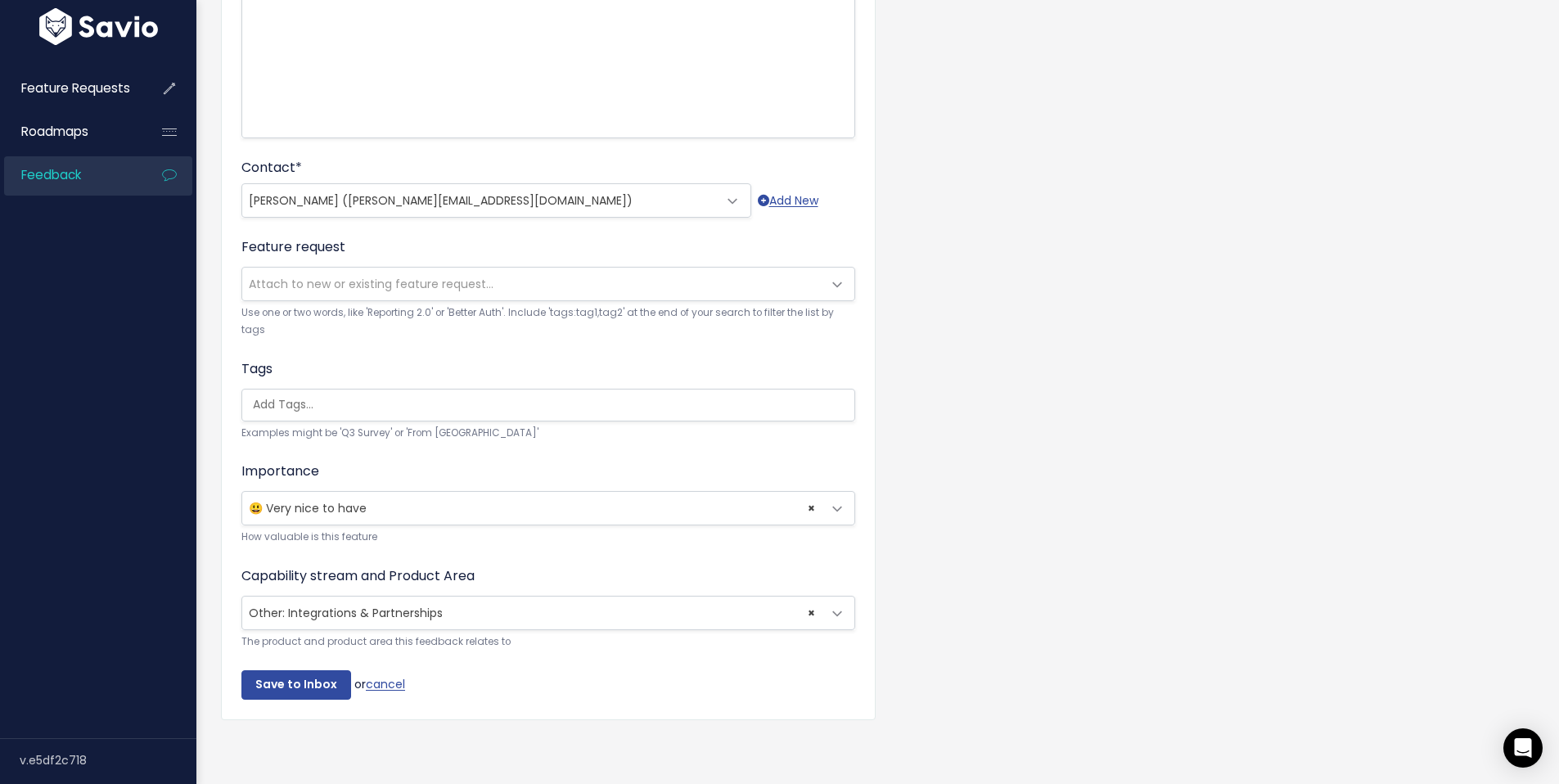
click at [1322, 372] on div "Customer Problem * Verizon is looking at tools to identify deep fakes. Currentl…" at bounding box center [878, 265] width 1339 height 986
drag, startPoint x: 293, startPoint y: 669, endPoint x: 301, endPoint y: 667, distance: 8.2
click at [297, 670] on input "Save to Inbox" at bounding box center [295, 685] width 109 height 30
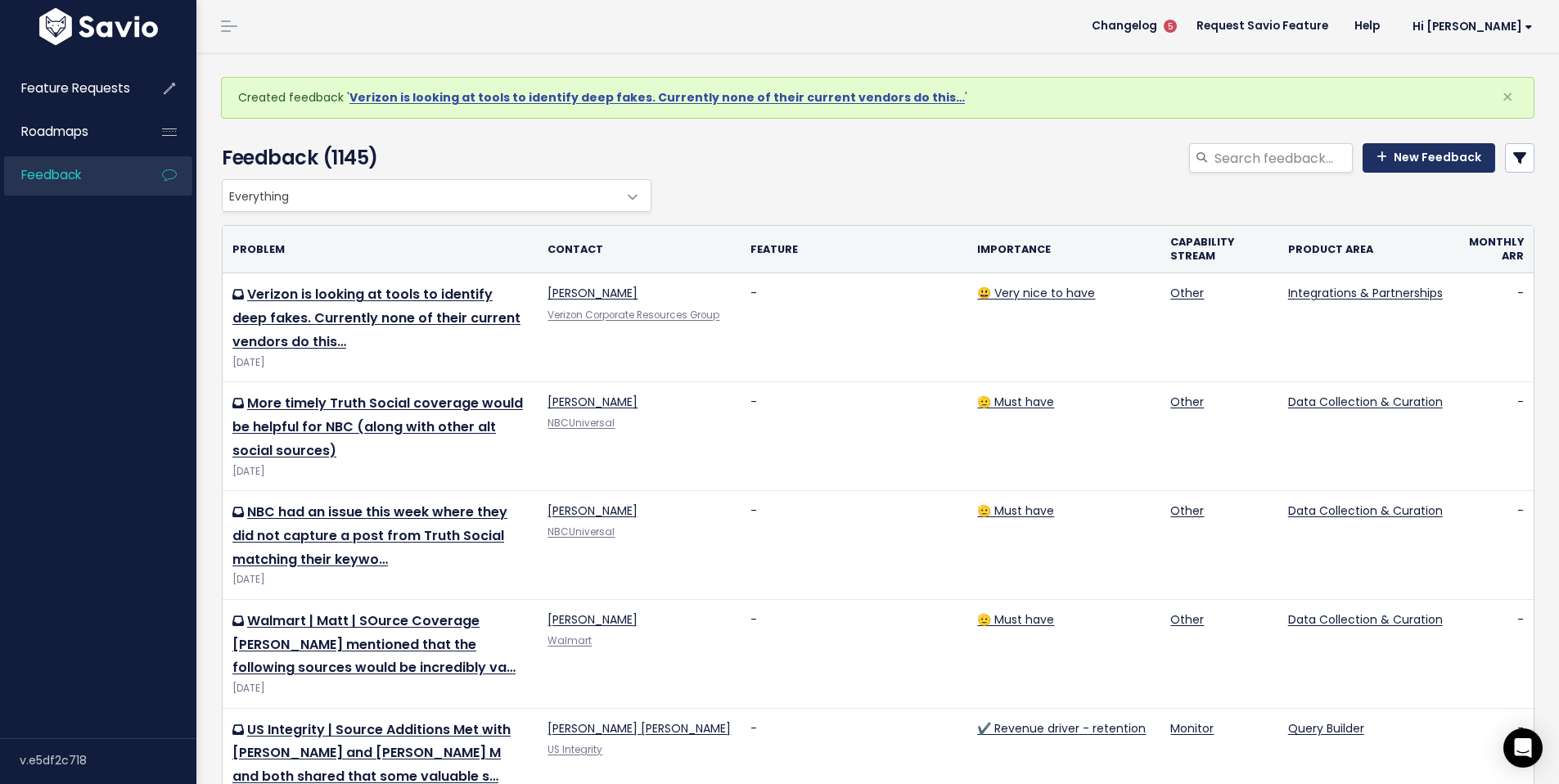
click at [1420, 155] on link "New Feedback" at bounding box center [1429, 158] width 133 height 30
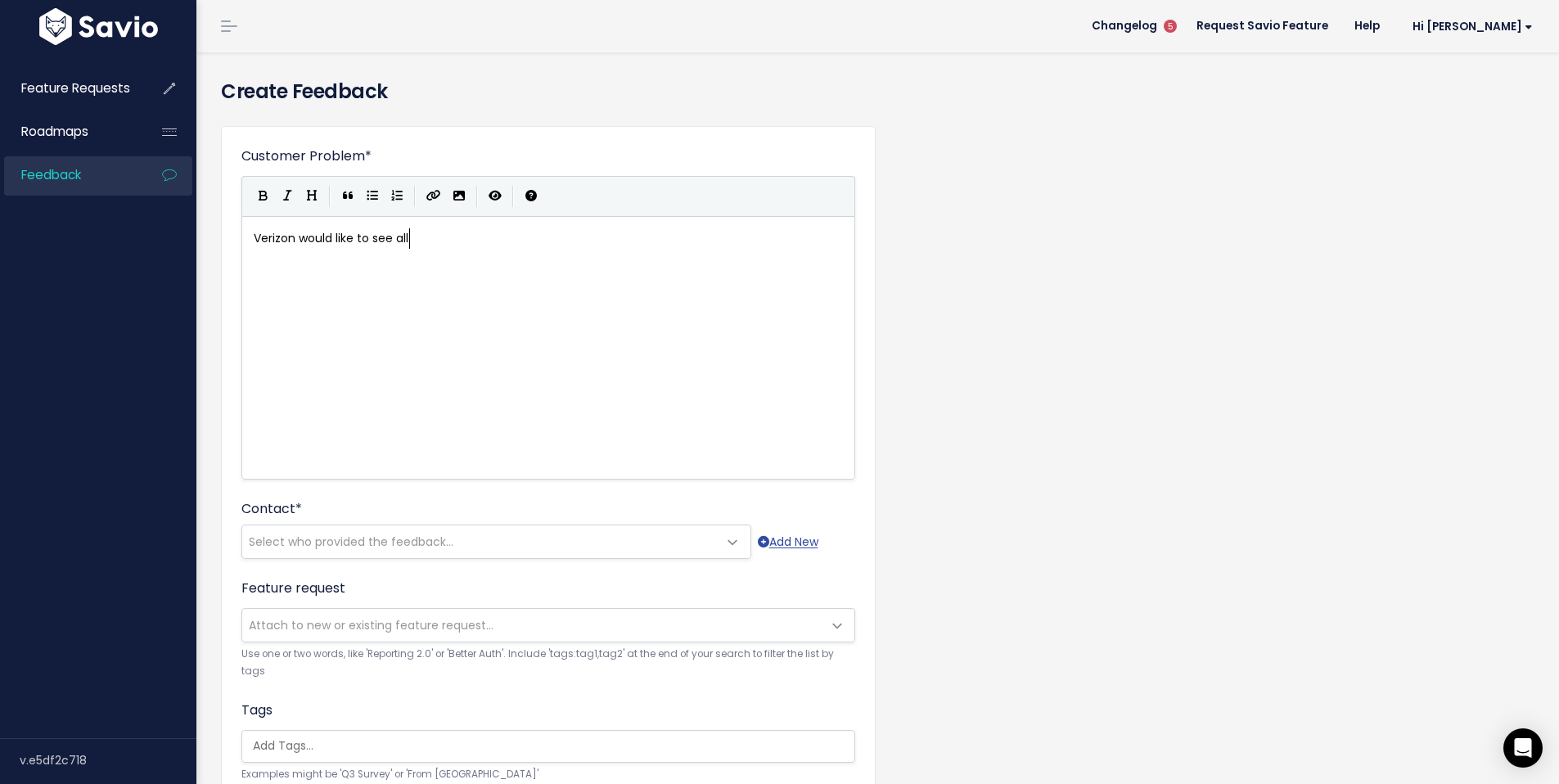
scroll to position [5, 157]
type textarea "Verizon would like to see all chanj"
type textarea "nels that are in followings AV"
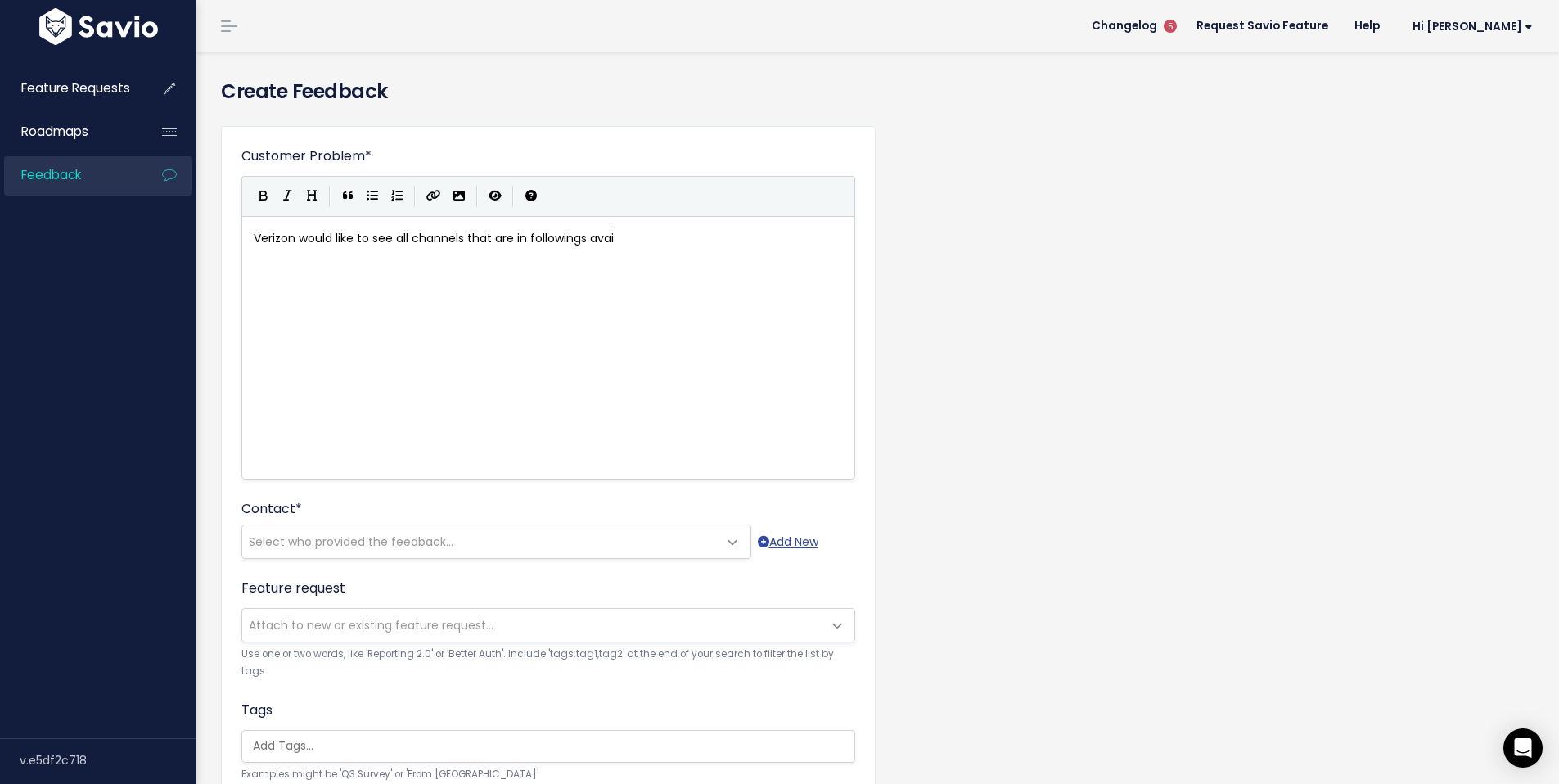
type textarea "availa"
type textarea "l"
type textarea "able in social search as well."
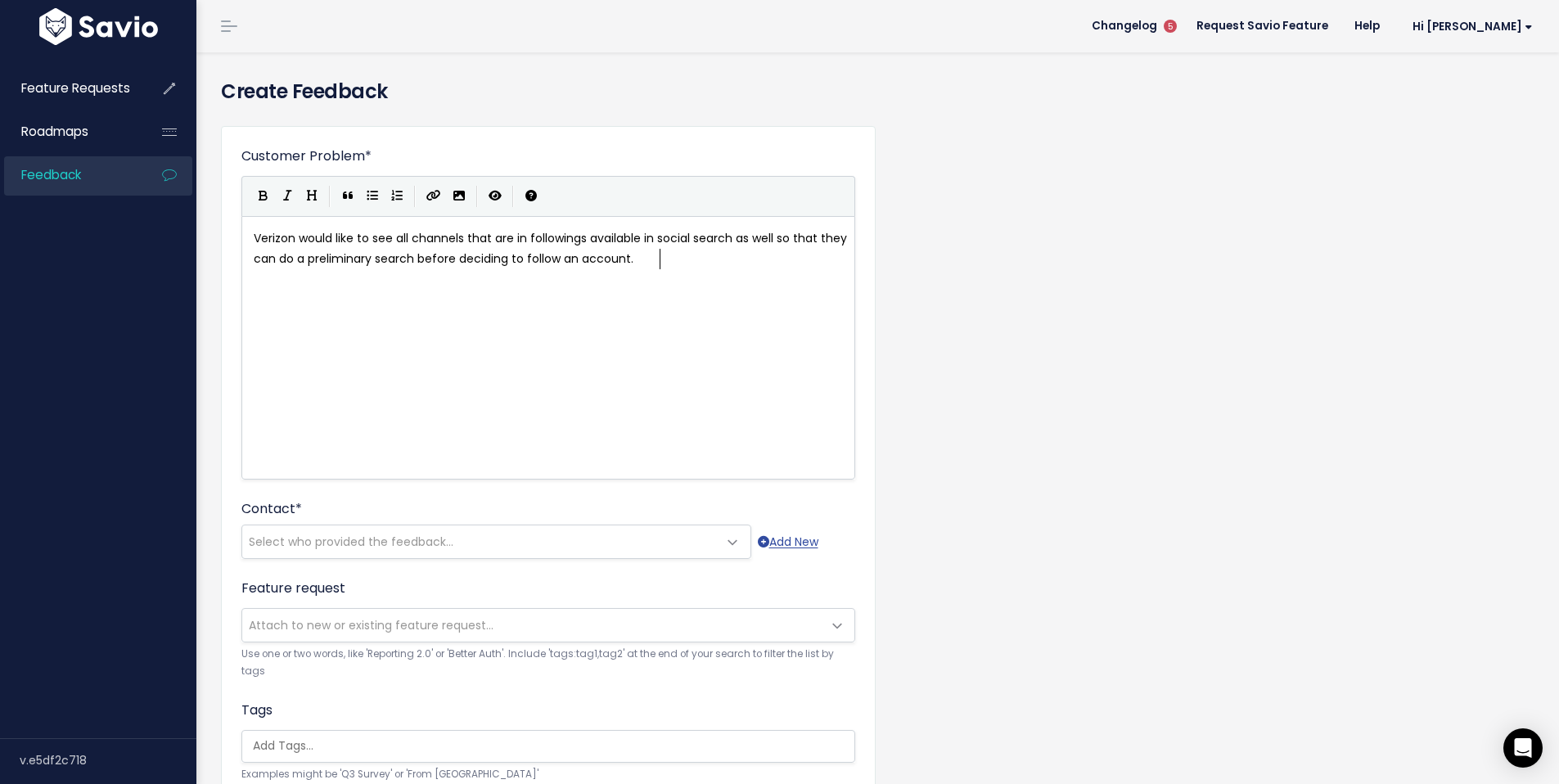
scroll to position [5, 453]
type textarea "so that they can do a preliminary search before deciding to follow an account."
click at [546, 546] on span "Select who provided the feedback..." at bounding box center [480, 542] width 476 height 33
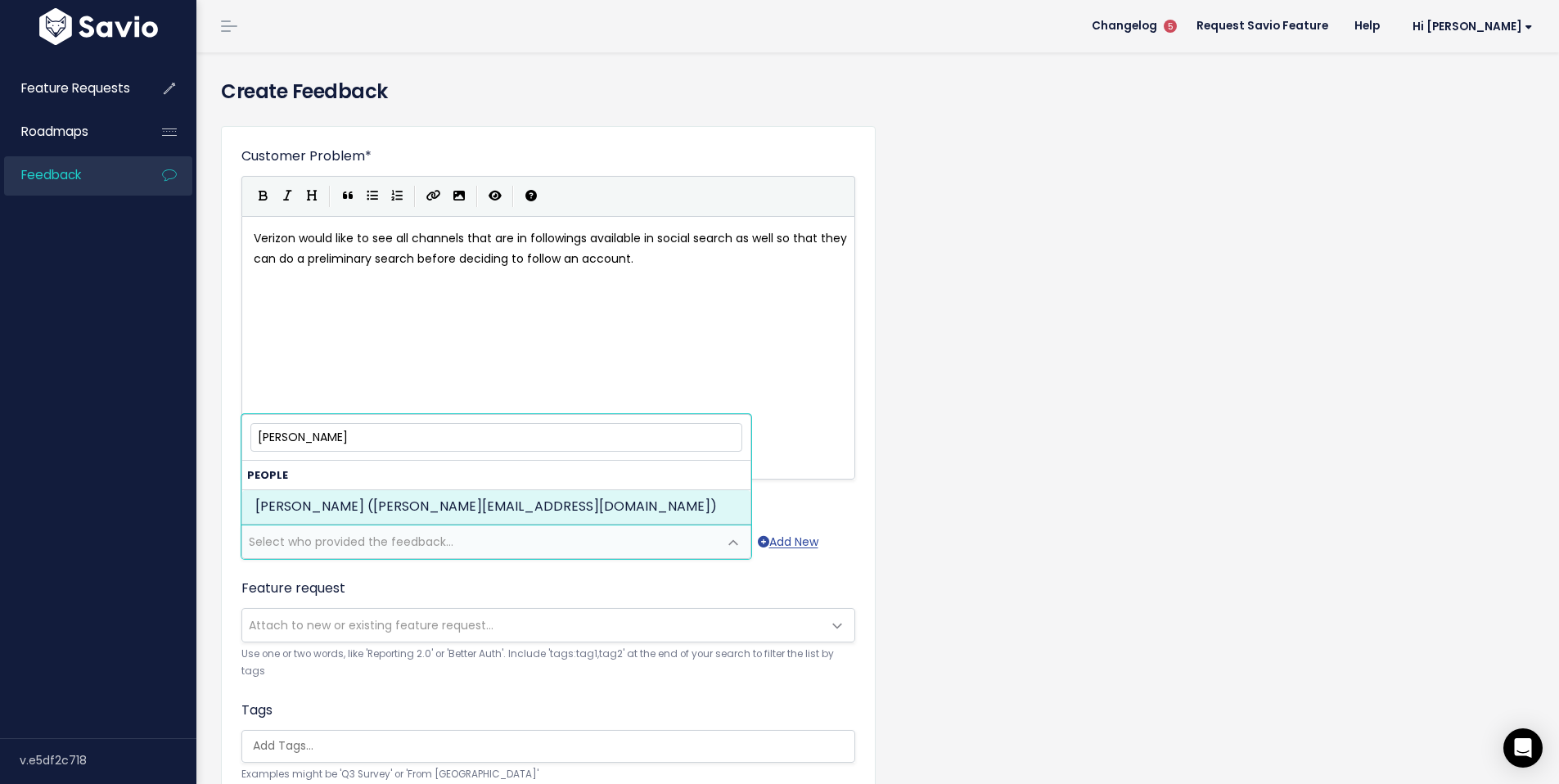
type input "anthony gomez"
drag, startPoint x: 454, startPoint y: 504, endPoint x: 602, endPoint y: 444, distance: 159.7
select select "82965263"
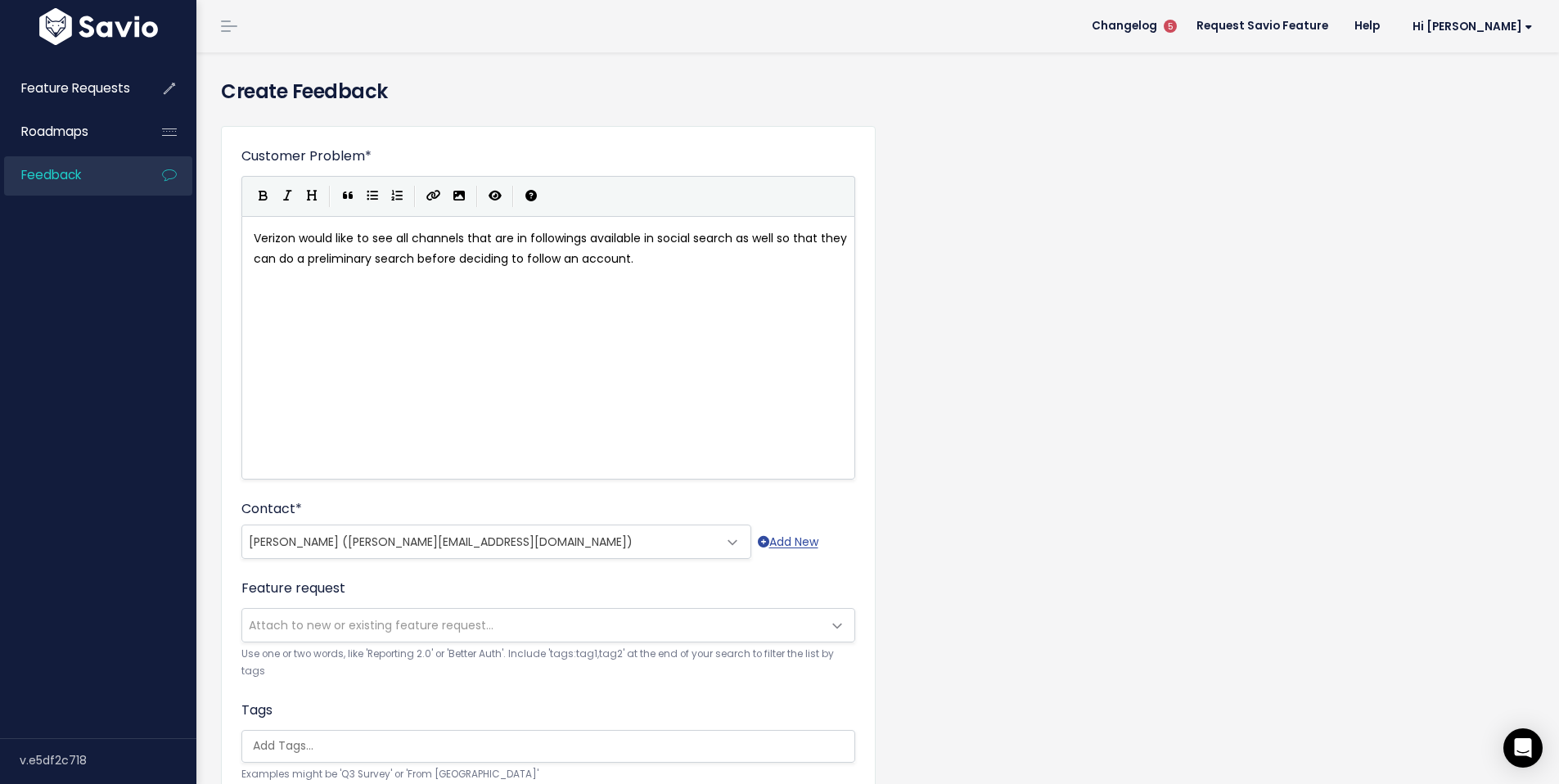
click at [1364, 314] on div "Customer Problem * Verizon would like to see all channels that are in following…" at bounding box center [878, 606] width 1339 height 986
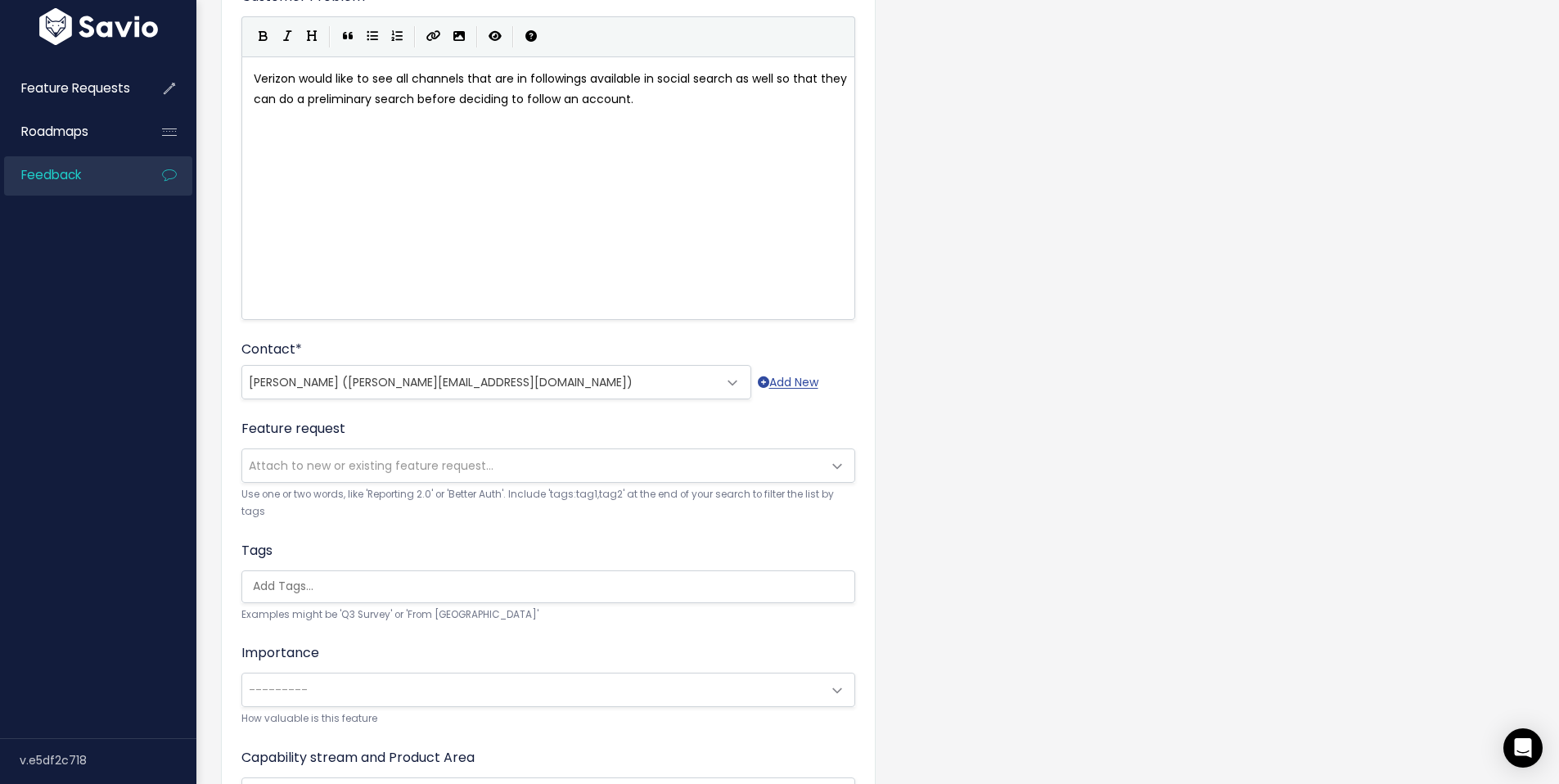
scroll to position [353, 0]
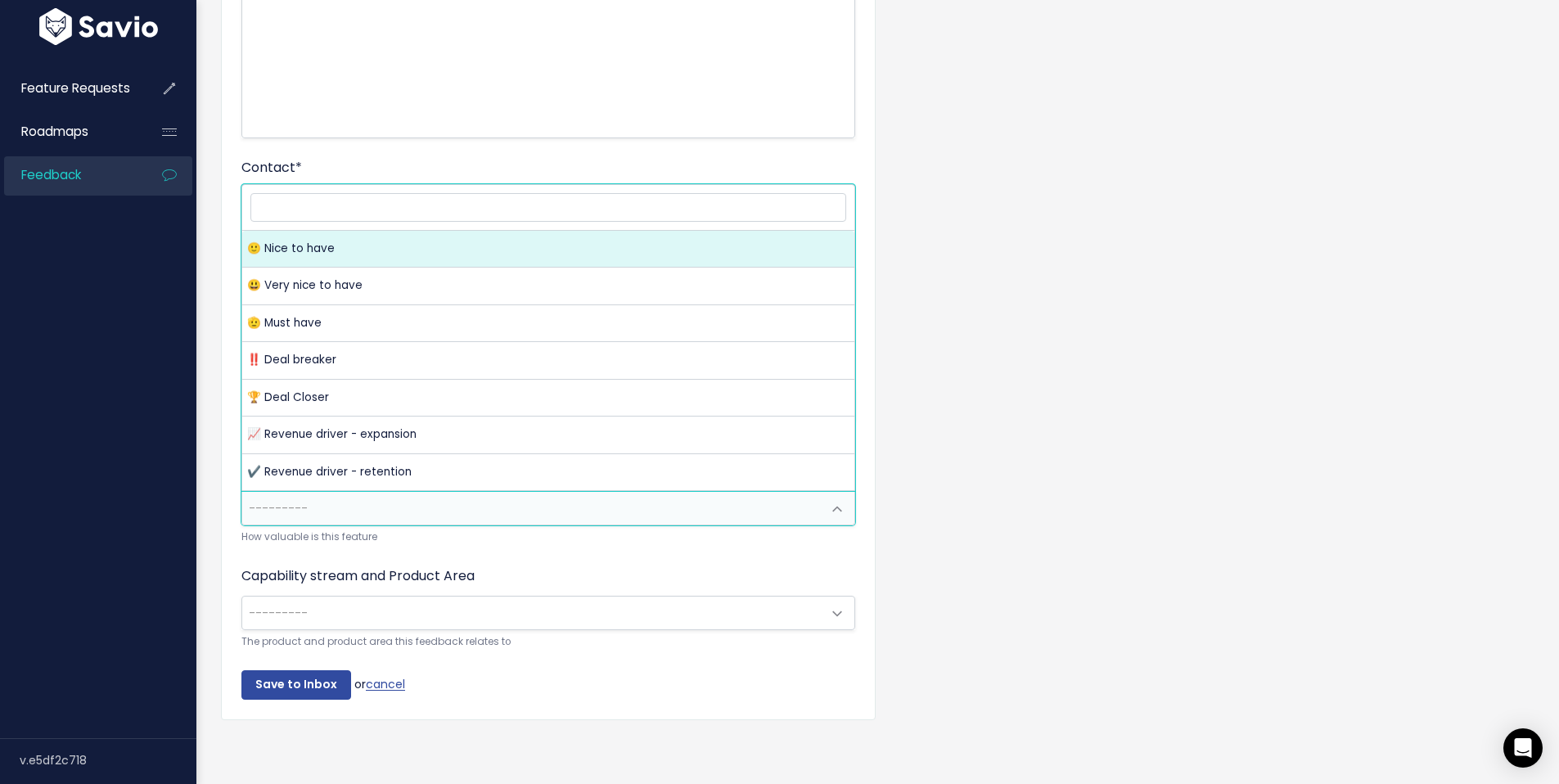
click at [819, 501] on span "---------" at bounding box center [548, 509] width 614 height 34
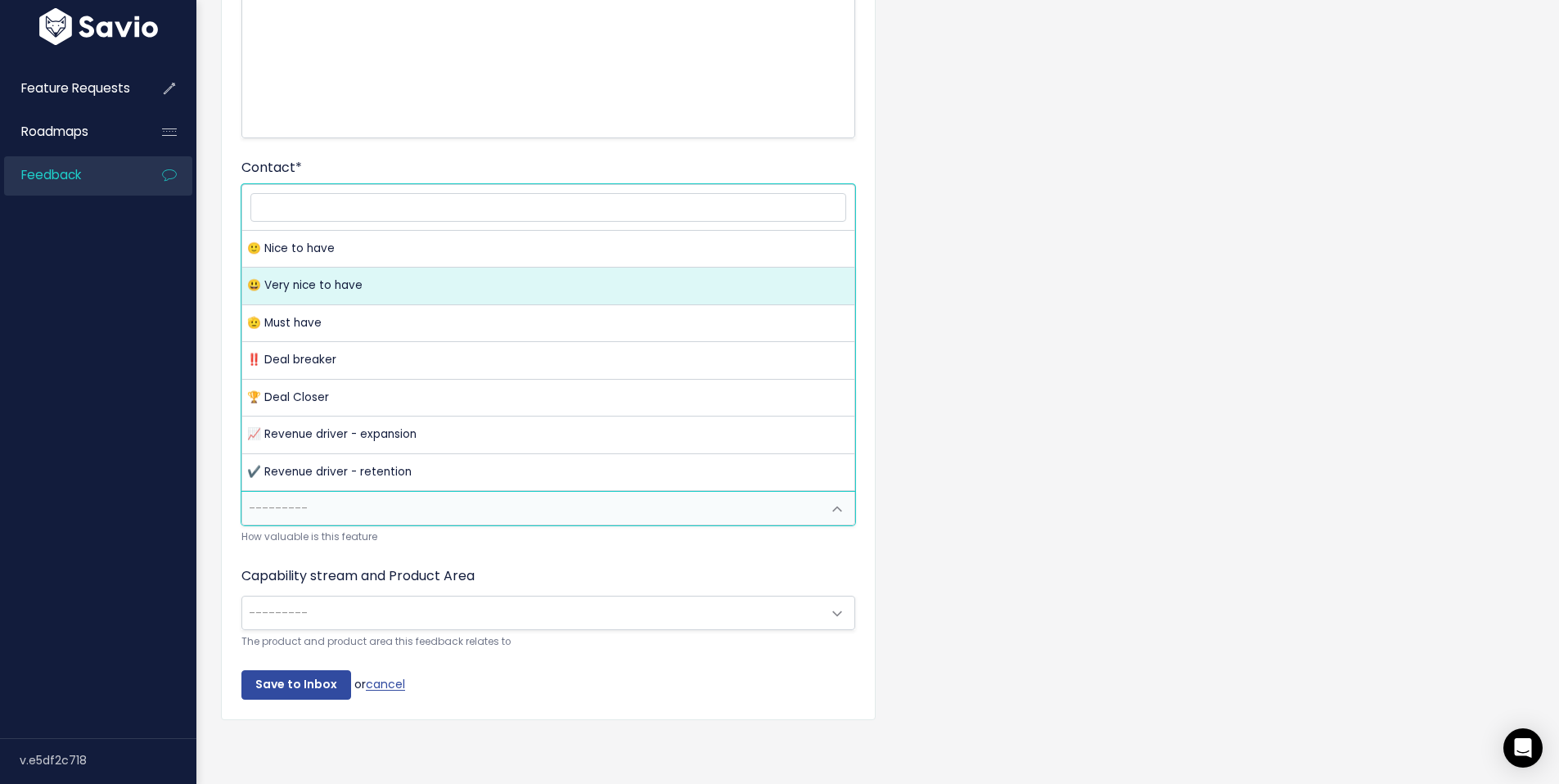
select select "VERY_NICE_TO_HAVE"
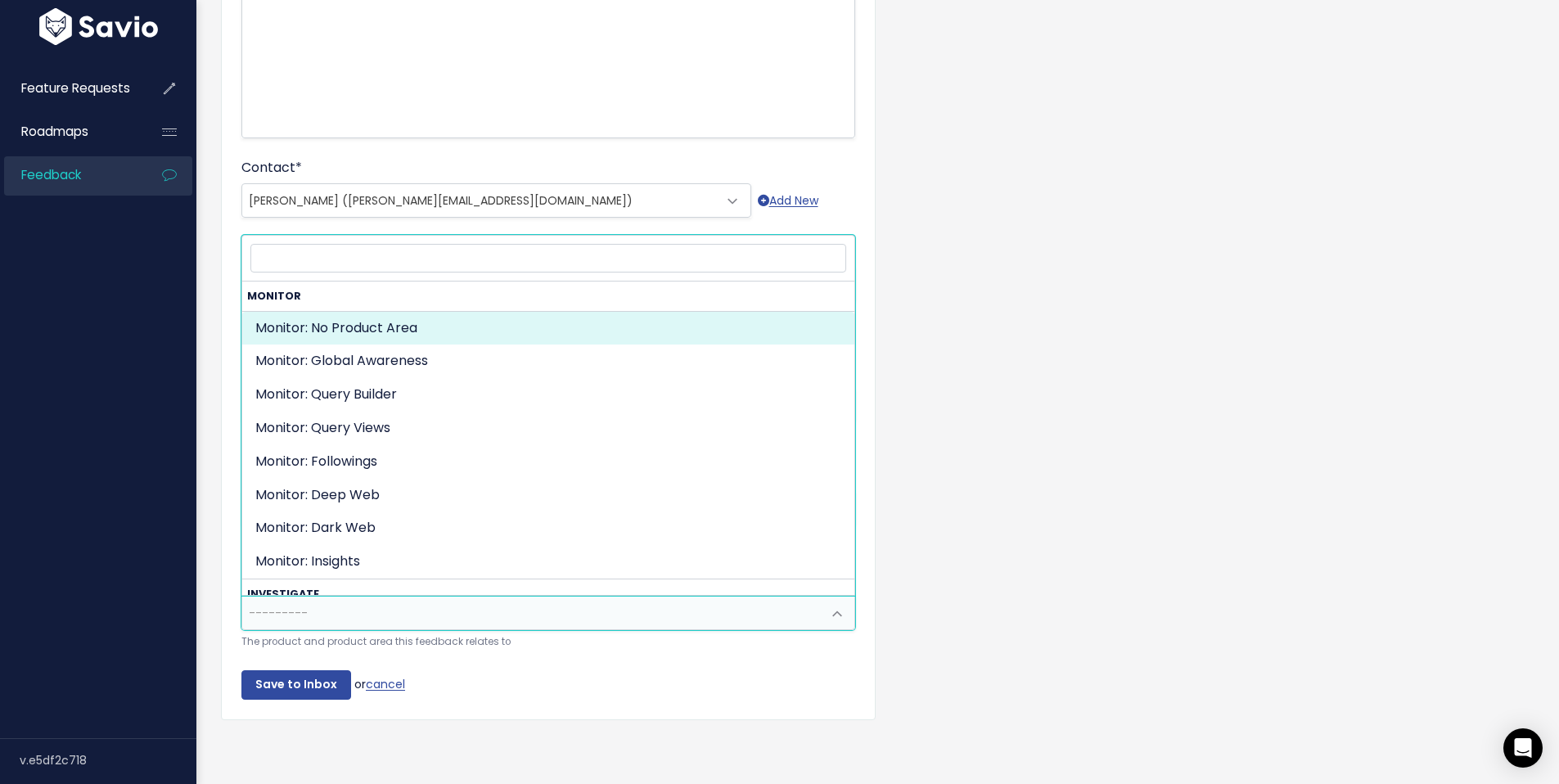
click at [832, 598] on span at bounding box center [837, 614] width 33 height 33
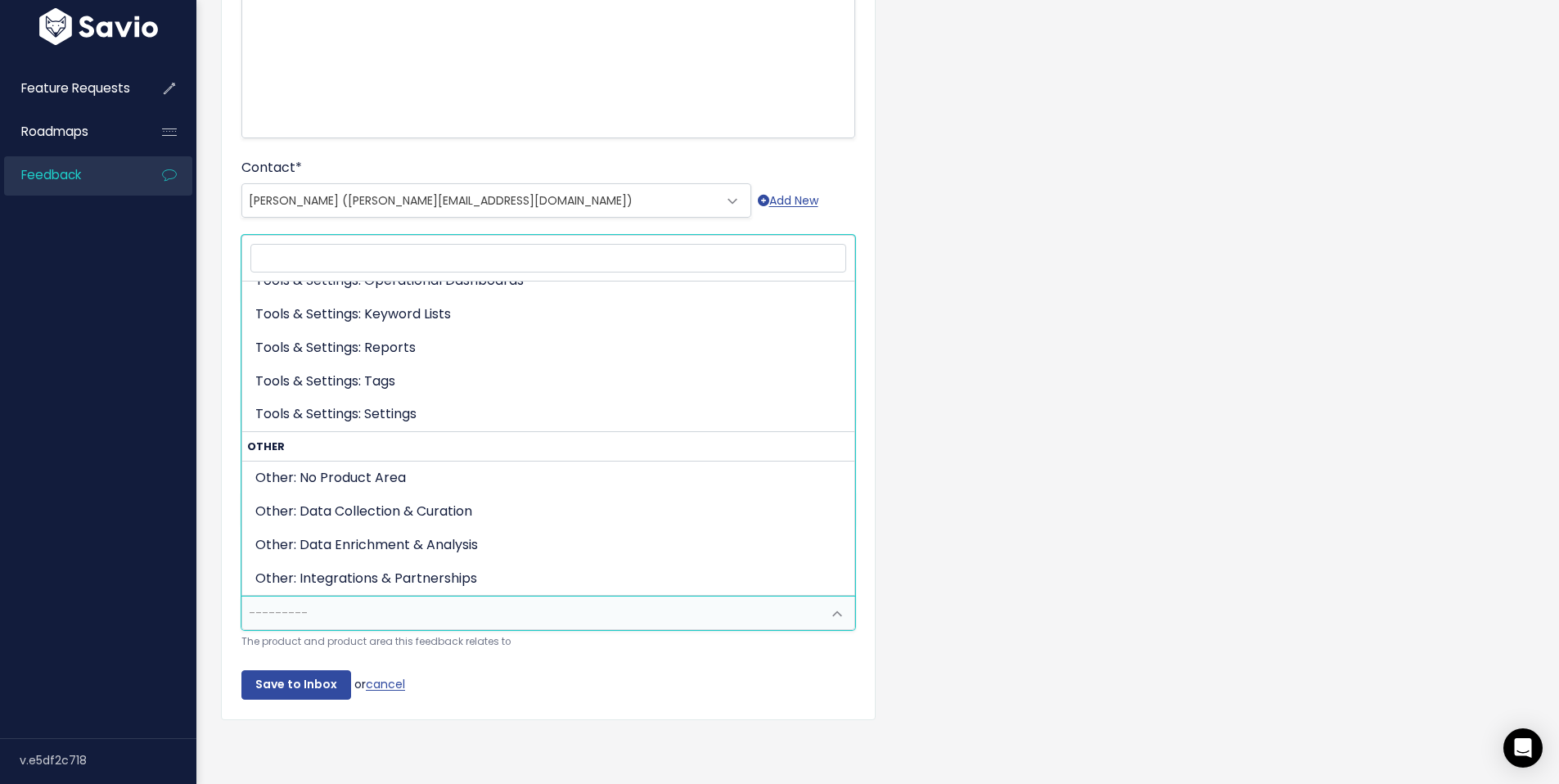
scroll to position [742, 0]
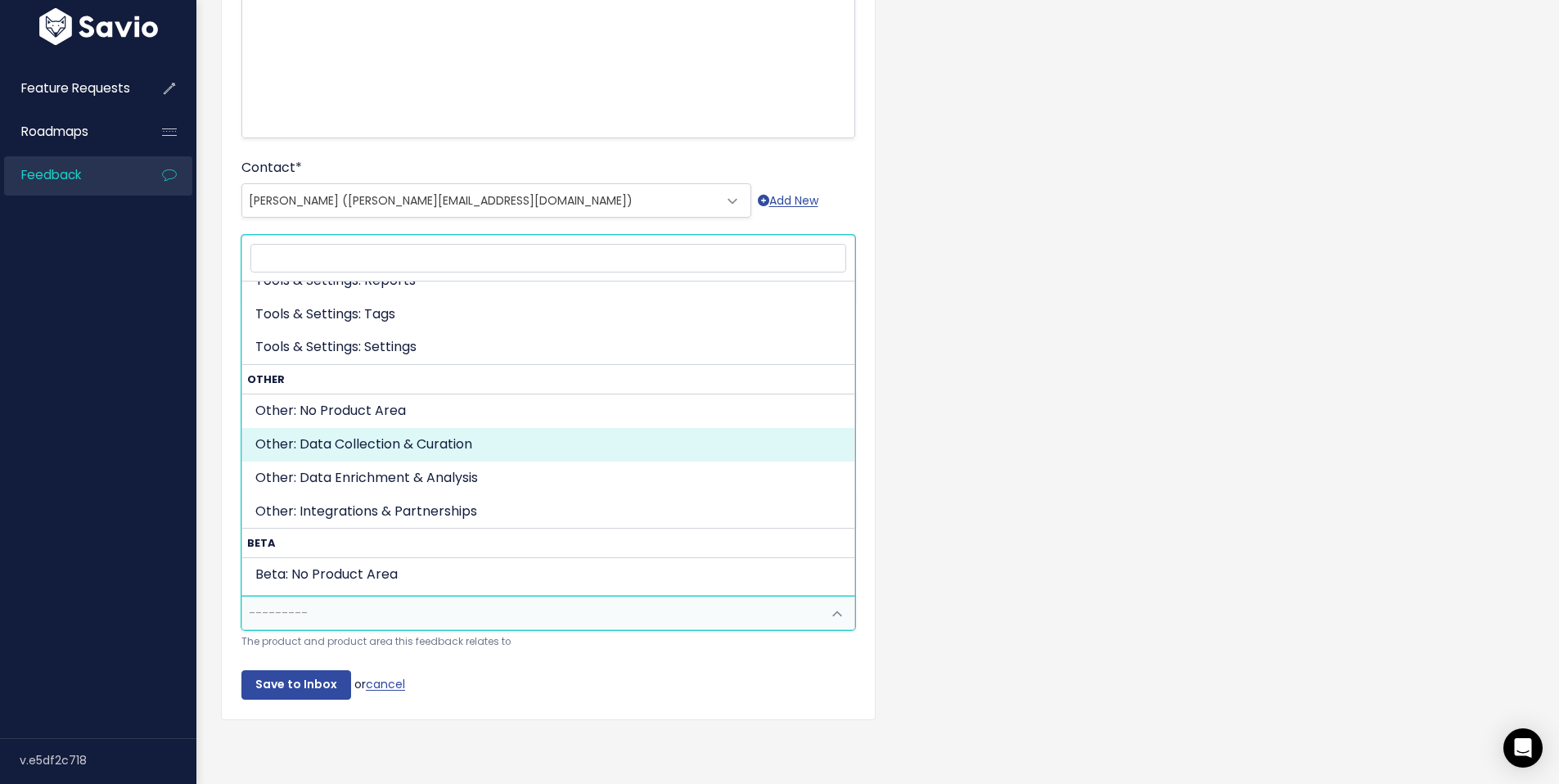
select select "OTHER:DATA_COLLECTION_CURATION"
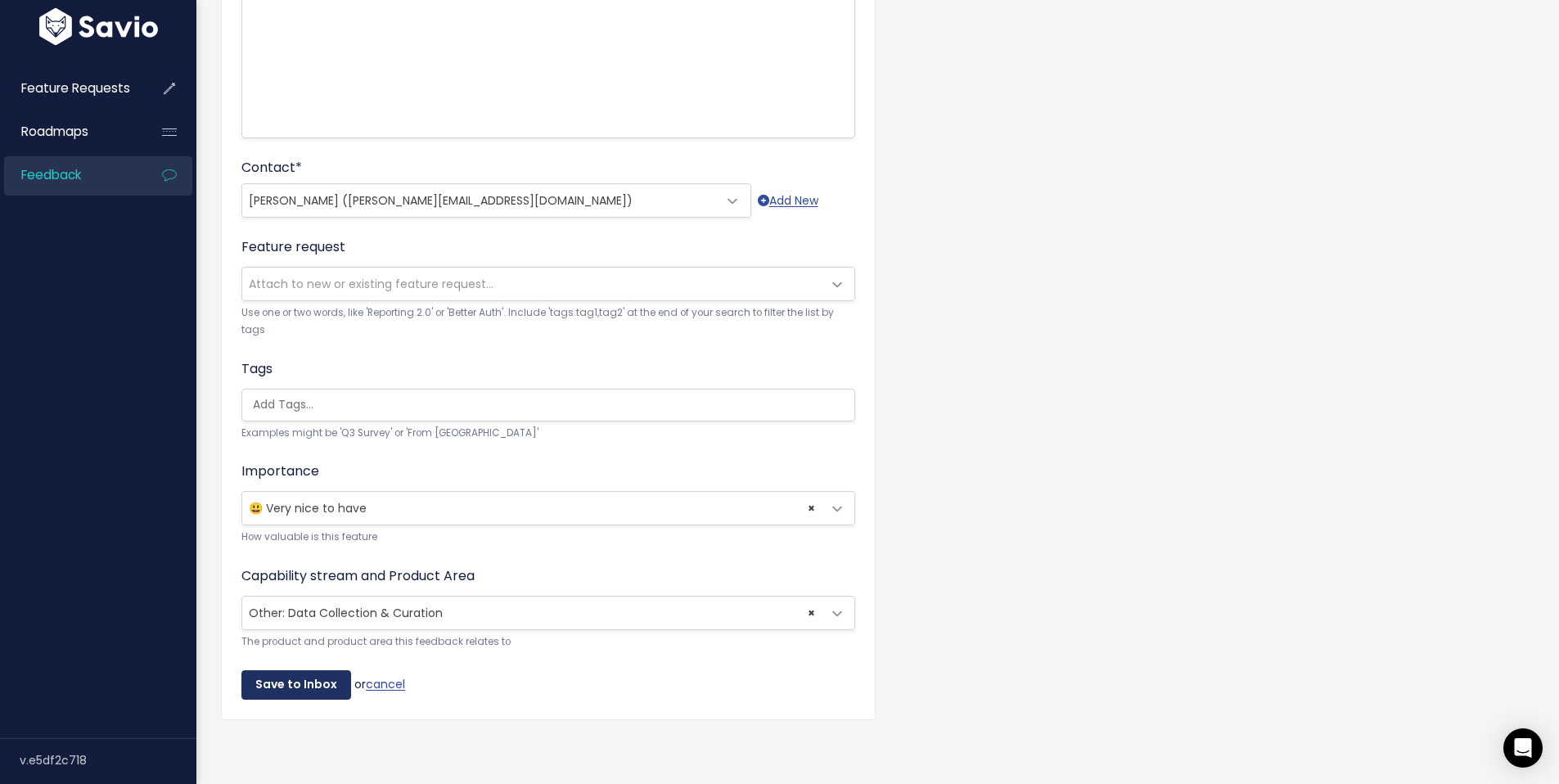
drag, startPoint x: 313, startPoint y: 674, endPoint x: 656, endPoint y: 587, distance: 353.9
click at [314, 674] on input "Save to Inbox" at bounding box center [295, 685] width 109 height 30
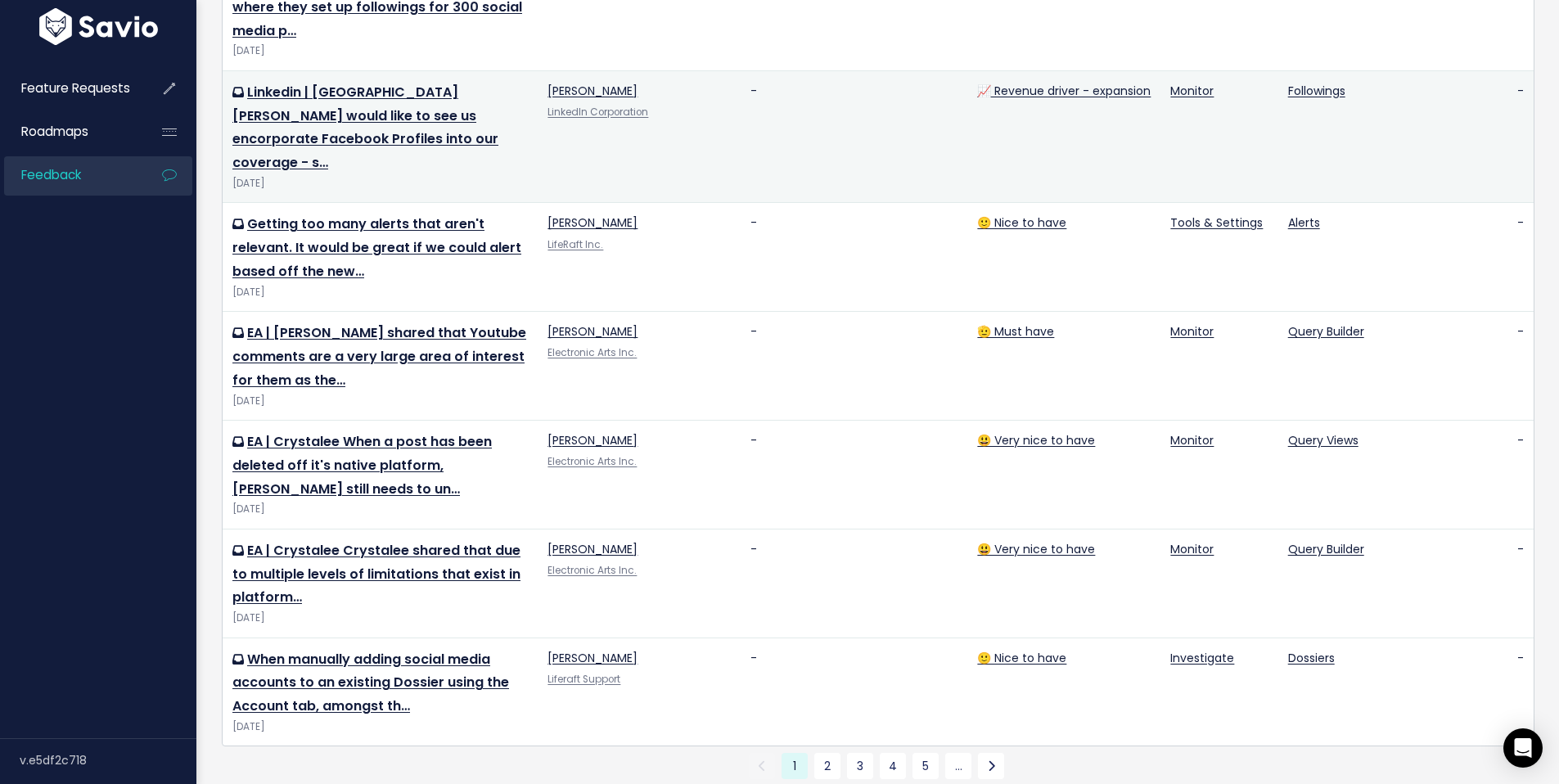
scroll to position [1741, 0]
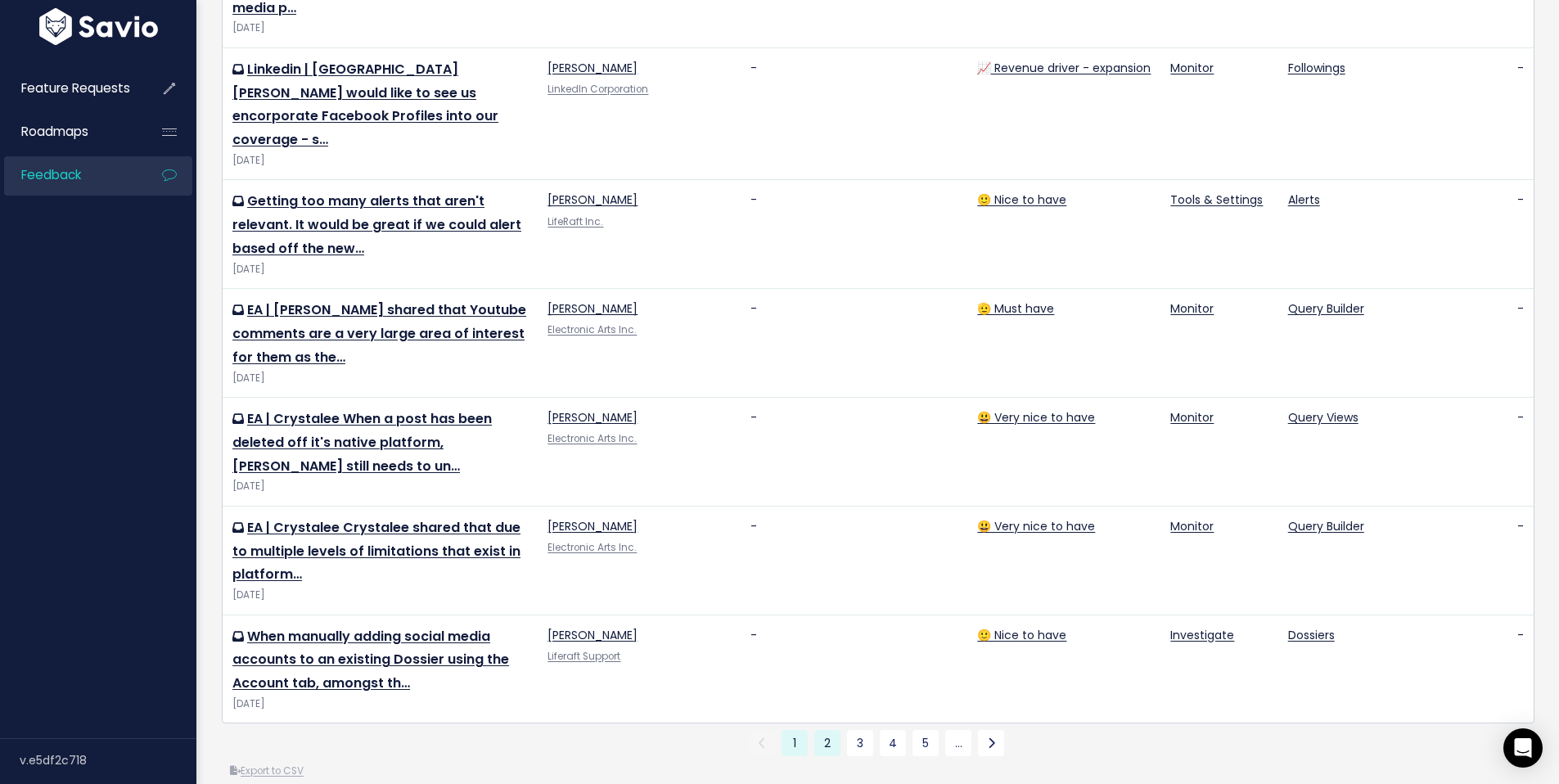
click at [821, 730] on link "2" at bounding box center [827, 742] width 26 height 26
